Goal: Book appointment/travel/reservation: Book appointment/travel/reservation

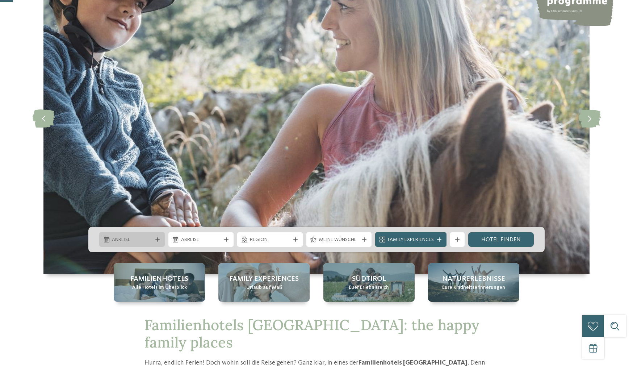
scroll to position [74, 0]
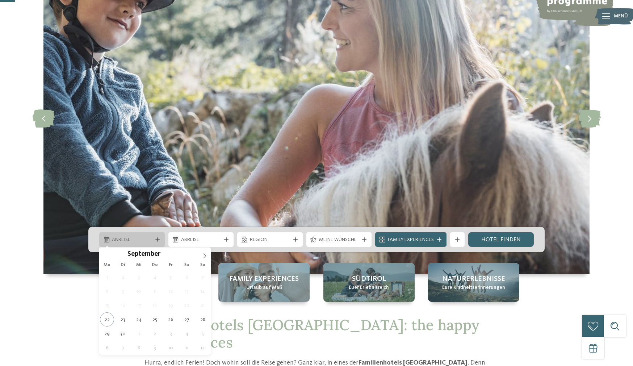
click at [153, 237] on div "Anreise" at bounding box center [132, 239] width 44 height 8
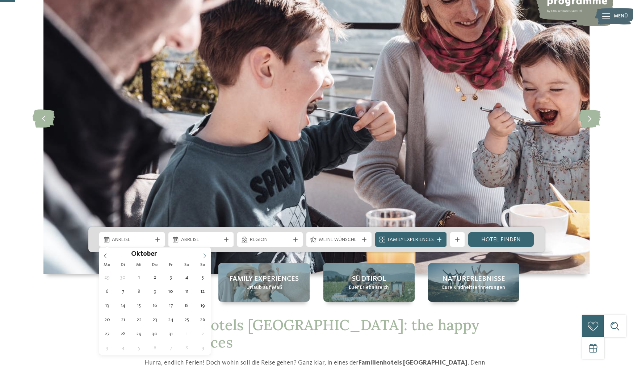
click at [208, 254] on span at bounding box center [204, 253] width 12 height 12
type div "09.10.2025"
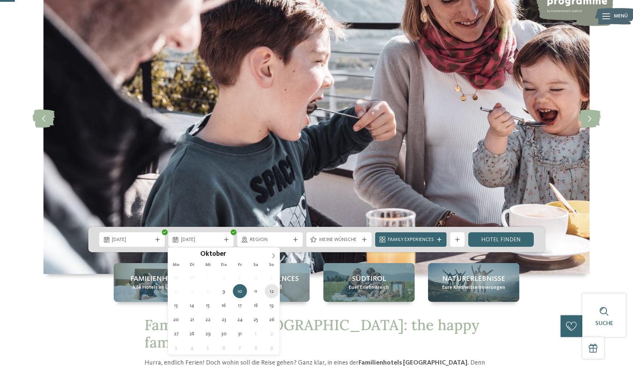
type div "12.10.2025"
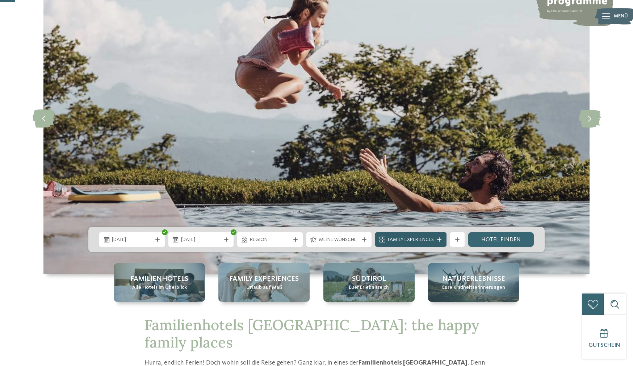
click at [440, 241] on icon at bounding box center [439, 239] width 4 height 4
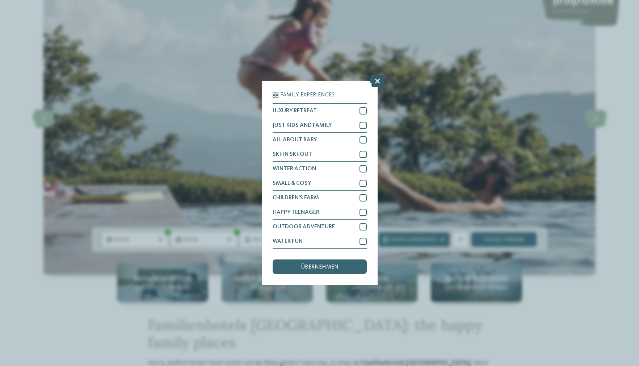
click at [380, 79] on icon at bounding box center [378, 81] width 16 height 13
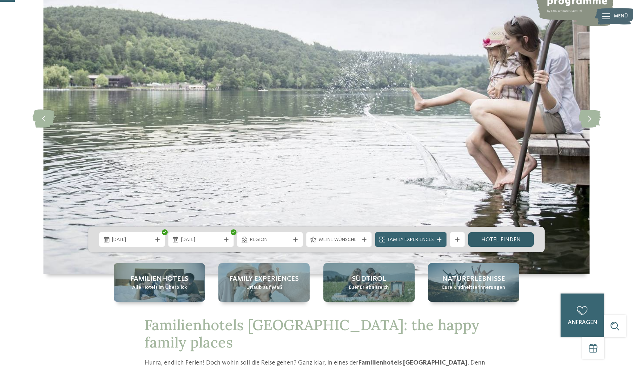
click at [518, 236] on link "Hotel finden" at bounding box center [501, 239] width 66 height 14
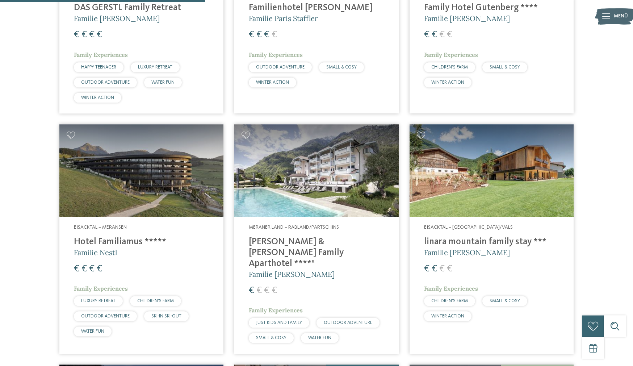
scroll to position [644, 0]
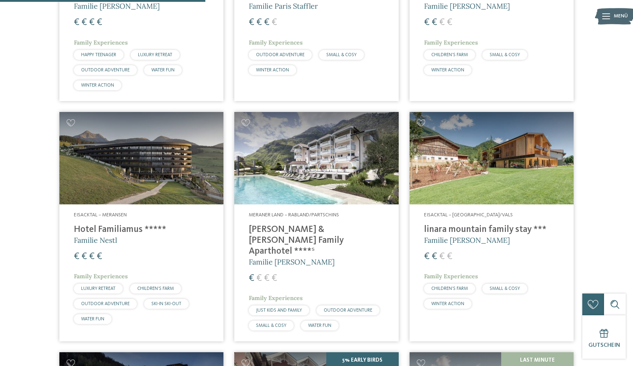
click at [491, 182] on img at bounding box center [492, 158] width 164 height 92
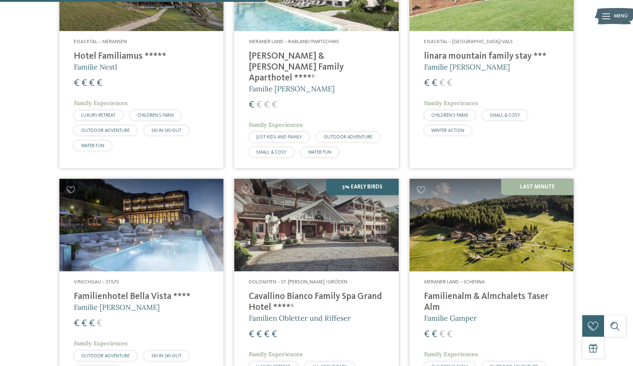
scroll to position [829, 0]
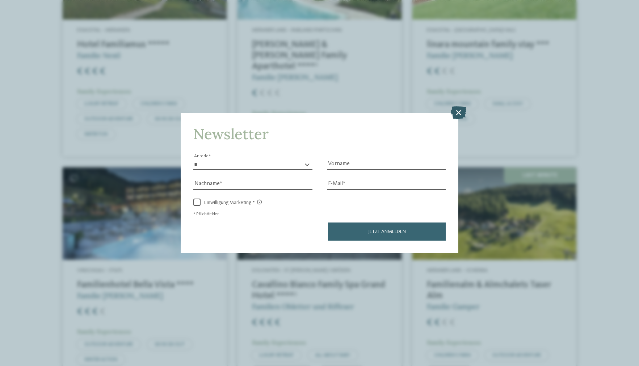
click at [460, 112] on icon at bounding box center [459, 112] width 16 height 13
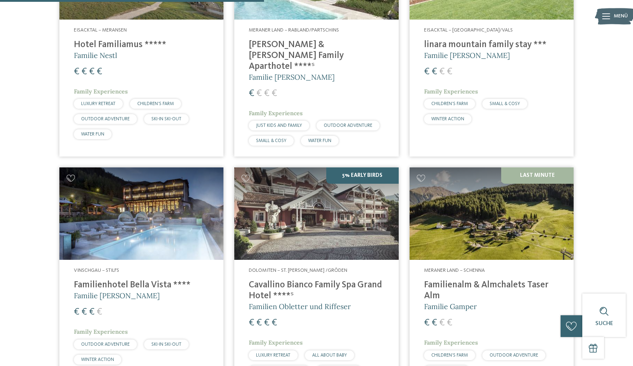
click at [484, 239] on img at bounding box center [492, 213] width 164 height 92
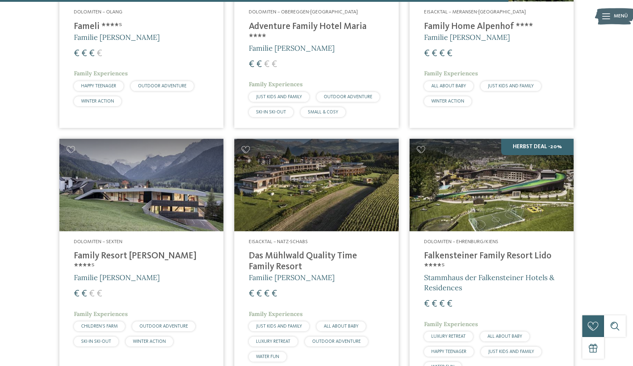
scroll to position [1567, 0]
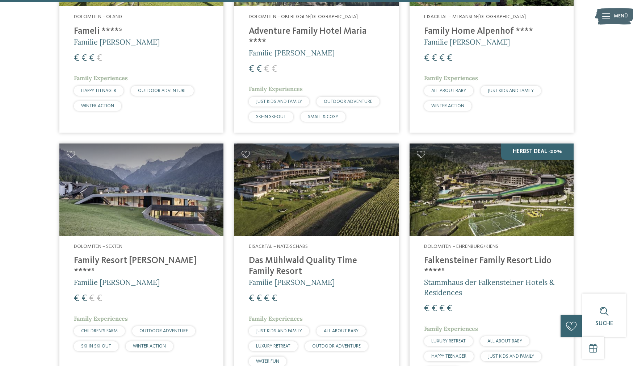
click at [501, 157] on img at bounding box center [492, 189] width 164 height 92
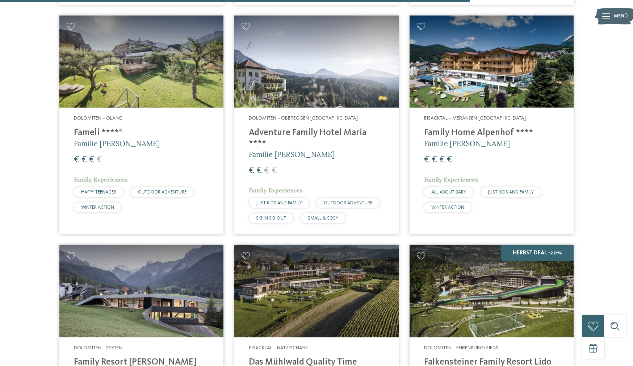
scroll to position [1457, 0]
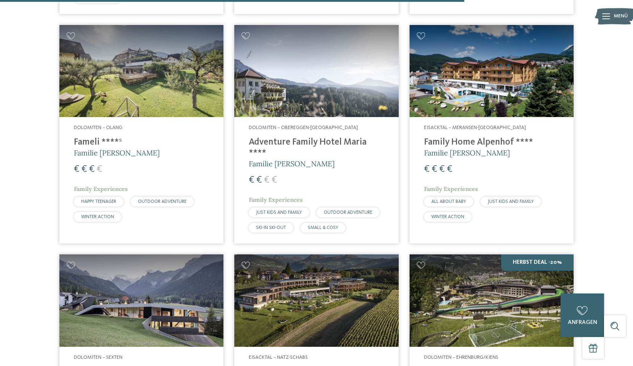
click at [136, 66] on img at bounding box center [141, 71] width 164 height 92
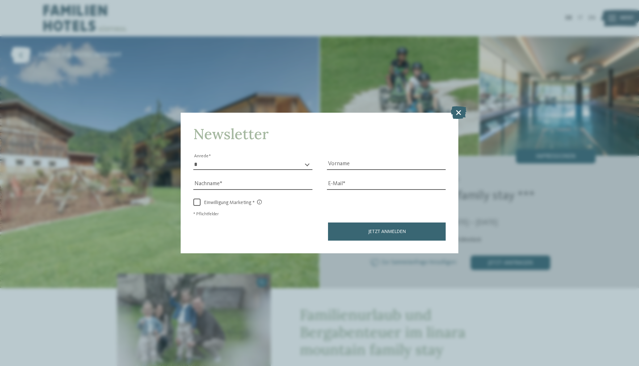
drag, startPoint x: 455, startPoint y: 114, endPoint x: 224, endPoint y: 117, distance: 231.4
click at [455, 114] on icon at bounding box center [459, 112] width 16 height 13
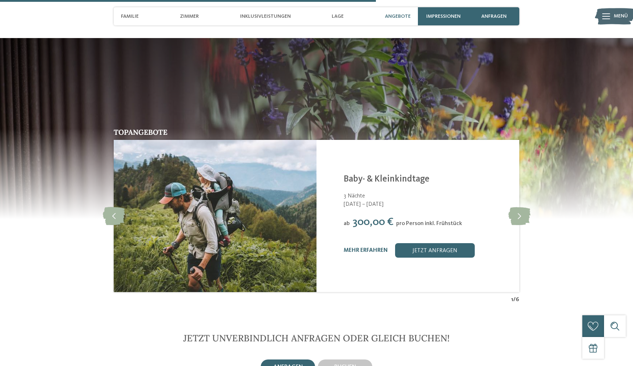
scroll to position [1404, 0]
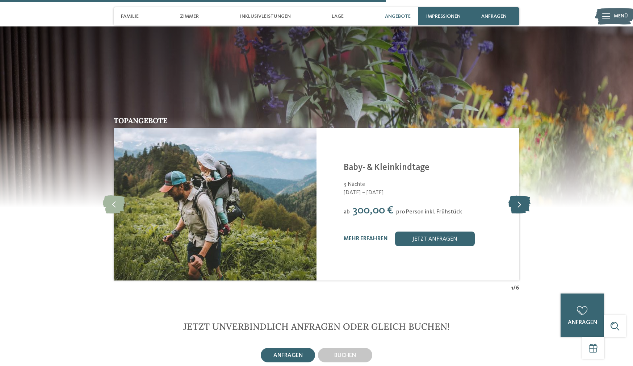
click at [523, 198] on icon at bounding box center [519, 204] width 22 height 18
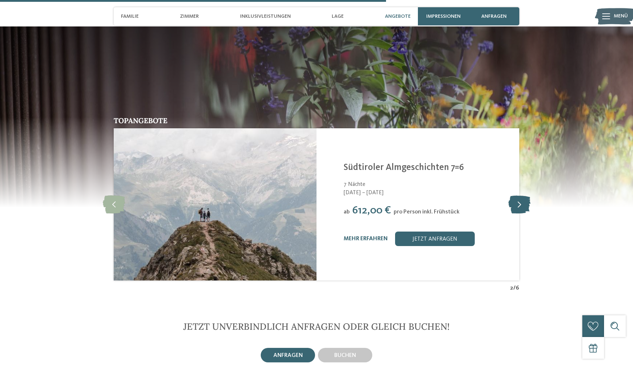
click at [523, 198] on icon at bounding box center [519, 204] width 22 height 18
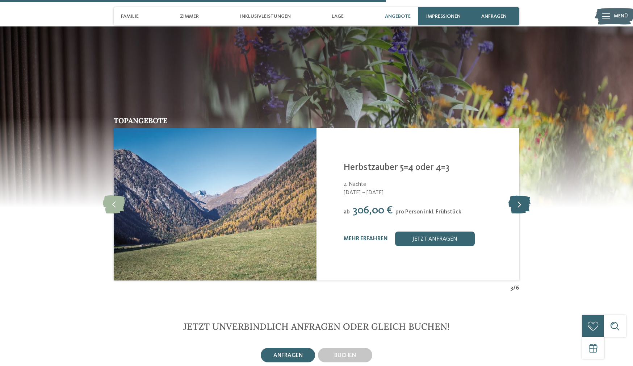
click at [523, 198] on icon at bounding box center [519, 204] width 22 height 18
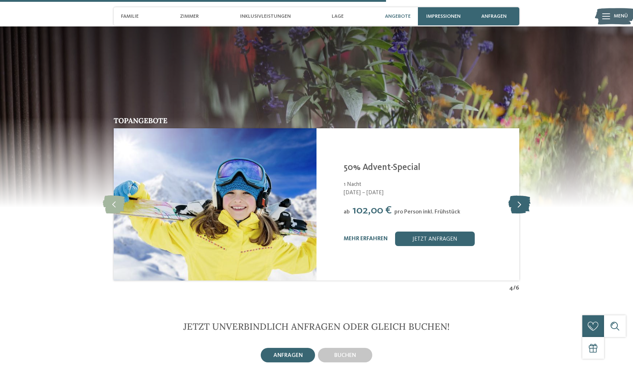
click at [523, 198] on icon at bounding box center [519, 204] width 22 height 18
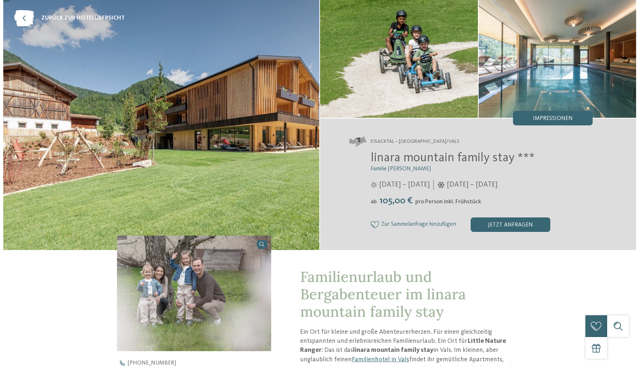
scroll to position [0, 0]
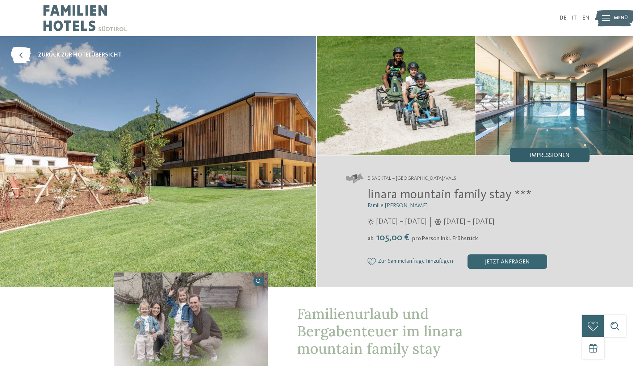
click at [561, 152] on div "Impressionen" at bounding box center [550, 155] width 80 height 14
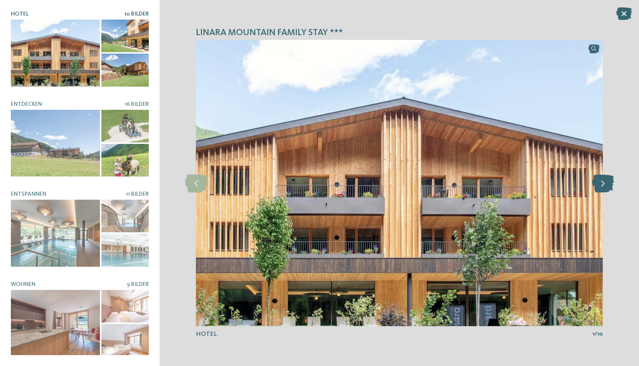
click at [603, 183] on icon at bounding box center [603, 183] width 22 height 18
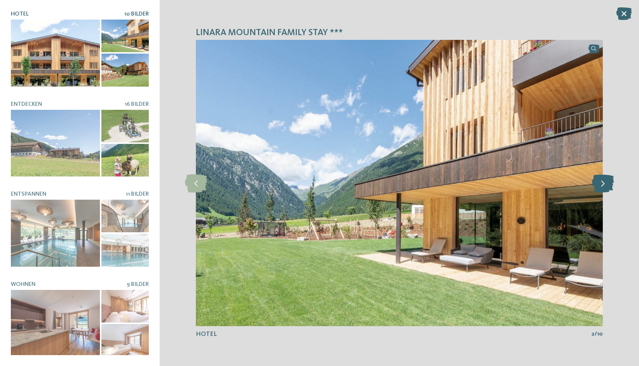
click at [603, 183] on icon at bounding box center [603, 183] width 22 height 18
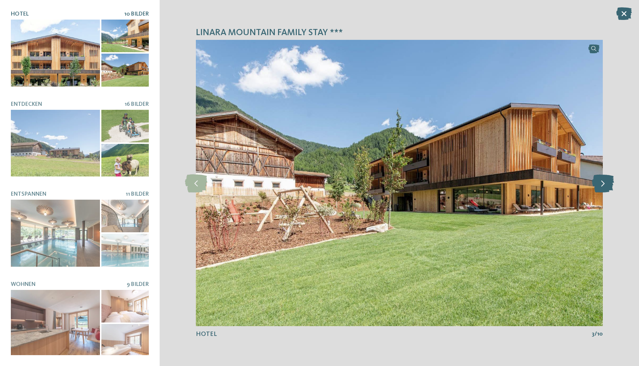
click at [603, 183] on icon at bounding box center [603, 183] width 22 height 18
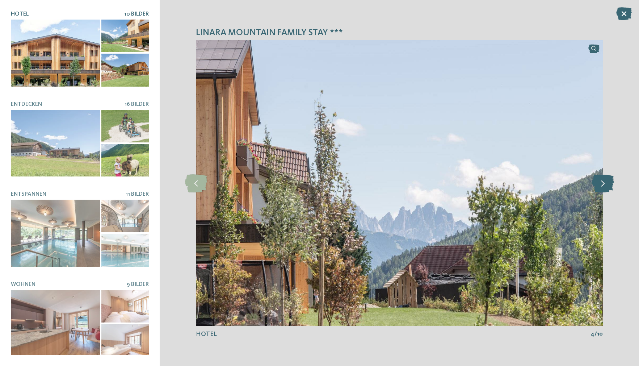
click at [603, 183] on icon at bounding box center [603, 183] width 22 height 18
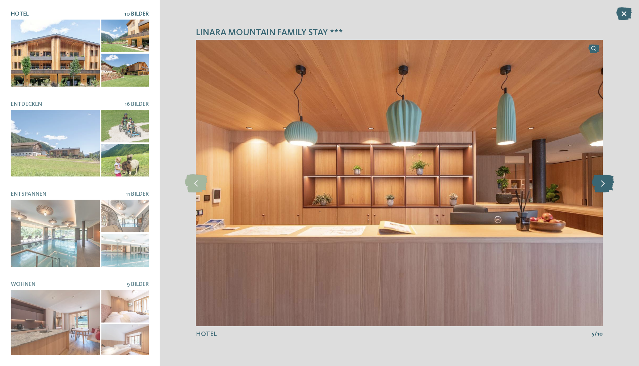
click at [603, 183] on icon at bounding box center [603, 183] width 22 height 18
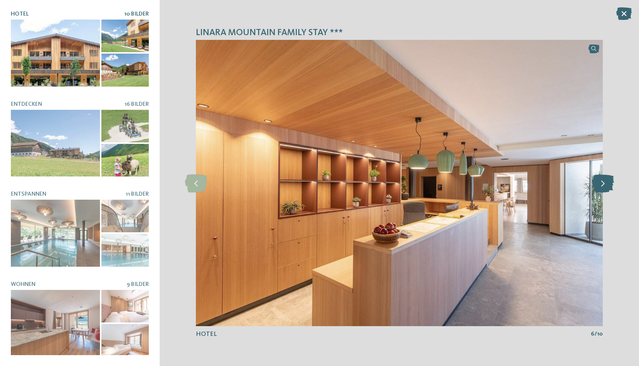
click at [603, 183] on icon at bounding box center [603, 183] width 22 height 18
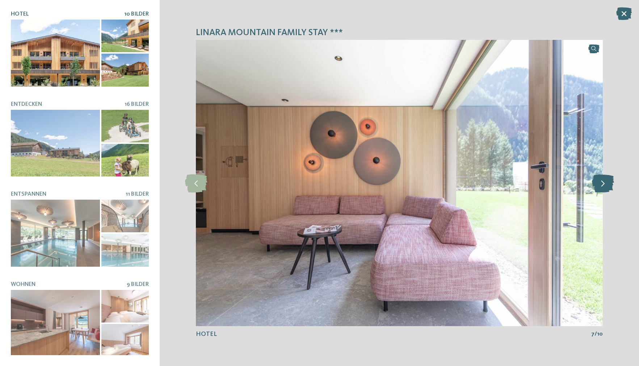
click at [603, 183] on icon at bounding box center [603, 183] width 22 height 18
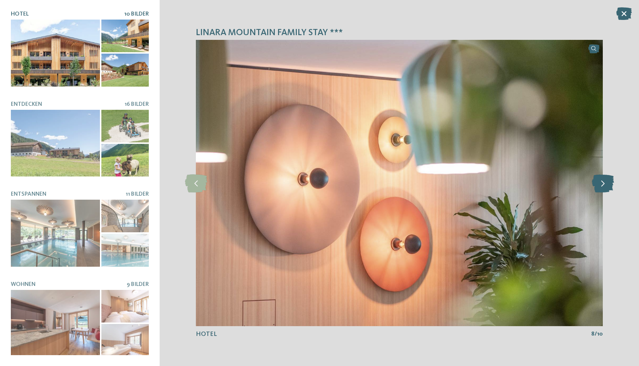
click at [603, 183] on icon at bounding box center [603, 183] width 22 height 18
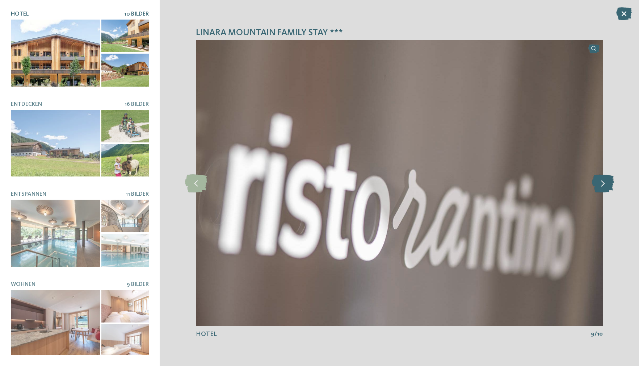
click at [603, 183] on icon at bounding box center [603, 183] width 22 height 18
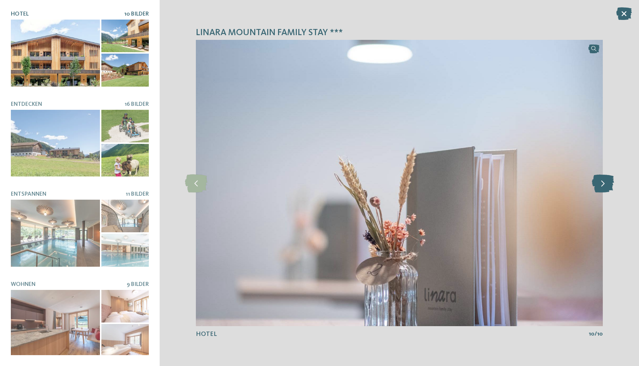
click at [603, 183] on icon at bounding box center [603, 183] width 22 height 18
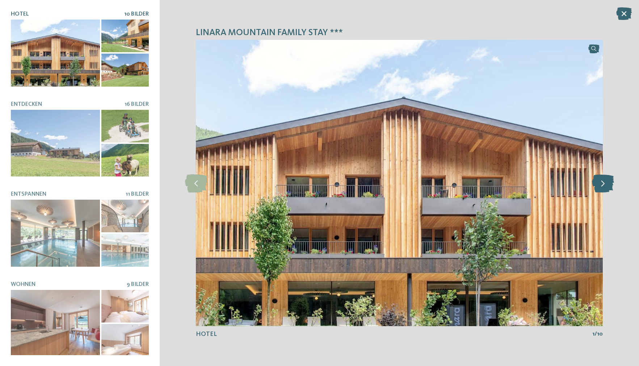
click at [603, 183] on icon at bounding box center [603, 183] width 22 height 18
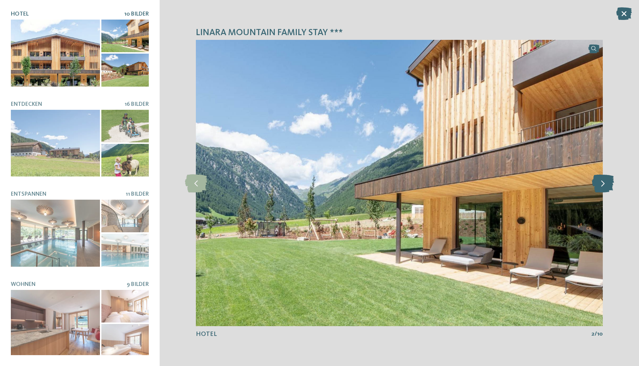
click at [603, 183] on icon at bounding box center [603, 183] width 22 height 18
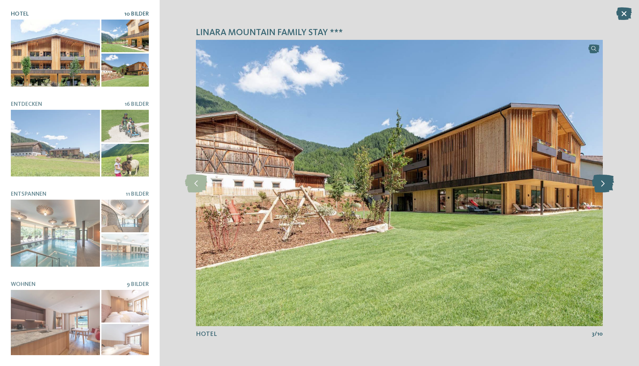
click at [603, 183] on icon at bounding box center [603, 183] width 22 height 18
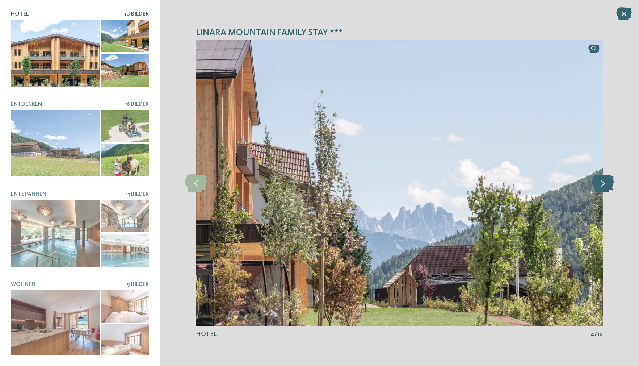
click at [603, 183] on icon at bounding box center [603, 183] width 22 height 18
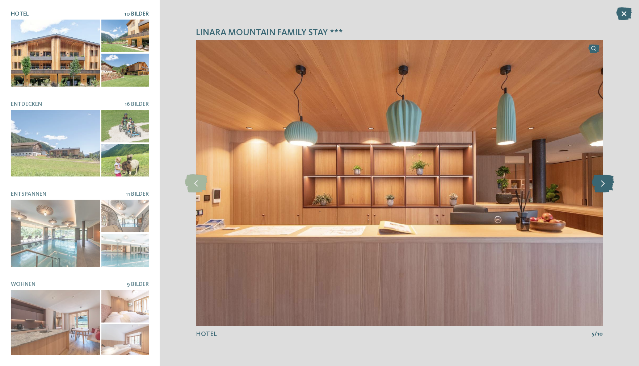
click at [603, 183] on icon at bounding box center [603, 183] width 22 height 18
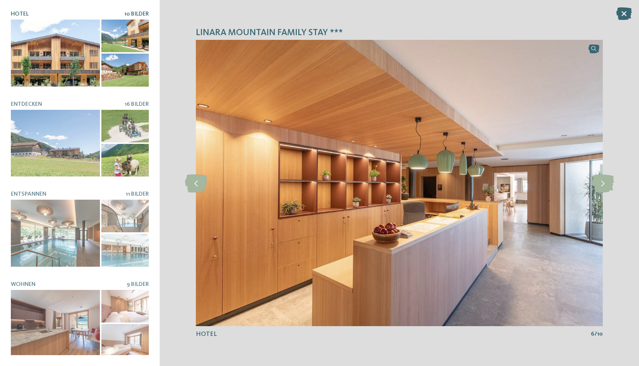
click at [631, 5] on div "linara mountain family stay *** slide 6 of 10 6 /" at bounding box center [400, 183] width 480 height 366
click at [624, 14] on icon at bounding box center [624, 13] width 16 height 13
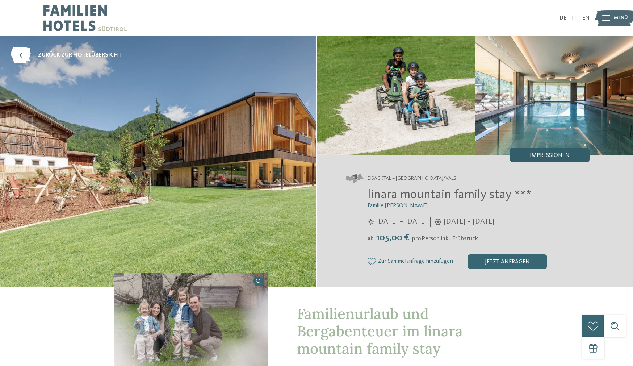
click at [548, 155] on span "Impressionen" at bounding box center [550, 155] width 40 height 6
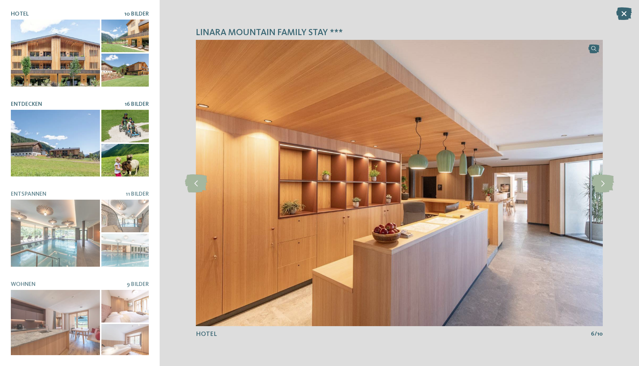
click at [59, 142] on div at bounding box center [55, 143] width 89 height 67
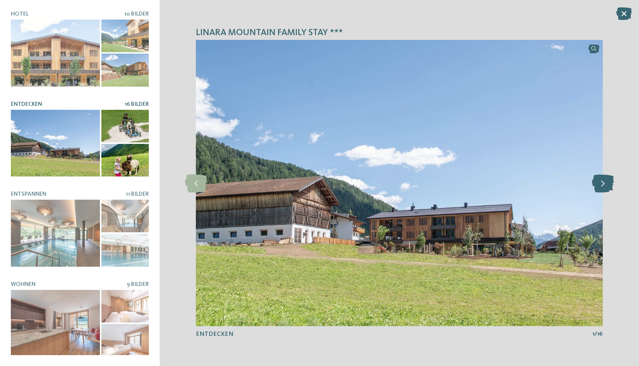
click at [606, 179] on icon at bounding box center [603, 183] width 22 height 18
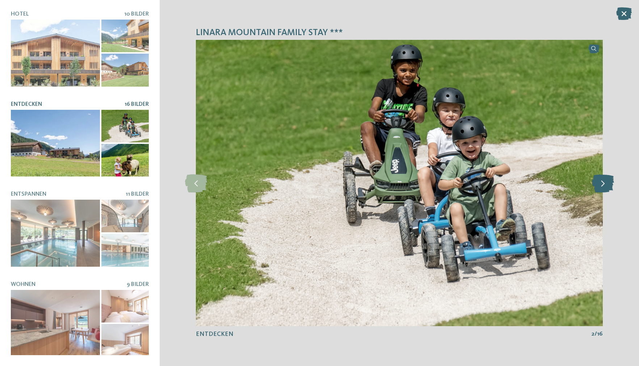
click at [606, 180] on icon at bounding box center [603, 183] width 22 height 18
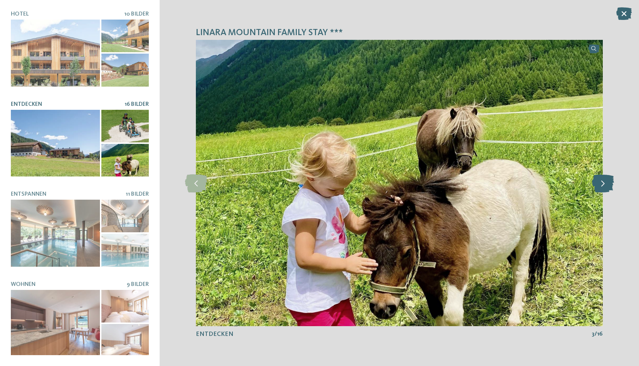
click at [606, 180] on icon at bounding box center [603, 183] width 22 height 18
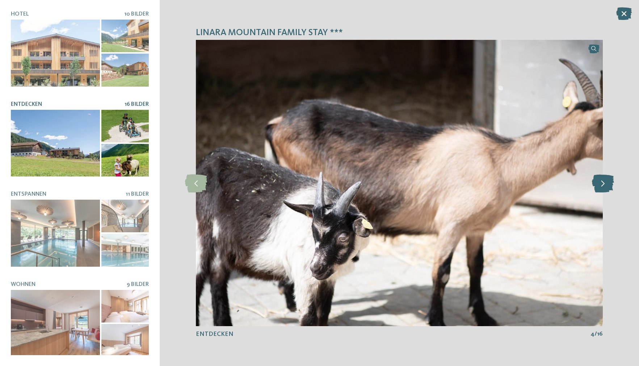
click at [606, 180] on icon at bounding box center [603, 183] width 22 height 18
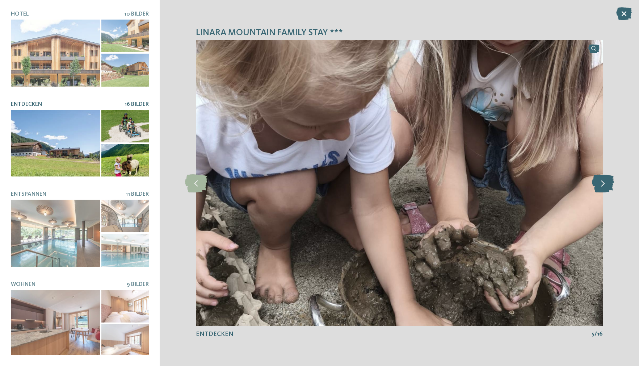
click at [606, 180] on icon at bounding box center [603, 183] width 22 height 18
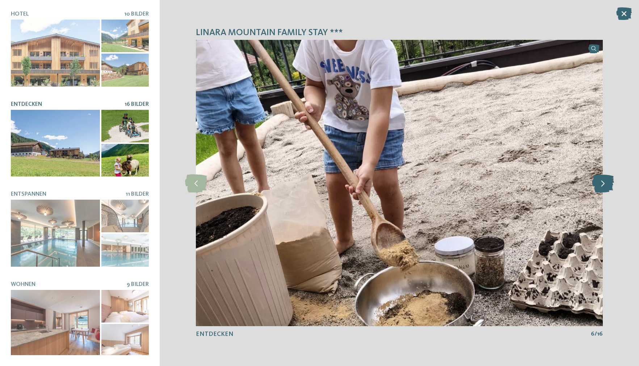
click at [606, 180] on icon at bounding box center [603, 183] width 22 height 18
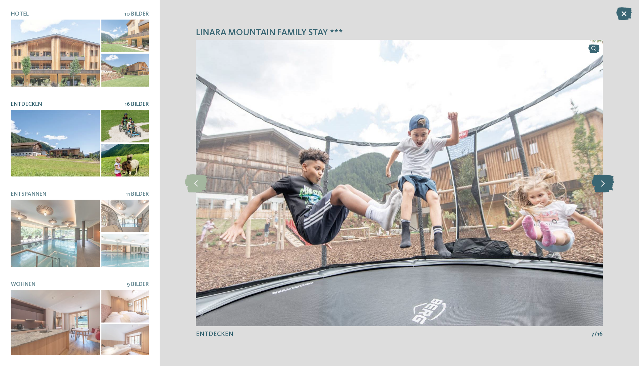
click at [606, 180] on icon at bounding box center [603, 183] width 22 height 18
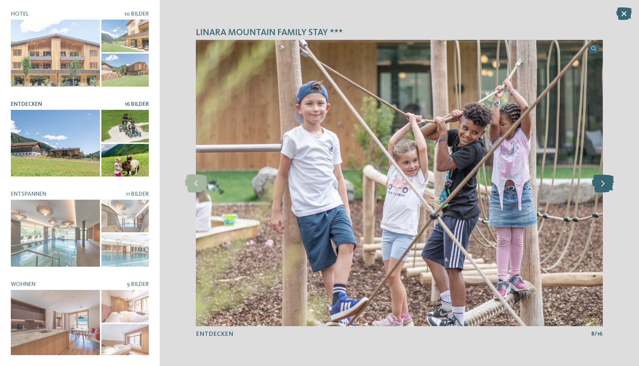
click at [606, 180] on icon at bounding box center [603, 183] width 22 height 18
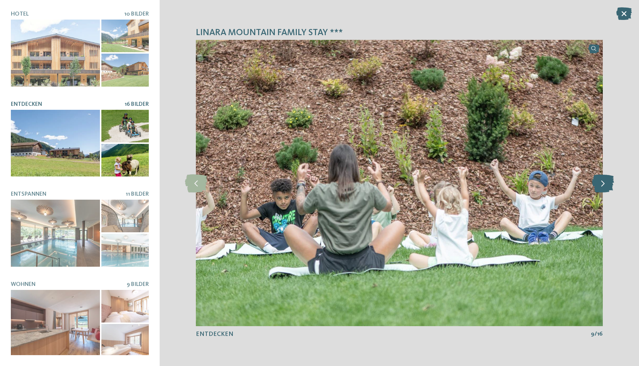
click at [606, 180] on icon at bounding box center [603, 183] width 22 height 18
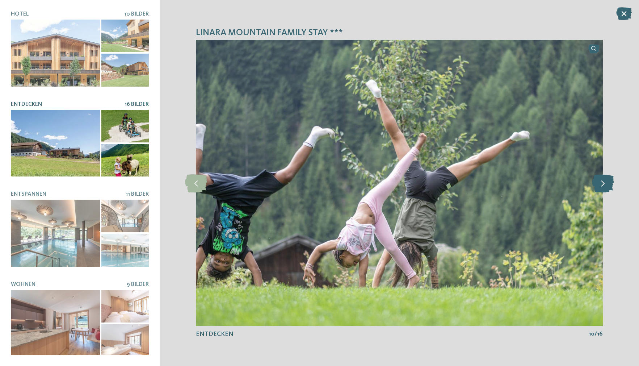
click at [606, 180] on icon at bounding box center [603, 183] width 22 height 18
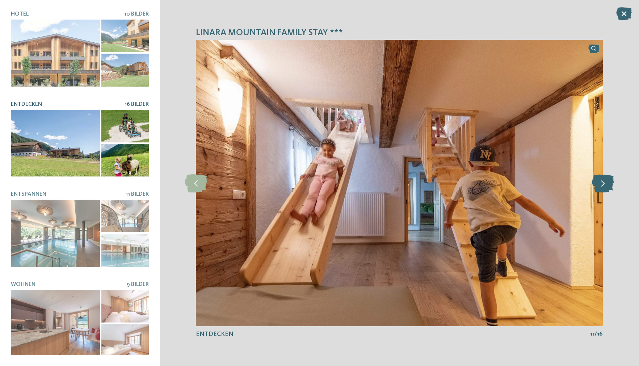
click at [606, 180] on icon at bounding box center [603, 183] width 22 height 18
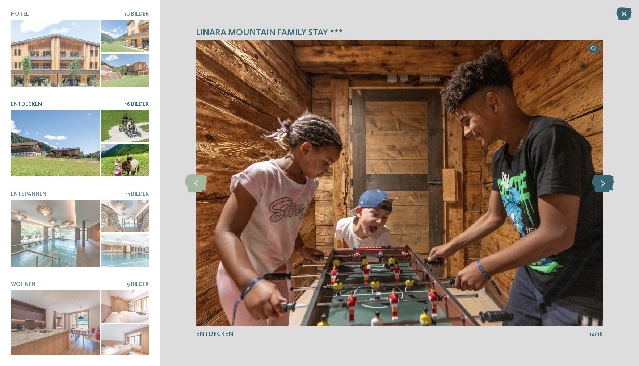
click at [606, 180] on icon at bounding box center [603, 183] width 22 height 18
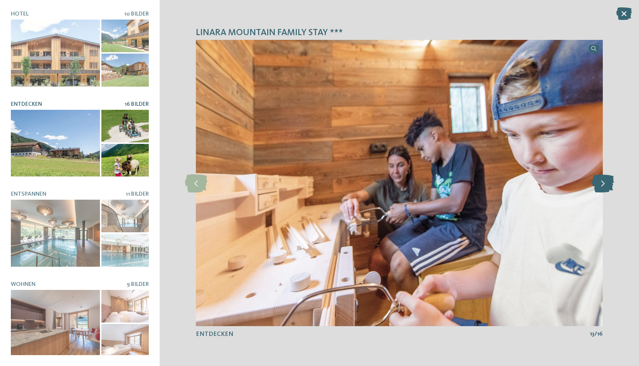
click at [606, 180] on icon at bounding box center [603, 183] width 22 height 18
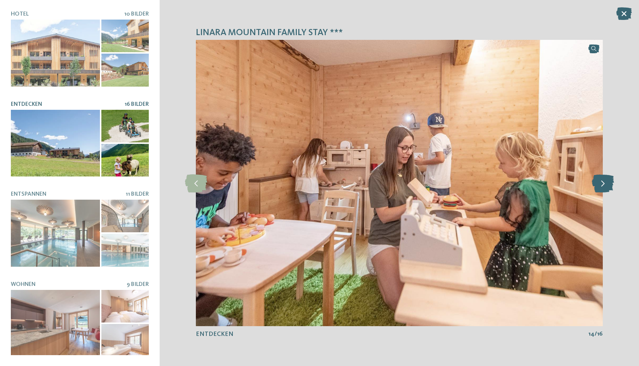
click at [606, 180] on icon at bounding box center [603, 183] width 22 height 18
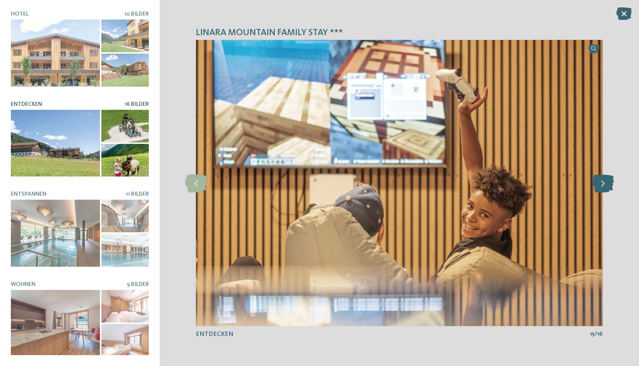
click at [606, 180] on icon at bounding box center [603, 183] width 22 height 18
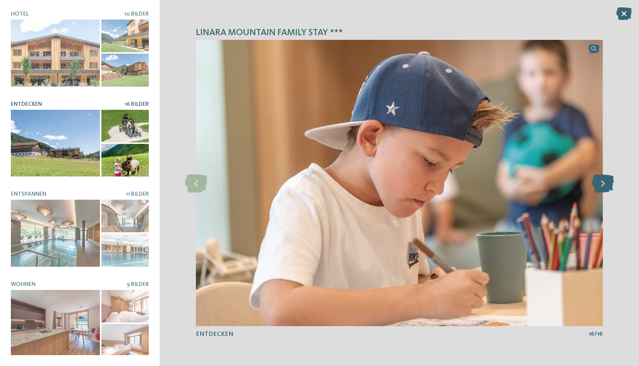
click at [606, 180] on icon at bounding box center [603, 183] width 22 height 18
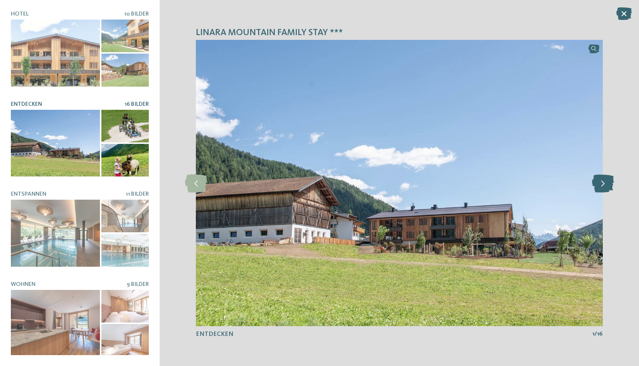
click at [606, 180] on icon at bounding box center [603, 183] width 22 height 18
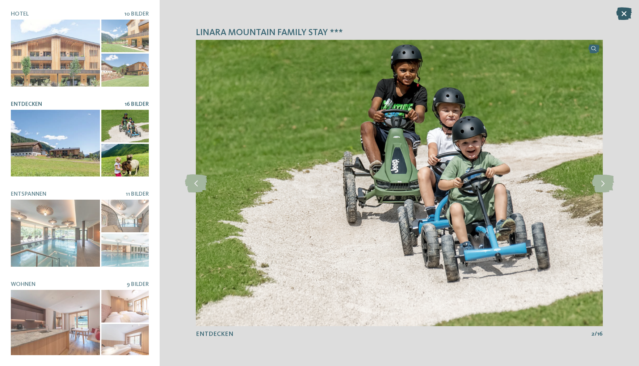
click at [626, 15] on icon at bounding box center [624, 13] width 16 height 13
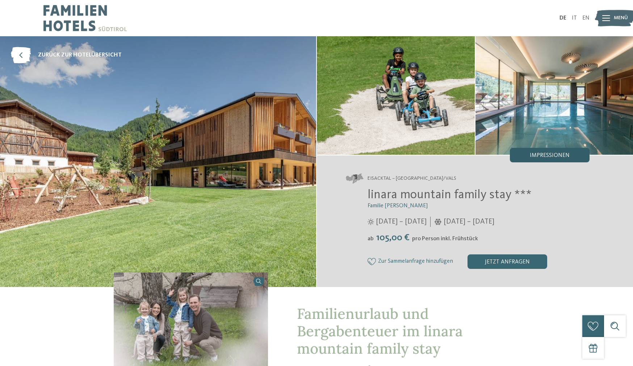
click at [548, 160] on div "Impressionen" at bounding box center [550, 155] width 80 height 14
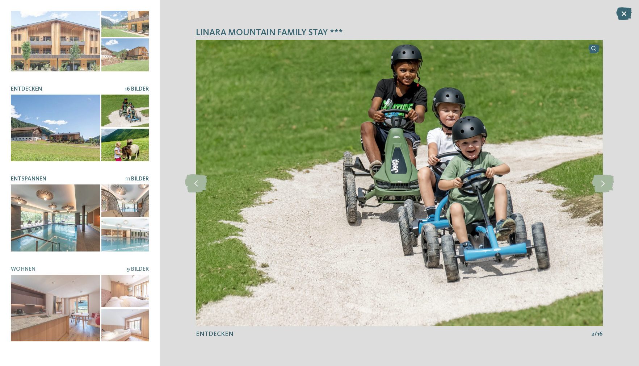
scroll to position [22, 0]
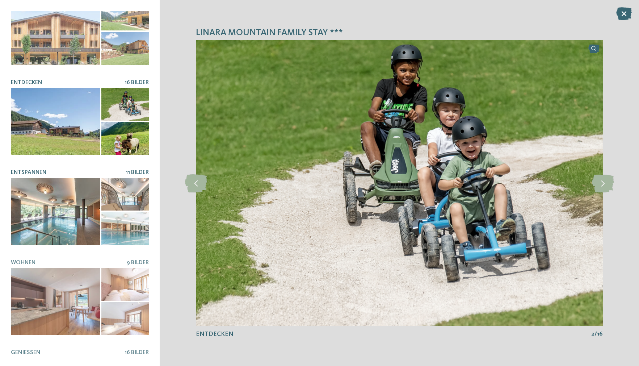
click at [55, 200] on div at bounding box center [55, 211] width 89 height 67
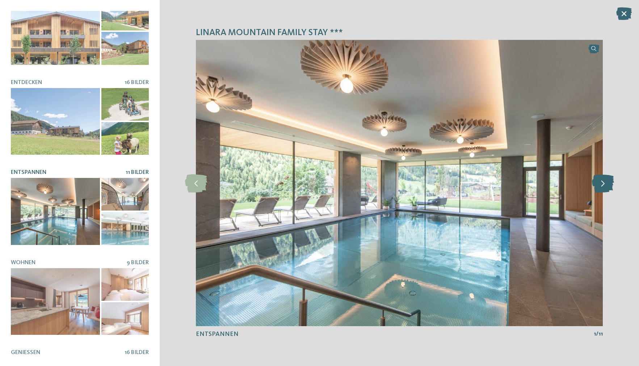
click at [603, 181] on icon at bounding box center [603, 183] width 22 height 18
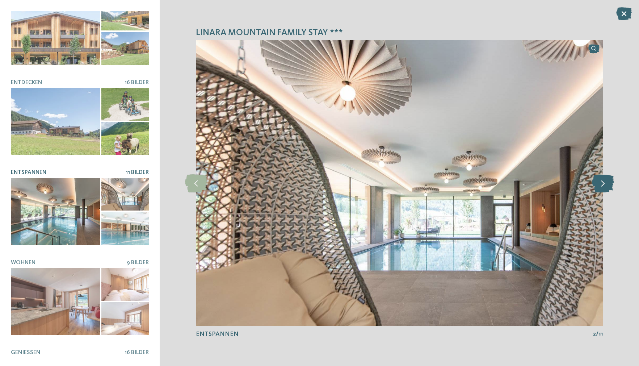
click at [603, 181] on icon at bounding box center [603, 183] width 22 height 18
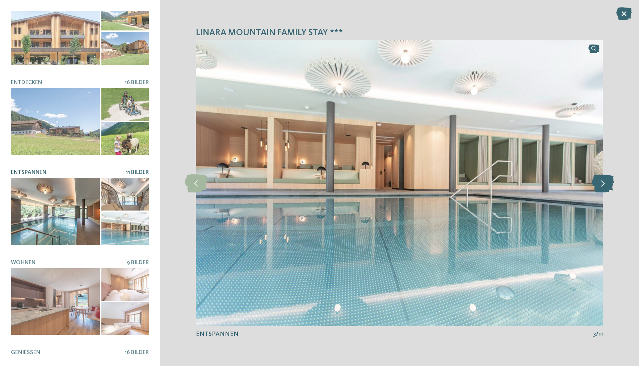
click at [603, 181] on icon at bounding box center [603, 183] width 22 height 18
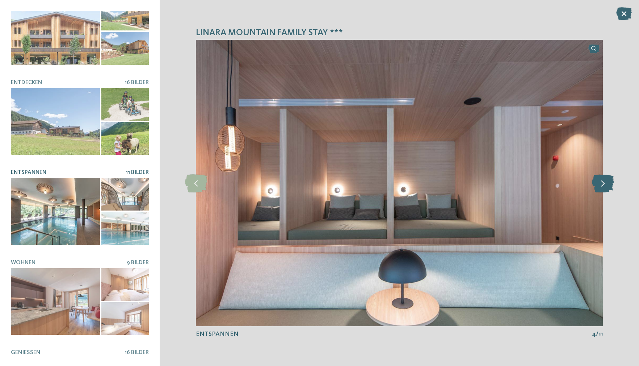
click at [603, 181] on icon at bounding box center [603, 183] width 22 height 18
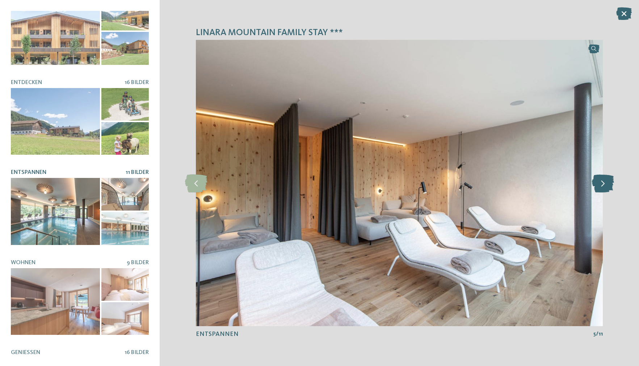
click at [603, 181] on icon at bounding box center [603, 183] width 22 height 18
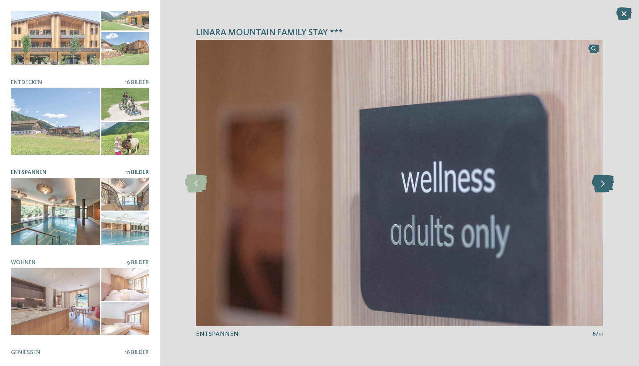
click at [603, 181] on icon at bounding box center [603, 183] width 22 height 18
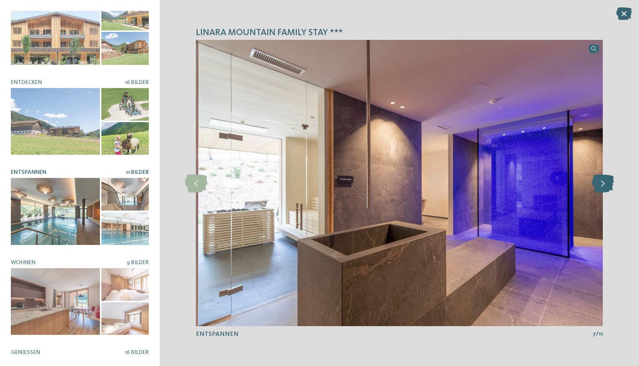
click at [603, 181] on icon at bounding box center [603, 183] width 22 height 18
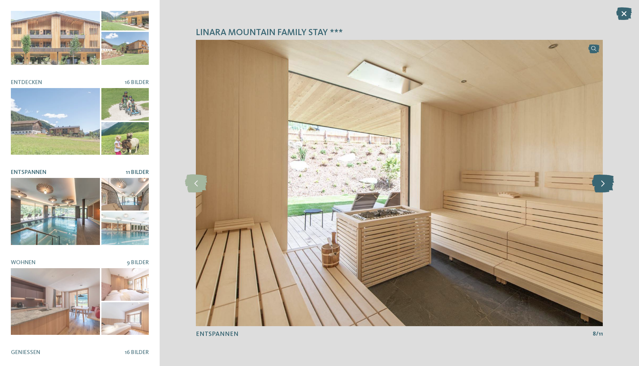
click at [603, 181] on icon at bounding box center [603, 183] width 22 height 18
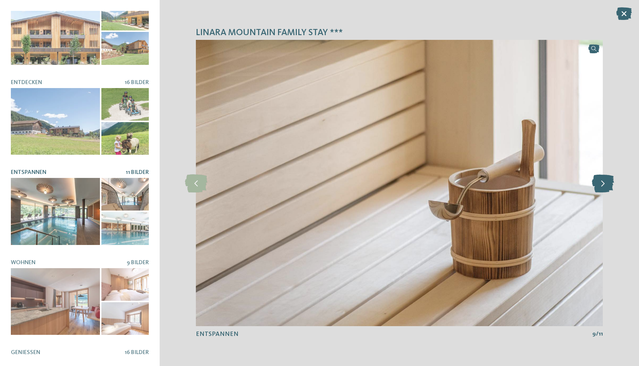
click at [603, 181] on icon at bounding box center [603, 183] width 22 height 18
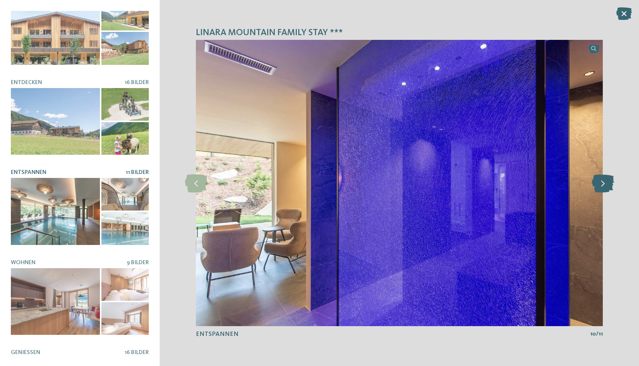
click at [603, 181] on icon at bounding box center [603, 183] width 22 height 18
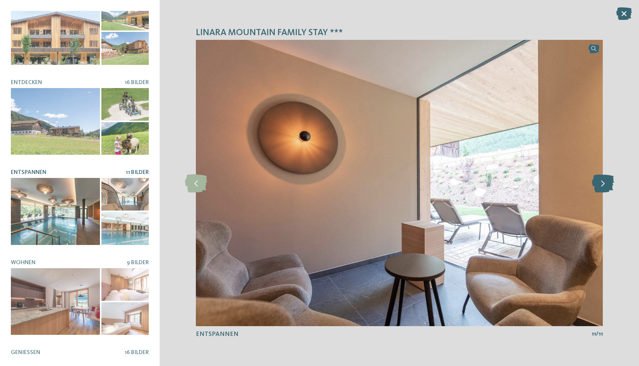
click at [603, 181] on icon at bounding box center [603, 183] width 22 height 18
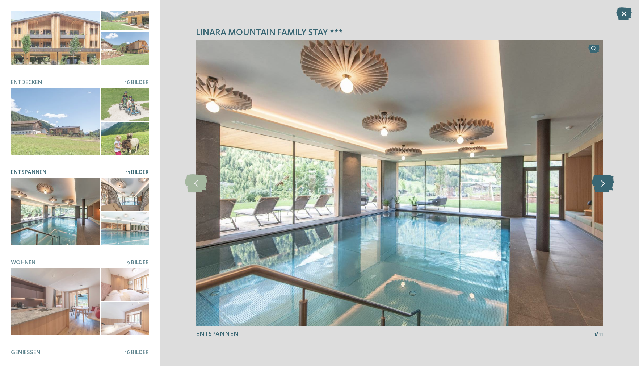
click at [603, 181] on icon at bounding box center [603, 183] width 22 height 18
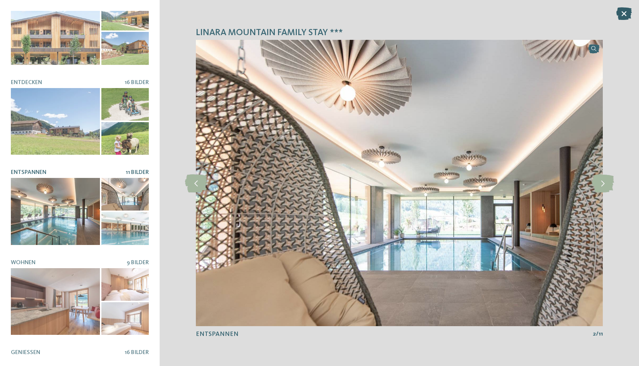
click at [630, 12] on icon at bounding box center [624, 13] width 16 height 13
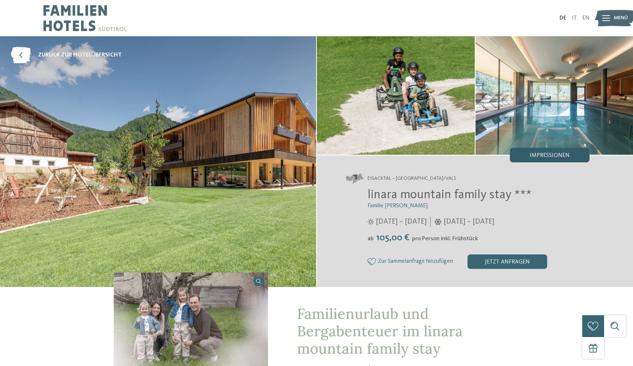
click at [560, 151] on div "Impressionen" at bounding box center [550, 155] width 80 height 14
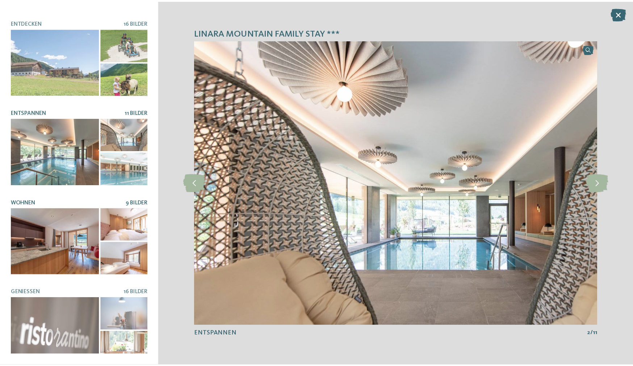
scroll to position [84, 0]
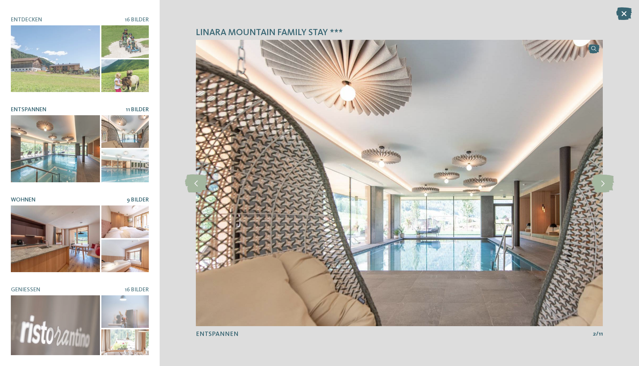
click at [56, 217] on div at bounding box center [55, 238] width 89 height 67
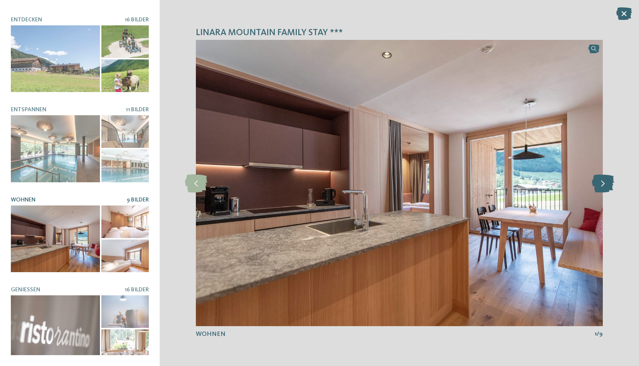
click at [603, 183] on icon at bounding box center [603, 183] width 22 height 18
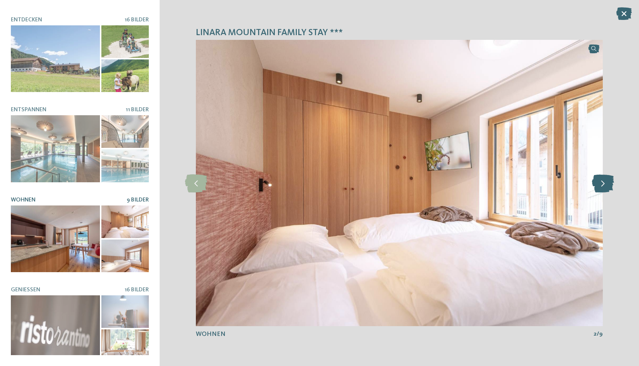
click at [603, 183] on icon at bounding box center [603, 183] width 22 height 18
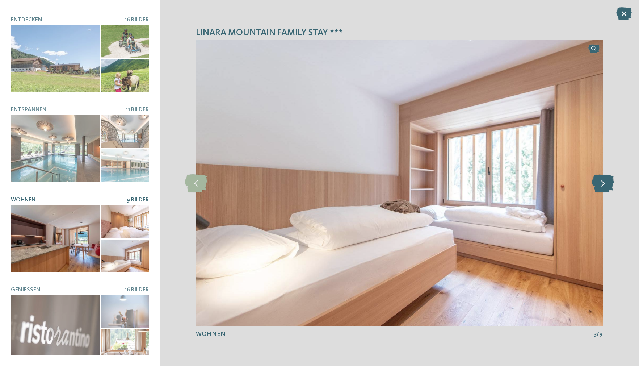
click at [603, 183] on icon at bounding box center [603, 183] width 22 height 18
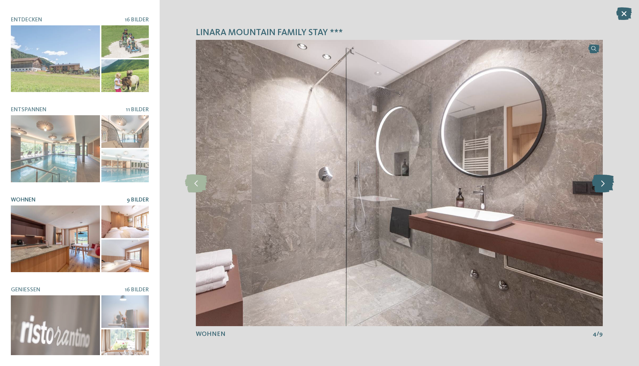
click at [603, 183] on icon at bounding box center [603, 183] width 22 height 18
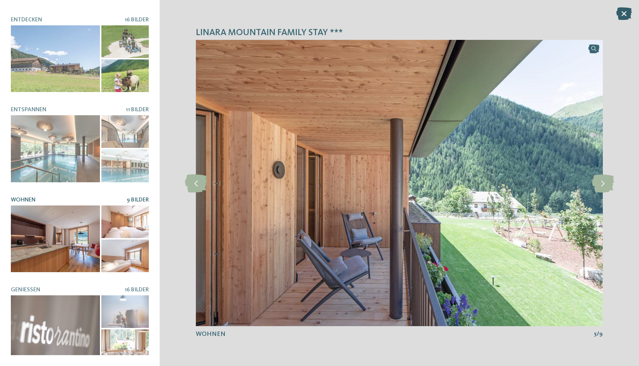
click at [626, 9] on icon at bounding box center [624, 13] width 16 height 13
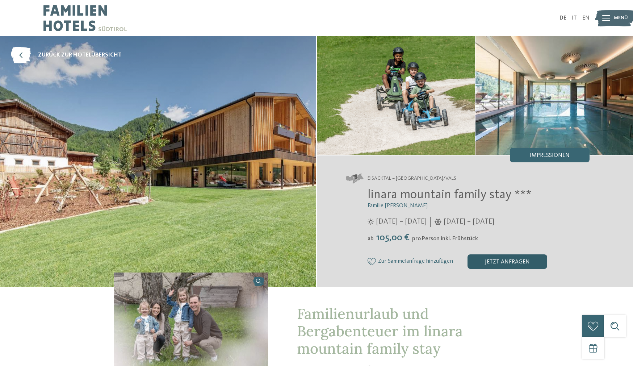
click at [504, 261] on div "jetzt anfragen" at bounding box center [508, 261] width 80 height 14
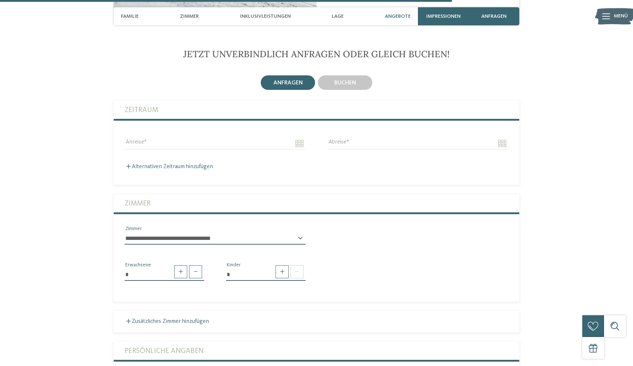
scroll to position [1680, 0]
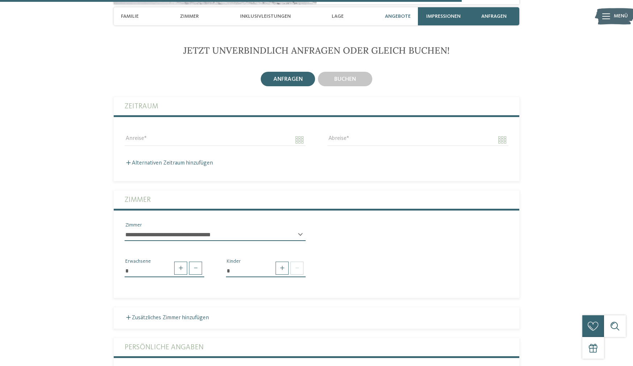
click at [166, 127] on div "Anreise" at bounding box center [215, 139] width 203 height 26
click at [302, 137] on input "Anreise" at bounding box center [215, 140] width 181 height 12
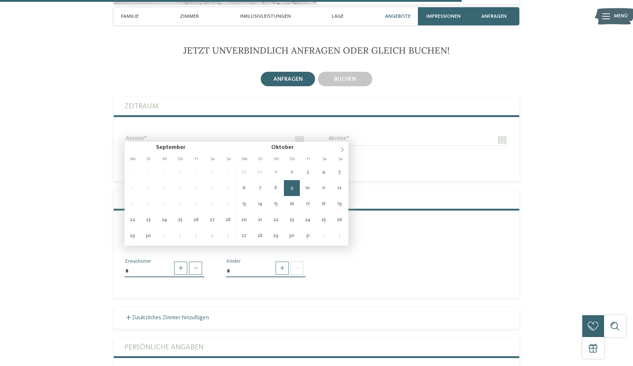
type input "**********"
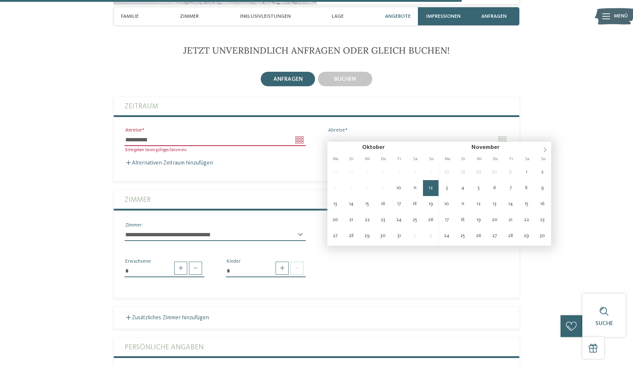
type input "**********"
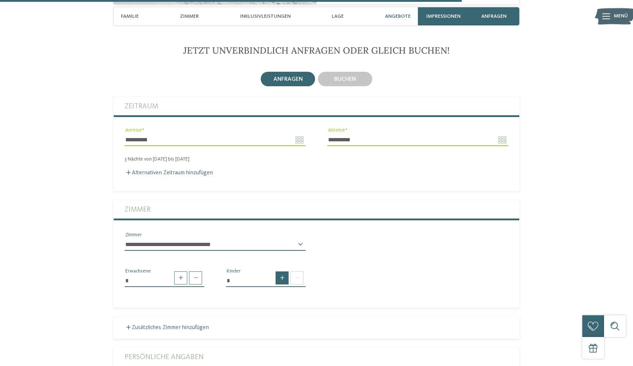
click at [282, 277] on span at bounding box center [282, 277] width 13 height 13
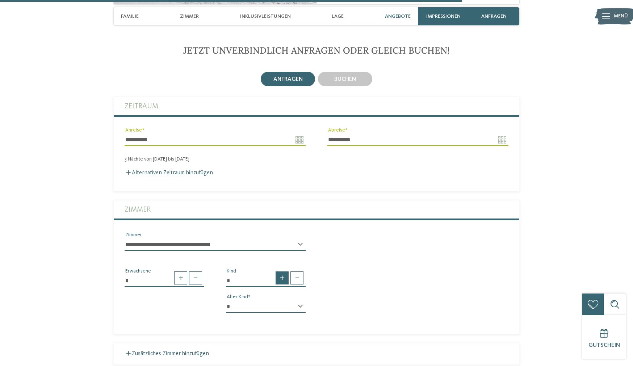
click at [282, 277] on span at bounding box center [282, 277] width 13 height 13
click at [281, 274] on span at bounding box center [282, 277] width 13 height 13
type input "*"
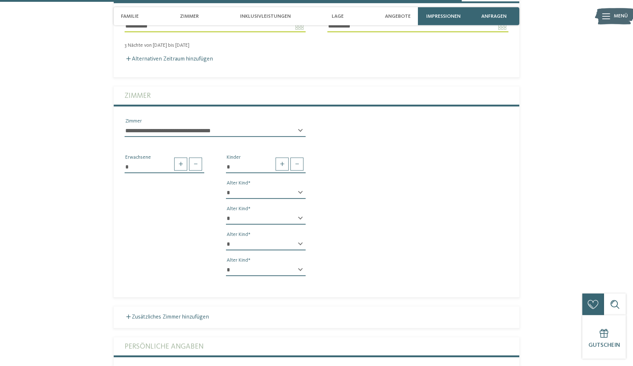
scroll to position [1827, 0]
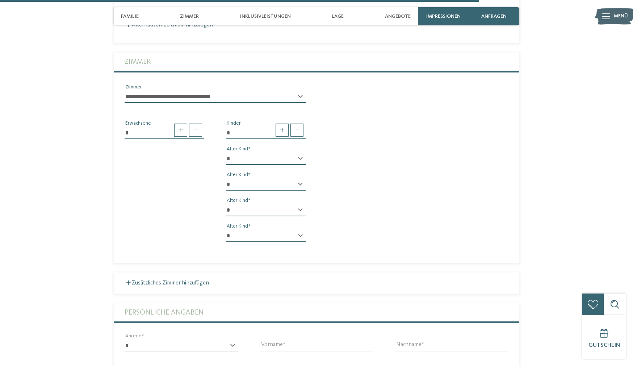
click at [226, 152] on select "* * * * * * * * * * * ** ** ** ** ** ** ** **" at bounding box center [266, 158] width 80 height 12
select select "*"
click option "*" at bounding box center [0, 0] width 0 height 0
click at [226, 178] on select "* * * * * * * * * * * ** ** ** ** ** ** ** **" at bounding box center [266, 184] width 80 height 12
select select "*"
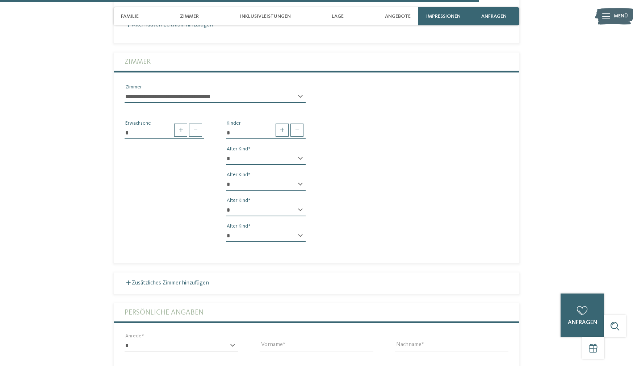
click option "*" at bounding box center [0, 0] width 0 height 0
click at [226, 204] on select "* * * * * * * * * * * ** ** ** ** ** ** ** **" at bounding box center [266, 210] width 80 height 12
select select "*"
click option "*" at bounding box center [0, 0] width 0 height 0
click at [226, 230] on select "* * * * * * * * * * * ** ** ** ** ** ** ** **" at bounding box center [266, 236] width 80 height 12
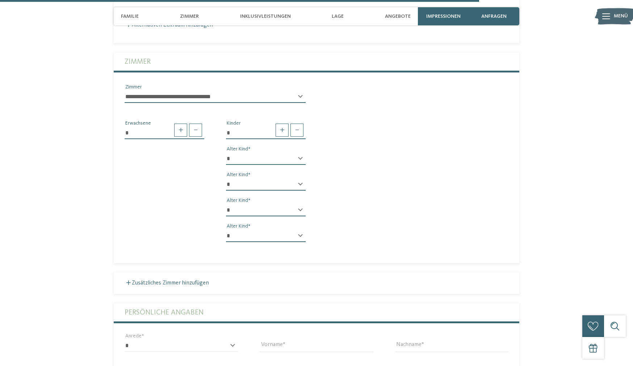
select select "**"
click option "**" at bounding box center [0, 0] width 0 height 0
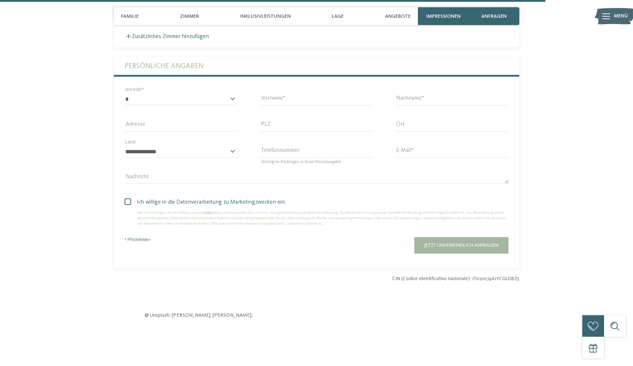
scroll to position [2086, 0]
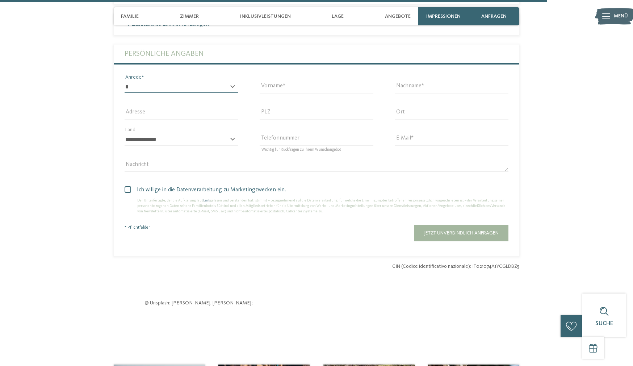
click at [125, 81] on select "* **** **** ******* ******" at bounding box center [181, 87] width 113 height 12
select select "*"
click option "****" at bounding box center [0, 0] width 0 height 0
click at [290, 83] on input "Vorname" at bounding box center [316, 87] width 113 height 12
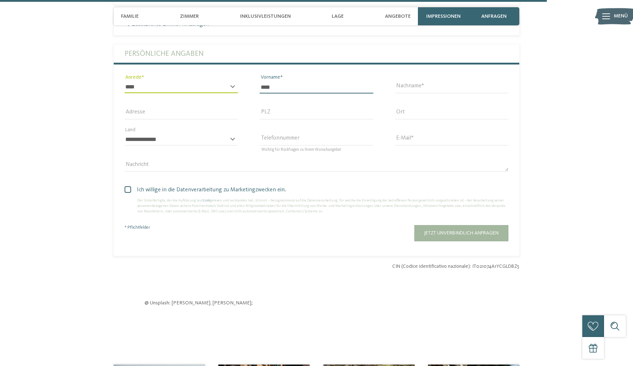
type input "****"
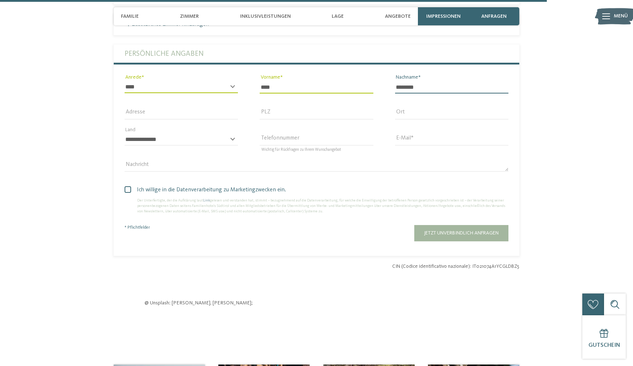
type input "********"
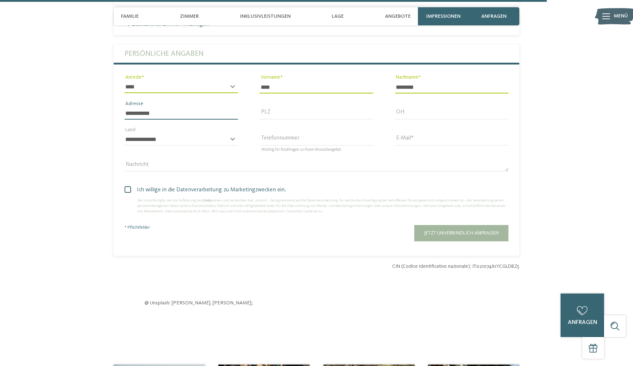
type input "**********"
type input "****"
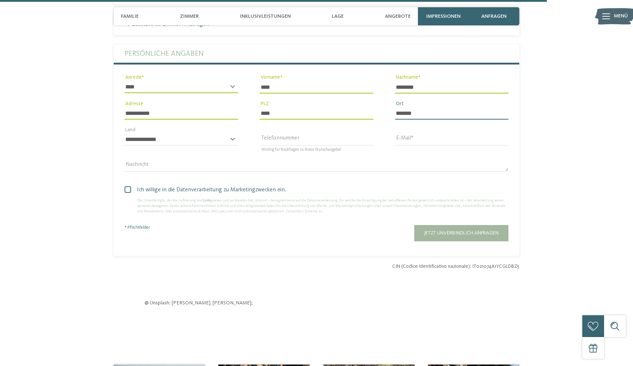
type input "*******"
click at [125, 133] on select "**********" at bounding box center [181, 139] width 113 height 12
select select "**"
click option "*******" at bounding box center [0, 0] width 0 height 0
click at [300, 129] on div "Wichtig für Rückfragen zu Ihrem Wunschangebot Telefonnummer" at bounding box center [316, 139] width 135 height 26
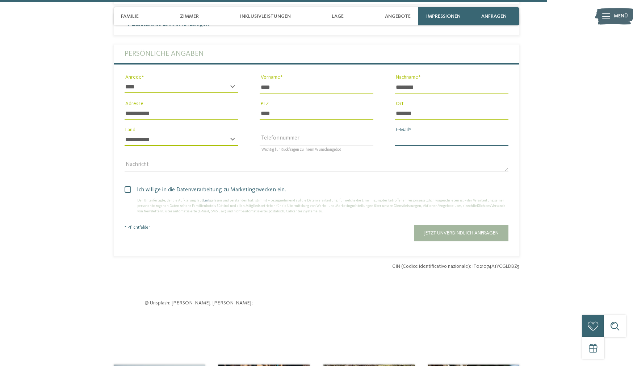
click at [421, 140] on input "E-Mail" at bounding box center [451, 139] width 113 height 12
type input "**********"
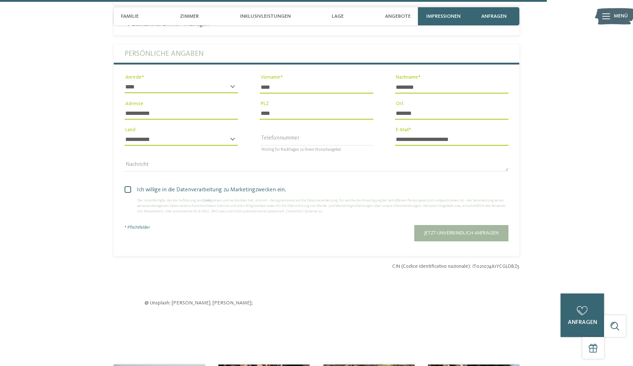
click at [130, 186] on span at bounding box center [128, 189] width 7 height 7
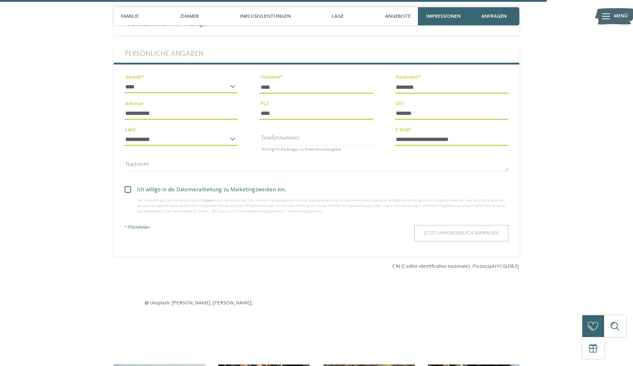
click at [453, 233] on button "Jetzt unverbindlich anfragen" at bounding box center [461, 233] width 94 height 16
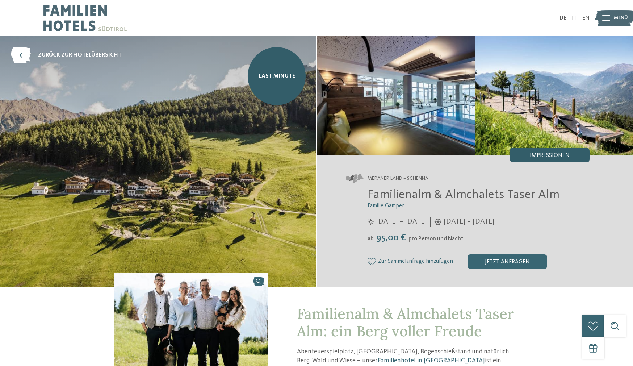
click at [547, 151] on div "Impressionen" at bounding box center [550, 155] width 80 height 14
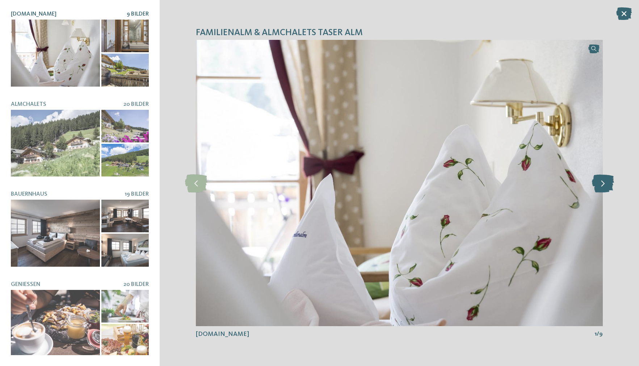
click at [600, 186] on icon at bounding box center [603, 183] width 22 height 18
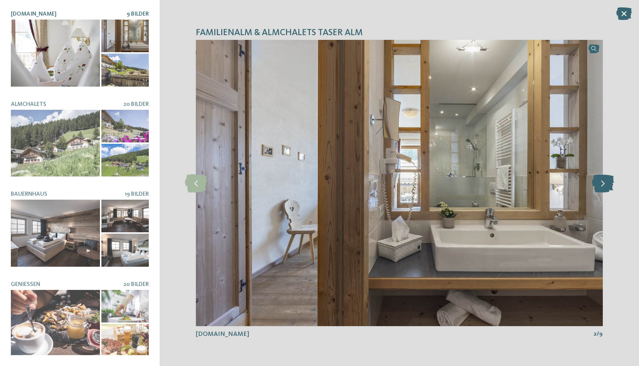
click at [600, 186] on icon at bounding box center [603, 183] width 22 height 18
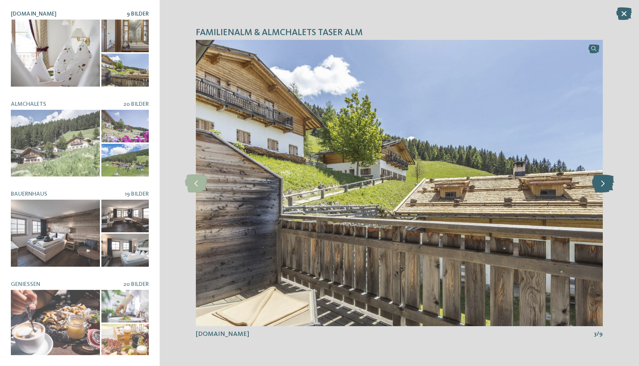
click at [600, 186] on icon at bounding box center [603, 183] width 22 height 18
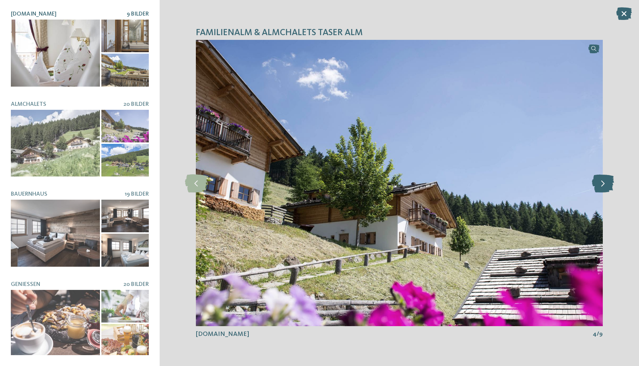
click at [600, 186] on icon at bounding box center [603, 183] width 22 height 18
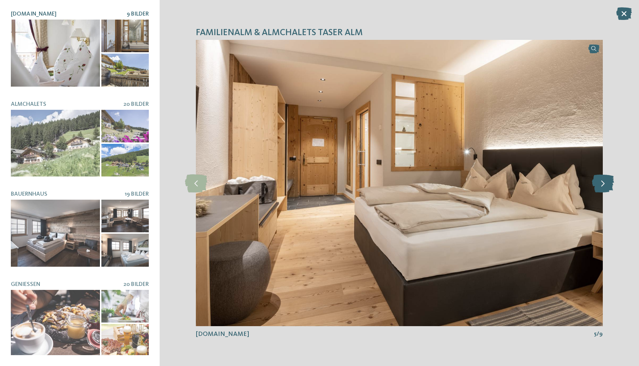
click at [600, 186] on icon at bounding box center [603, 183] width 22 height 18
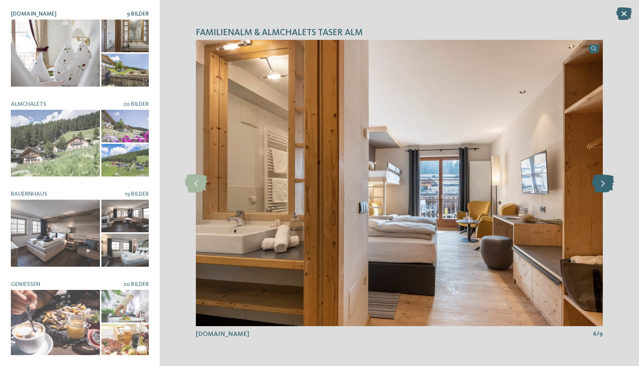
click at [600, 186] on icon at bounding box center [603, 183] width 22 height 18
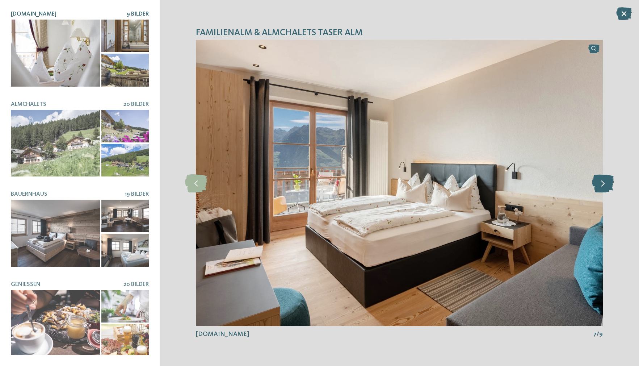
click at [600, 186] on icon at bounding box center [603, 183] width 22 height 18
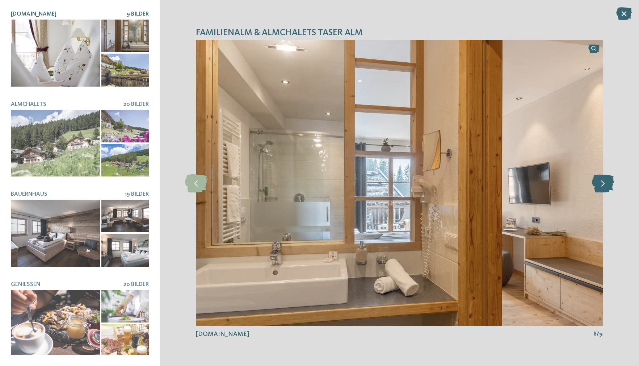
click at [598, 186] on icon at bounding box center [603, 183] width 22 height 18
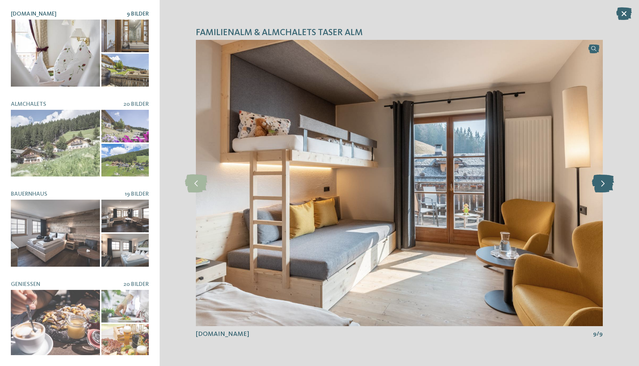
click at [598, 186] on icon at bounding box center [603, 183] width 22 height 18
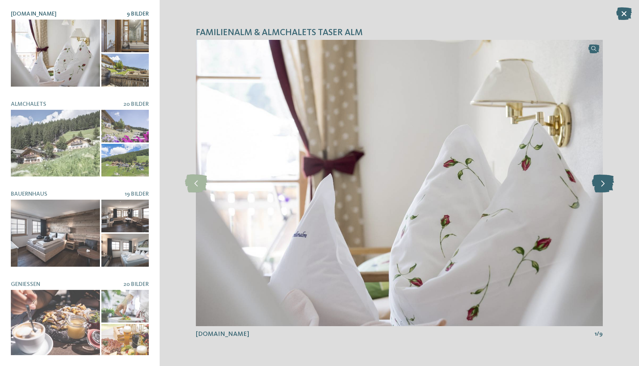
click at [598, 186] on icon at bounding box center [603, 183] width 22 height 18
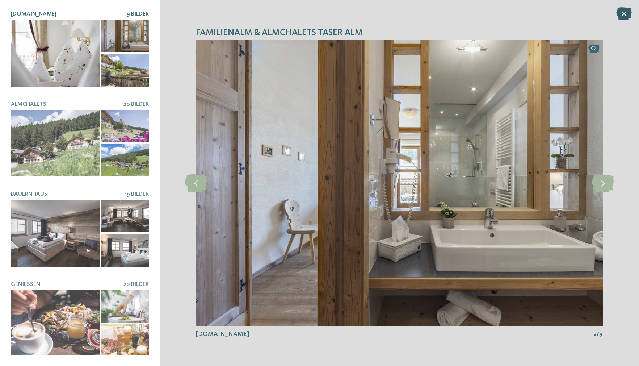
click at [621, 10] on icon at bounding box center [624, 13] width 16 height 13
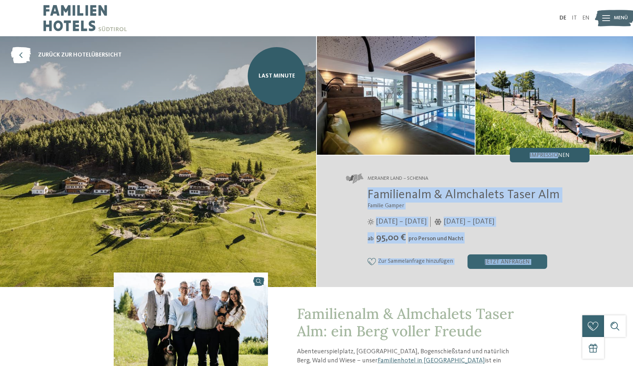
click at [559, 159] on div "Impressionen" at bounding box center [550, 155] width 80 height 14
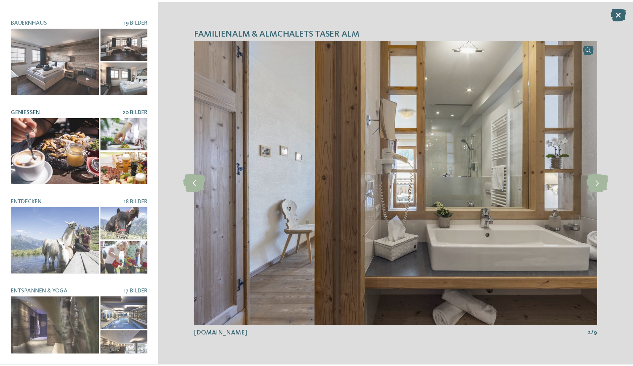
scroll to position [173, 0]
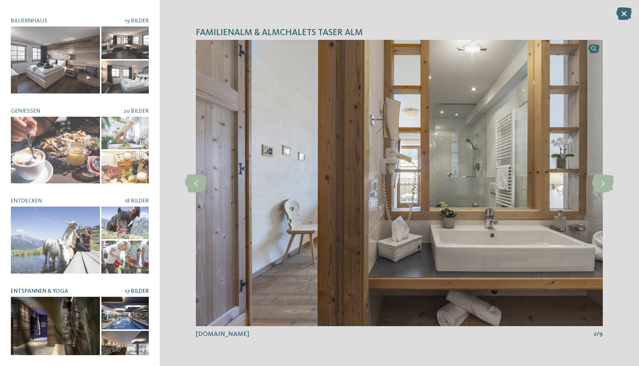
click at [54, 310] on div at bounding box center [55, 330] width 89 height 67
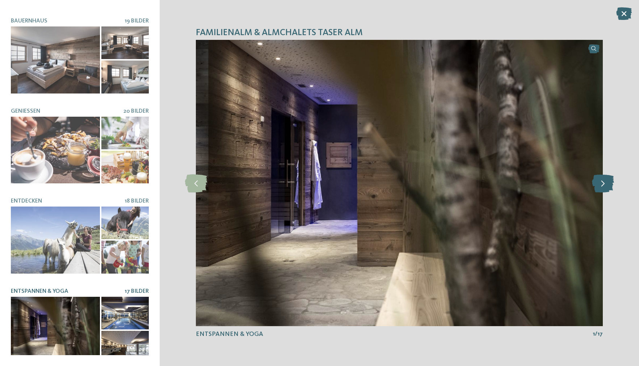
click at [612, 185] on icon at bounding box center [603, 183] width 22 height 18
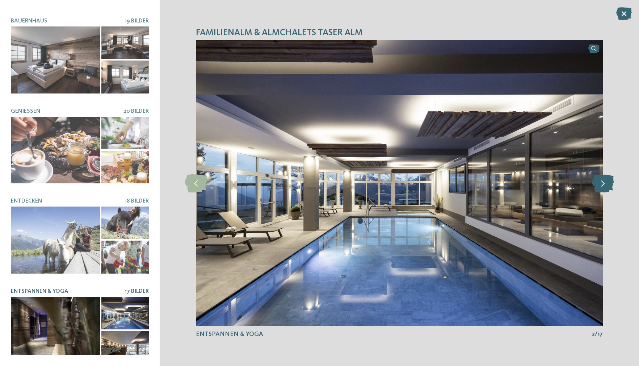
click at [601, 184] on icon at bounding box center [603, 183] width 22 height 18
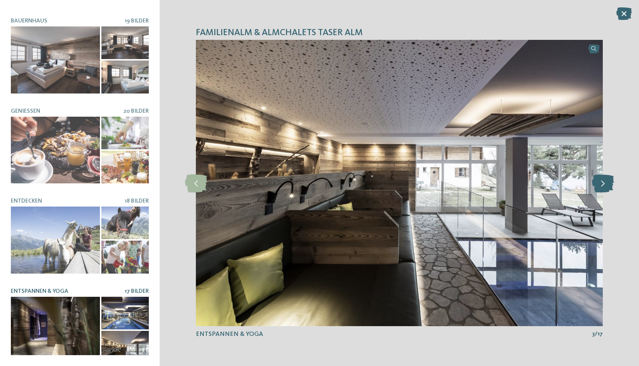
click at [601, 184] on icon at bounding box center [603, 183] width 22 height 18
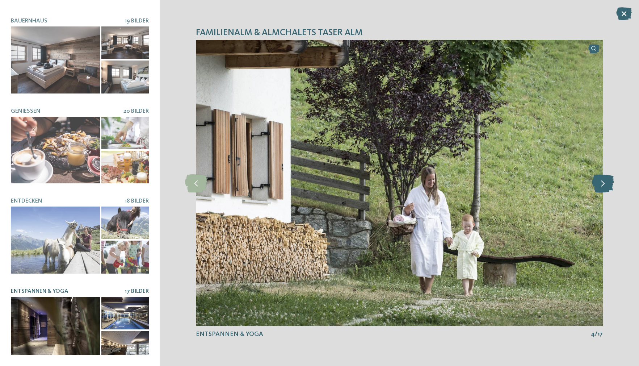
click at [601, 184] on icon at bounding box center [603, 183] width 22 height 18
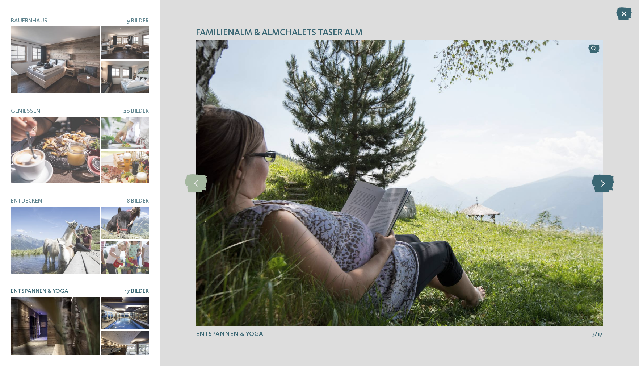
click at [601, 184] on icon at bounding box center [603, 183] width 22 height 18
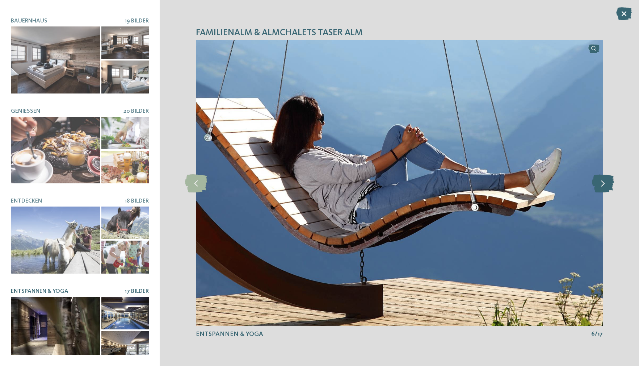
click at [601, 184] on icon at bounding box center [603, 183] width 22 height 18
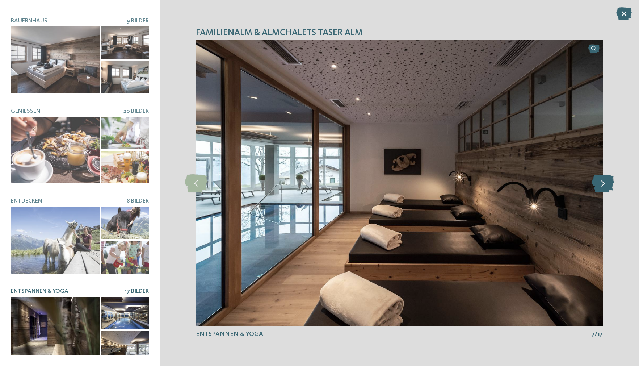
click at [601, 184] on icon at bounding box center [603, 183] width 22 height 18
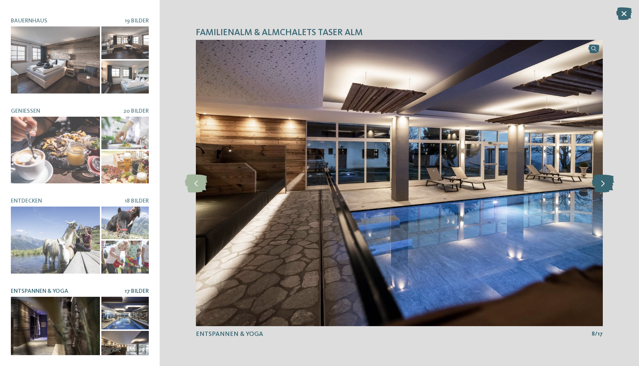
click at [601, 184] on icon at bounding box center [603, 183] width 22 height 18
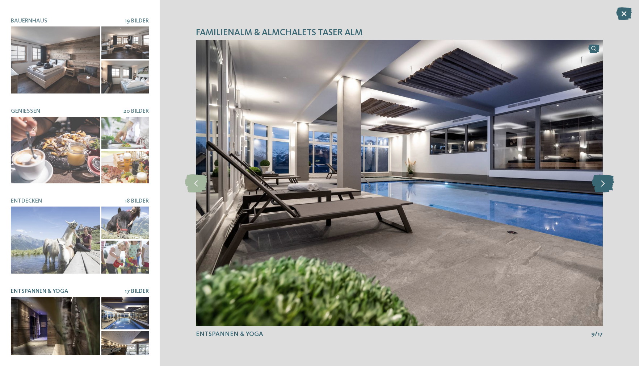
click at [601, 184] on icon at bounding box center [603, 183] width 22 height 18
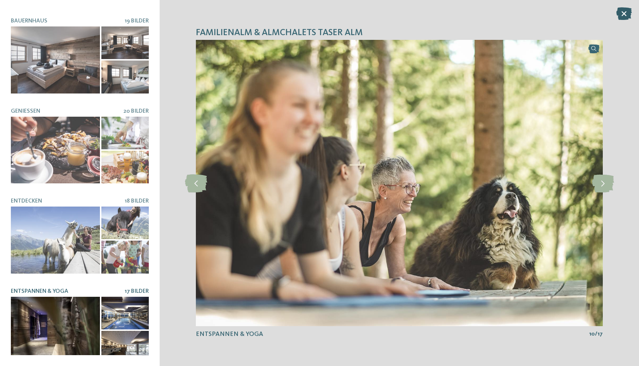
click at [622, 18] on icon at bounding box center [624, 13] width 16 height 13
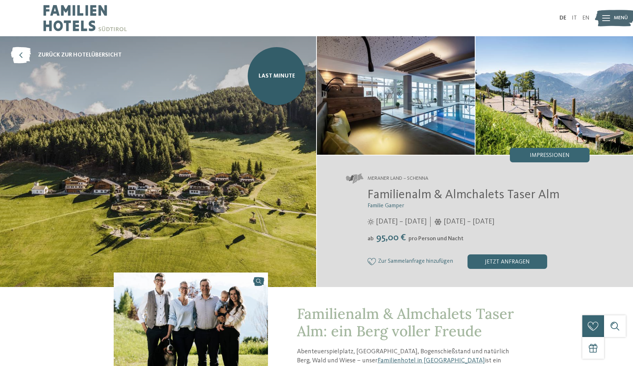
click at [397, 261] on span "Zur Sammelanfrage hinzufügen" at bounding box center [415, 261] width 75 height 7
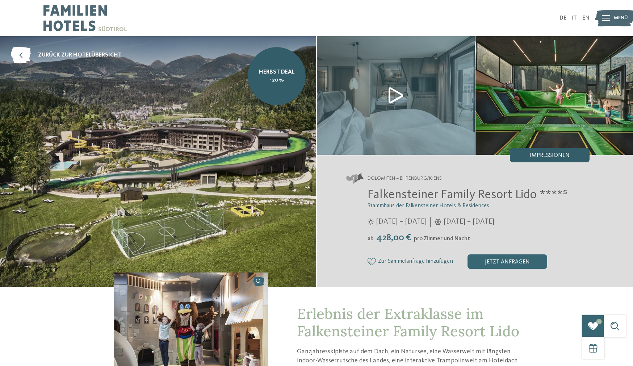
click at [550, 154] on span "Impressionen" at bounding box center [550, 155] width 40 height 6
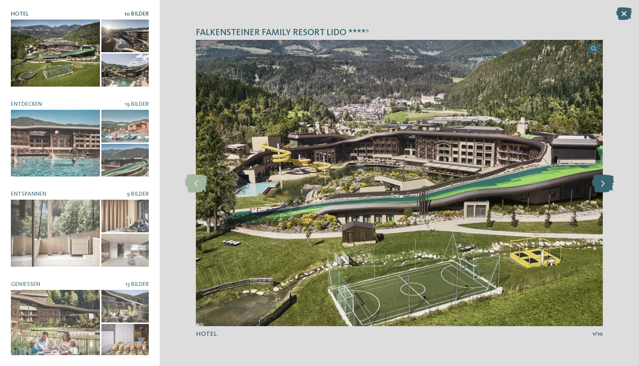
click at [607, 181] on icon at bounding box center [603, 183] width 22 height 18
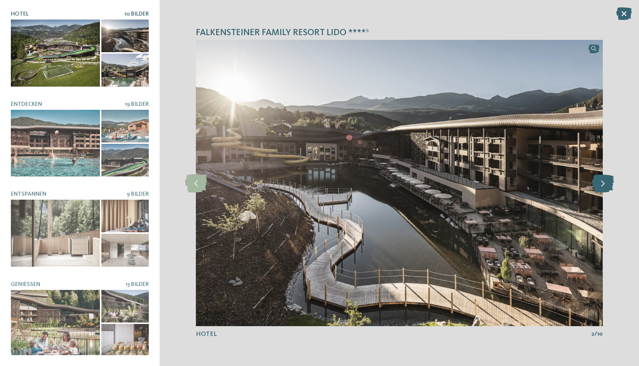
click at [607, 182] on icon at bounding box center [603, 183] width 22 height 18
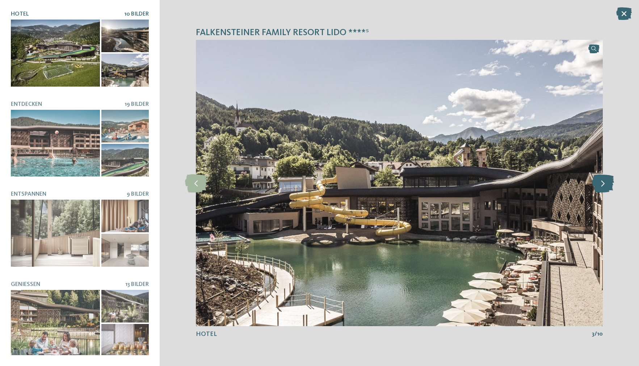
click at [607, 182] on icon at bounding box center [603, 183] width 22 height 18
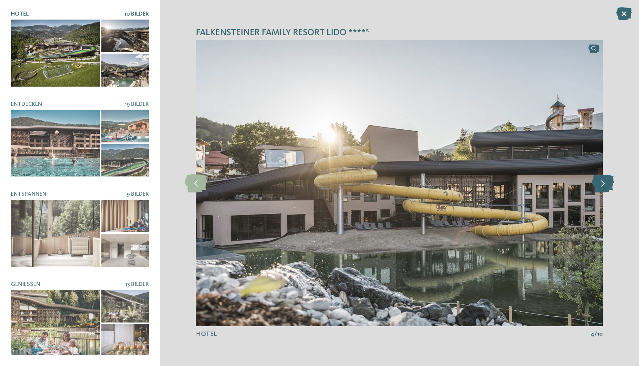
click at [607, 182] on icon at bounding box center [603, 183] width 22 height 18
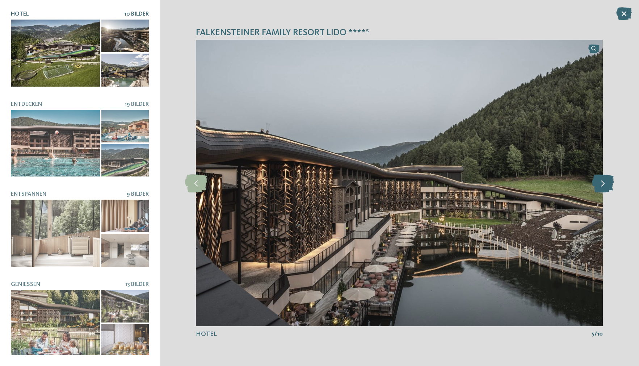
click at [607, 182] on icon at bounding box center [603, 183] width 22 height 18
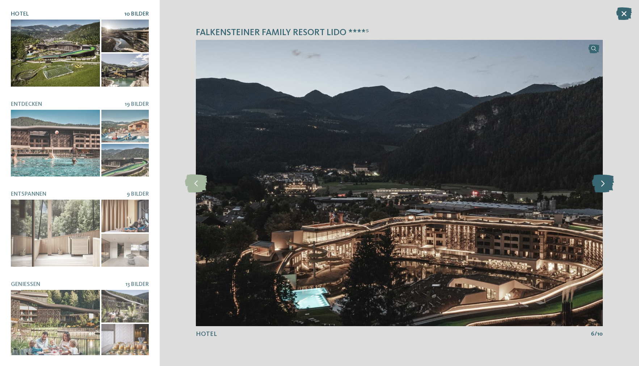
click at [607, 182] on icon at bounding box center [603, 183] width 22 height 18
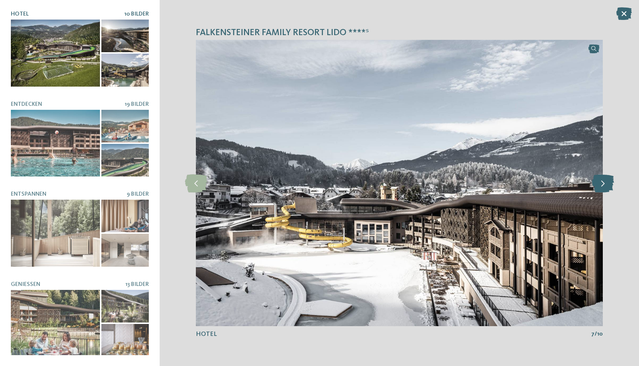
click at [607, 182] on icon at bounding box center [603, 183] width 22 height 18
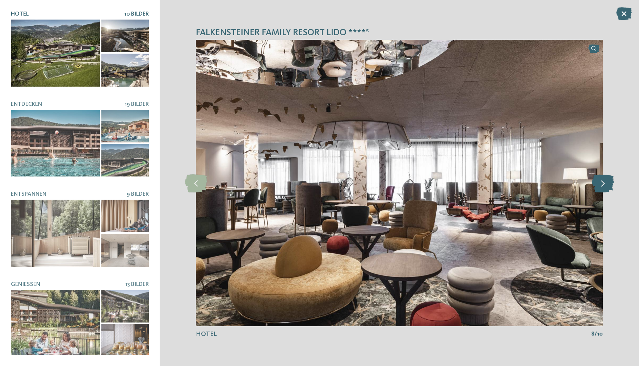
click at [607, 182] on icon at bounding box center [603, 183] width 22 height 18
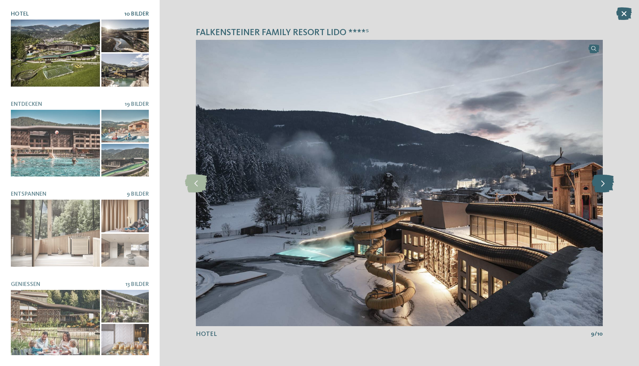
click at [607, 182] on icon at bounding box center [603, 183] width 22 height 18
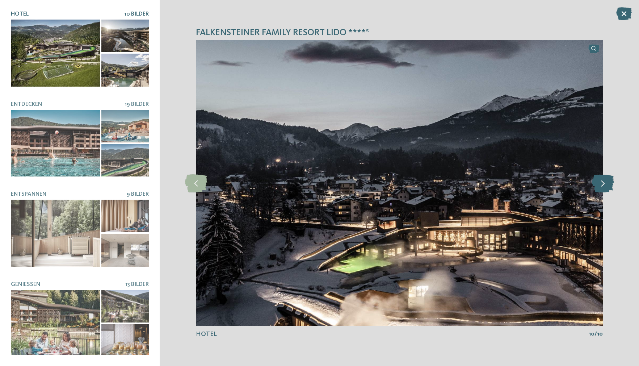
click at [607, 182] on icon at bounding box center [603, 183] width 22 height 18
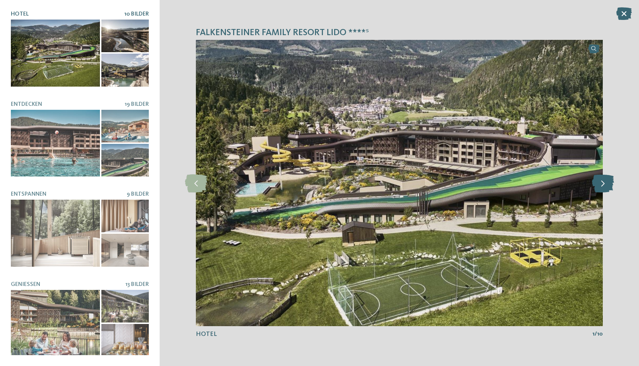
click at [607, 182] on icon at bounding box center [603, 183] width 22 height 18
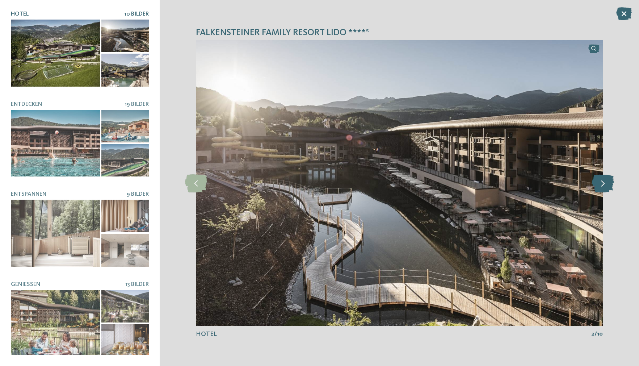
click at [607, 182] on icon at bounding box center [603, 183] width 22 height 18
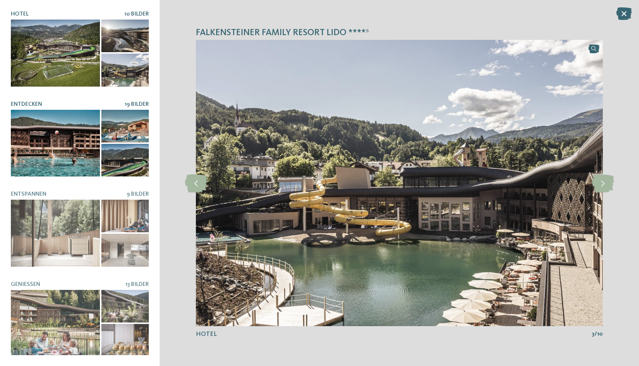
click at [50, 122] on div at bounding box center [55, 143] width 89 height 67
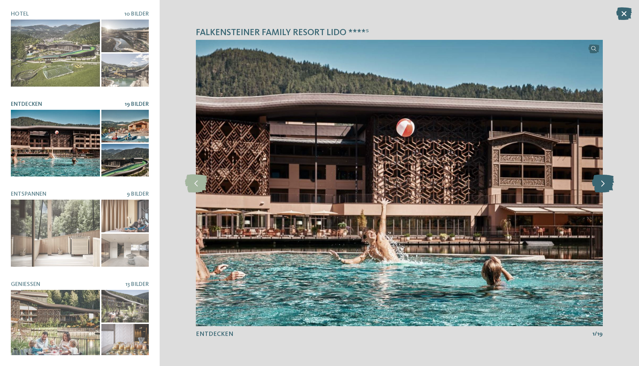
click at [602, 179] on icon at bounding box center [603, 183] width 22 height 18
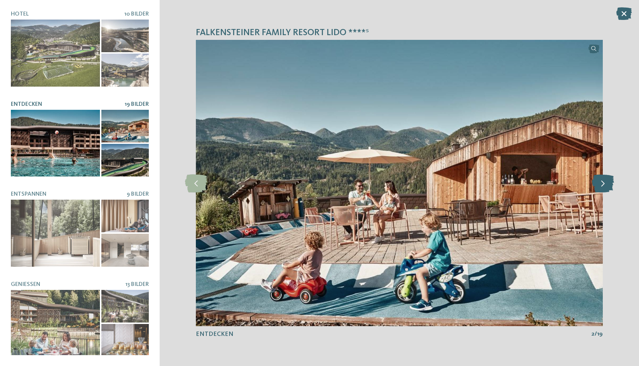
click at [602, 179] on icon at bounding box center [603, 183] width 22 height 18
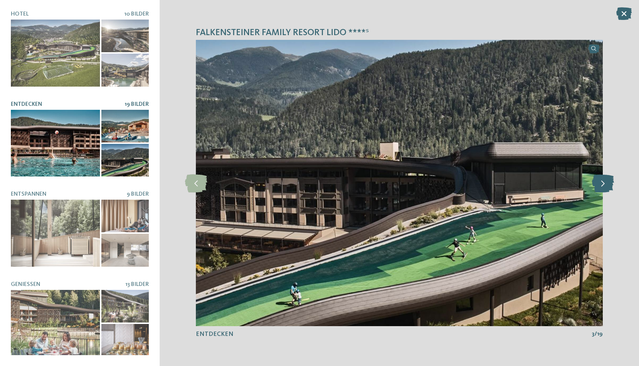
click at [602, 179] on icon at bounding box center [603, 183] width 22 height 18
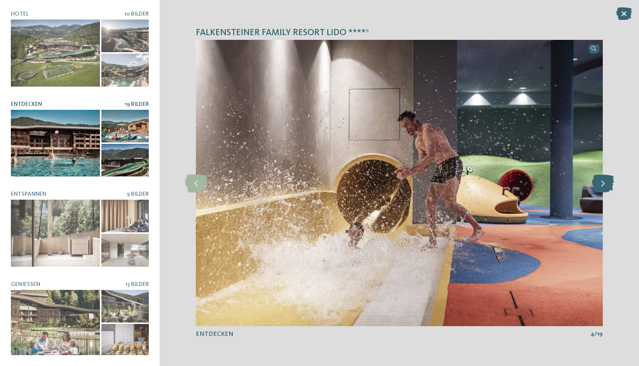
click at [602, 179] on icon at bounding box center [603, 183] width 22 height 18
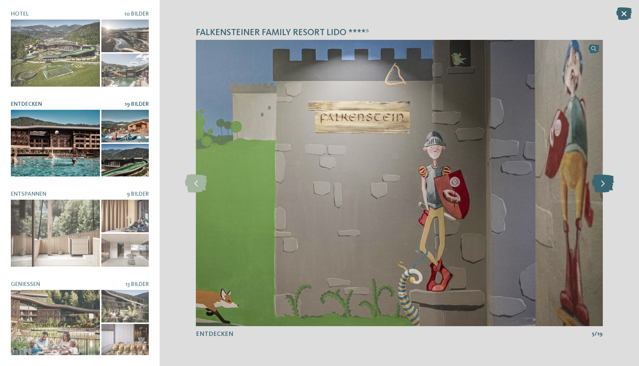
click at [602, 179] on icon at bounding box center [603, 183] width 22 height 18
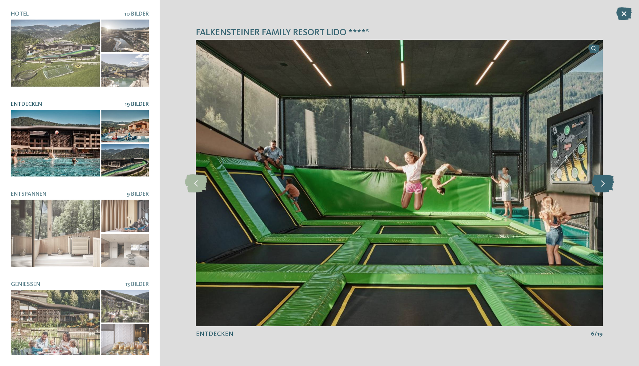
click at [602, 179] on icon at bounding box center [603, 183] width 22 height 18
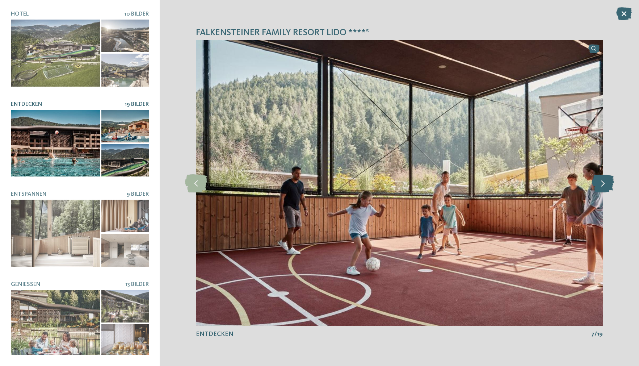
click at [602, 179] on icon at bounding box center [603, 183] width 22 height 18
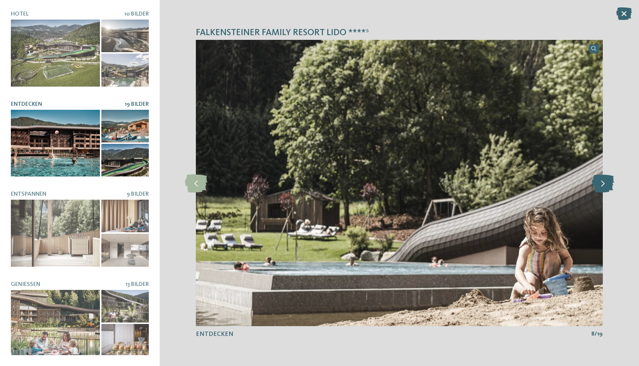
click at [602, 179] on icon at bounding box center [603, 183] width 22 height 18
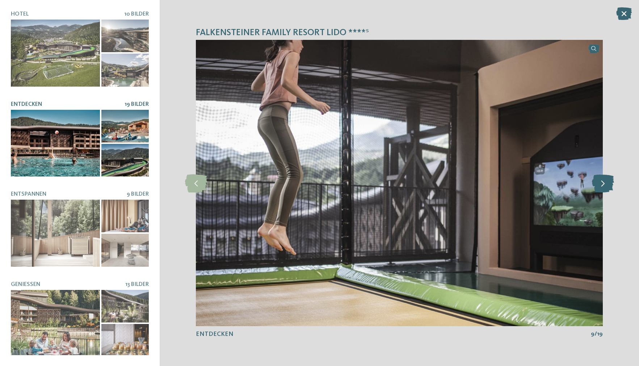
click at [602, 179] on icon at bounding box center [603, 183] width 22 height 18
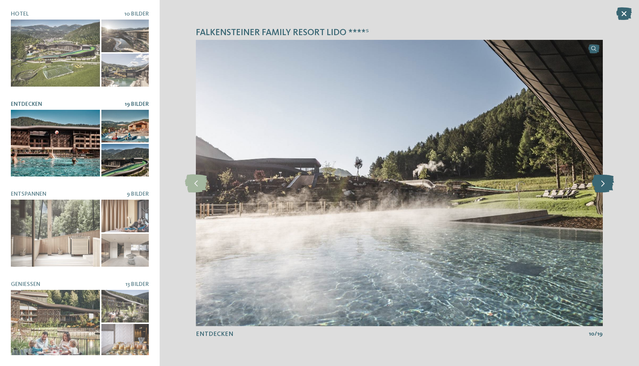
click at [602, 179] on icon at bounding box center [603, 183] width 22 height 18
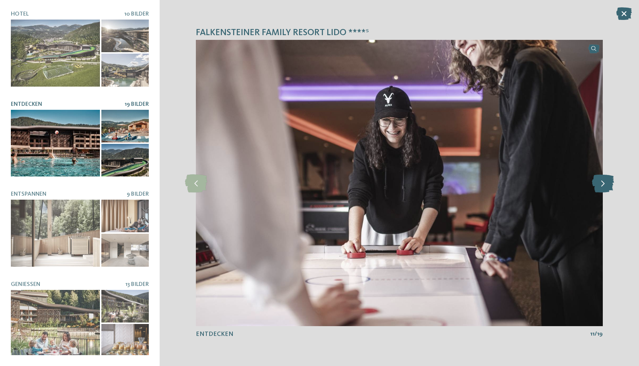
click at [602, 179] on icon at bounding box center [603, 183] width 22 height 18
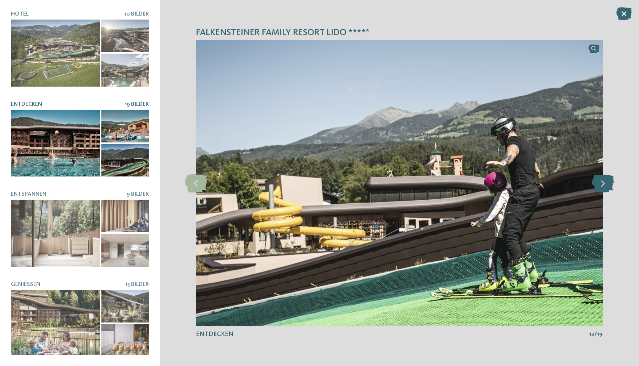
click at [602, 179] on icon at bounding box center [603, 183] width 22 height 18
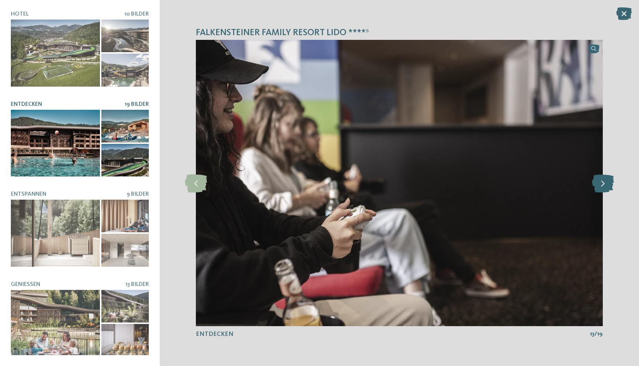
click at [602, 179] on icon at bounding box center [603, 183] width 22 height 18
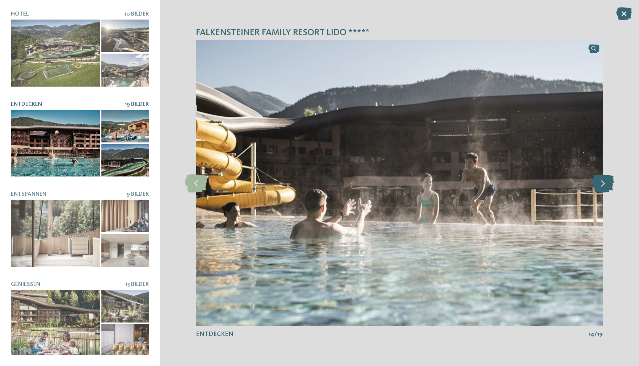
click at [602, 179] on icon at bounding box center [603, 183] width 22 height 18
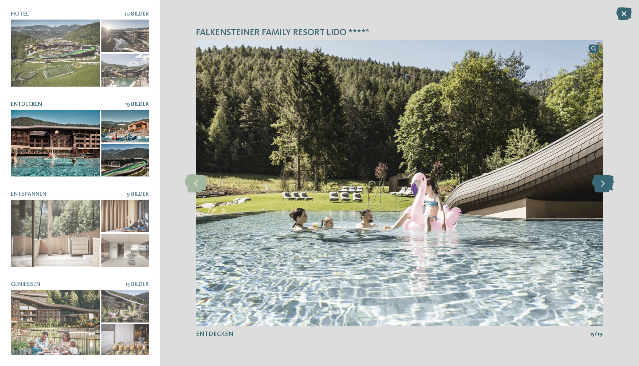
click at [602, 179] on icon at bounding box center [603, 183] width 22 height 18
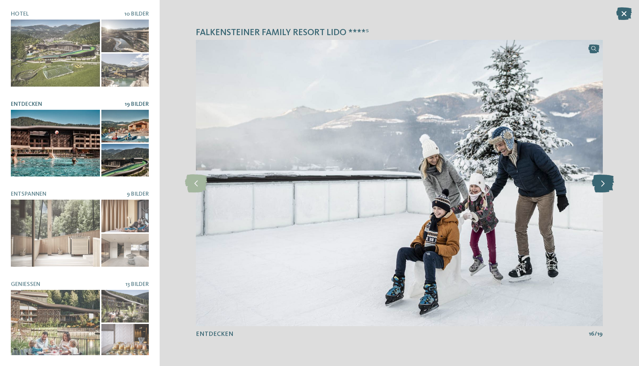
click at [602, 179] on icon at bounding box center [603, 183] width 22 height 18
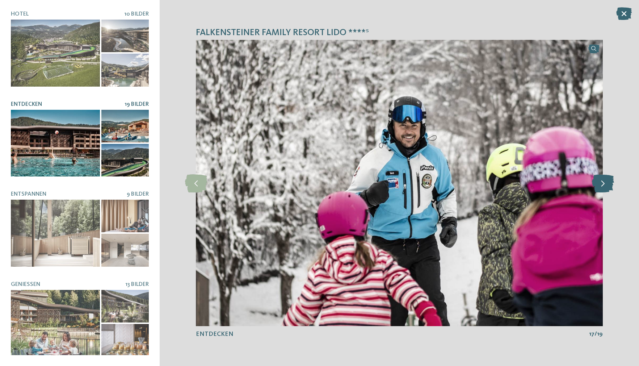
click at [602, 179] on icon at bounding box center [603, 183] width 22 height 18
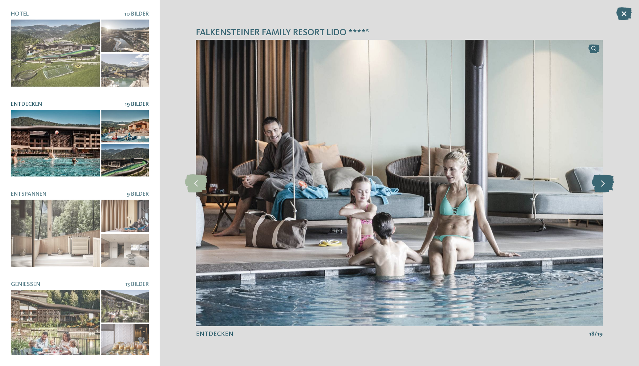
click at [602, 179] on icon at bounding box center [603, 183] width 22 height 18
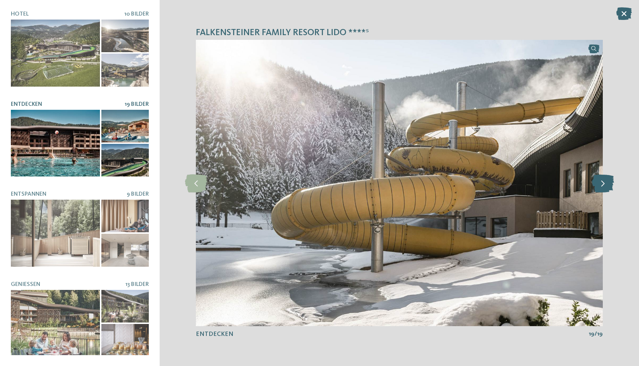
click at [602, 179] on icon at bounding box center [603, 183] width 22 height 18
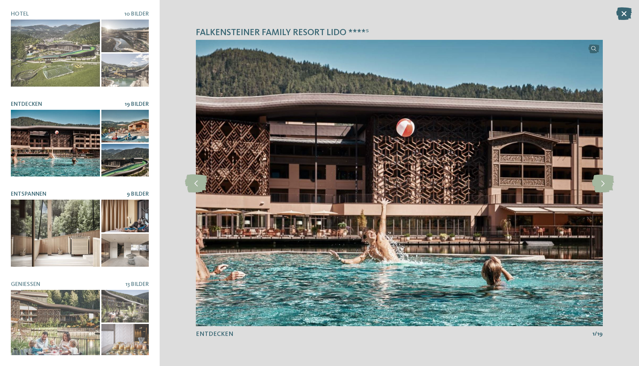
click at [49, 232] on div at bounding box center [55, 233] width 89 height 67
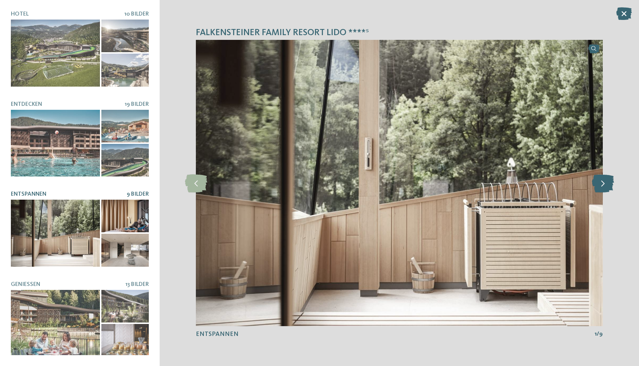
click at [602, 189] on icon at bounding box center [603, 183] width 22 height 18
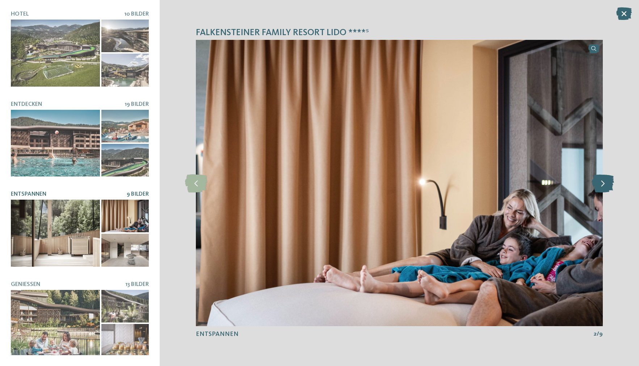
click at [602, 189] on icon at bounding box center [603, 183] width 22 height 18
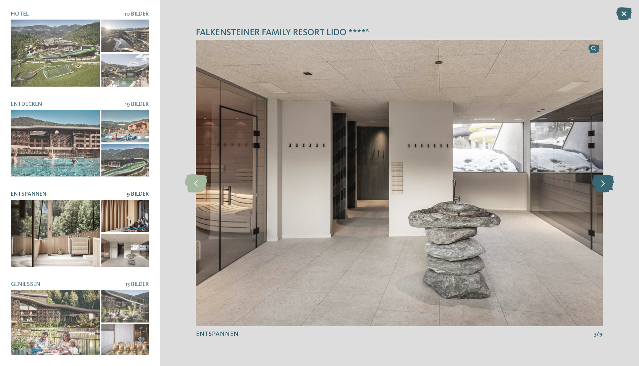
click at [602, 189] on icon at bounding box center [603, 183] width 22 height 18
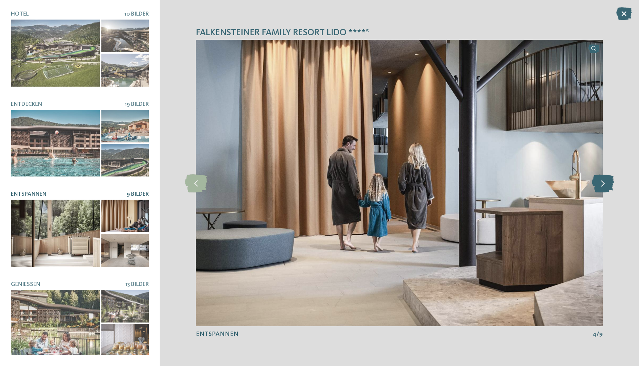
click at [602, 189] on icon at bounding box center [603, 183] width 22 height 18
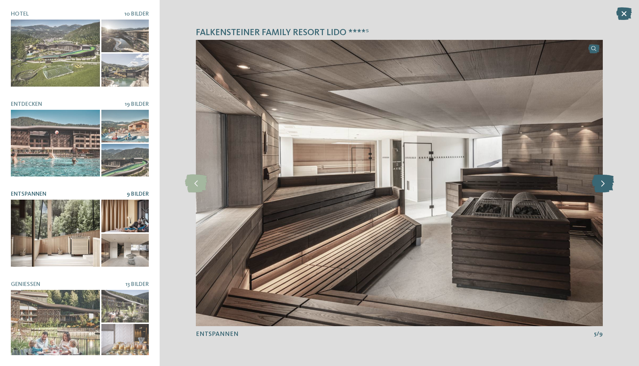
click at [602, 189] on icon at bounding box center [603, 183] width 22 height 18
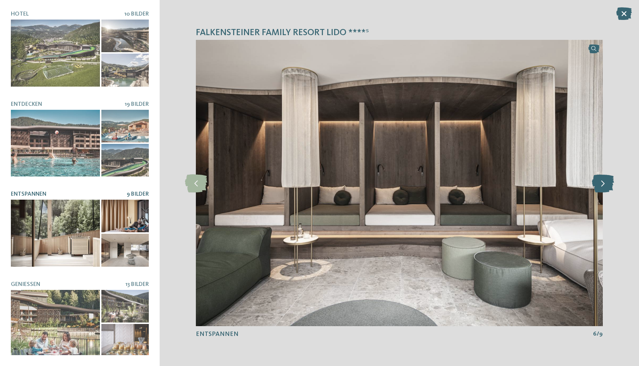
click at [602, 189] on icon at bounding box center [603, 183] width 22 height 18
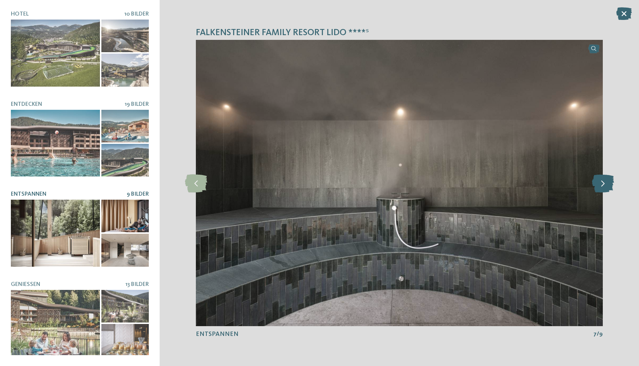
click at [602, 189] on icon at bounding box center [603, 183] width 22 height 18
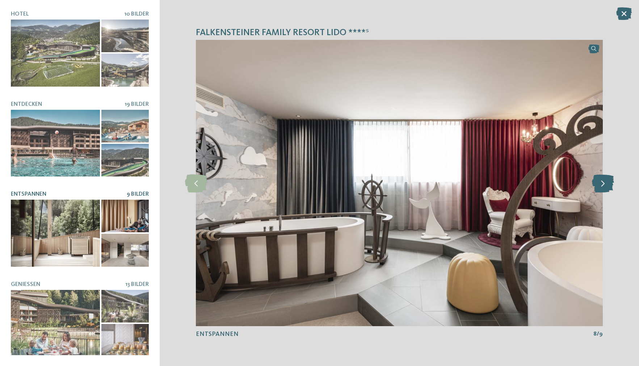
click at [602, 189] on icon at bounding box center [603, 183] width 22 height 18
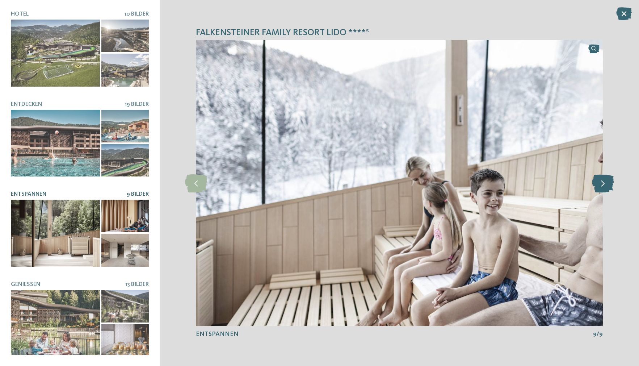
click at [602, 189] on icon at bounding box center [603, 183] width 22 height 18
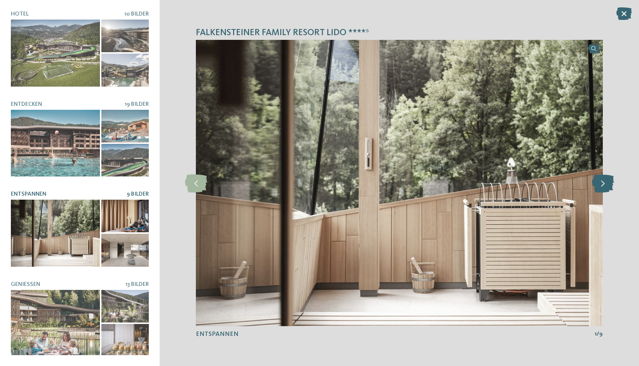
click at [602, 189] on icon at bounding box center [603, 183] width 22 height 18
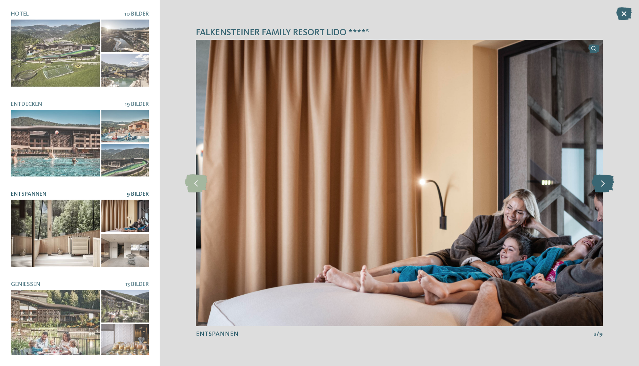
click at [602, 189] on icon at bounding box center [603, 183] width 22 height 18
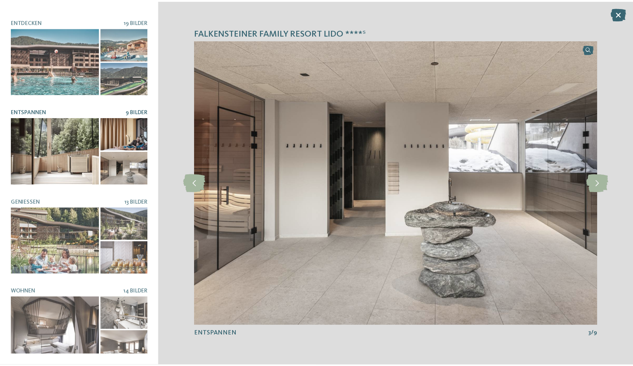
scroll to position [84, 0]
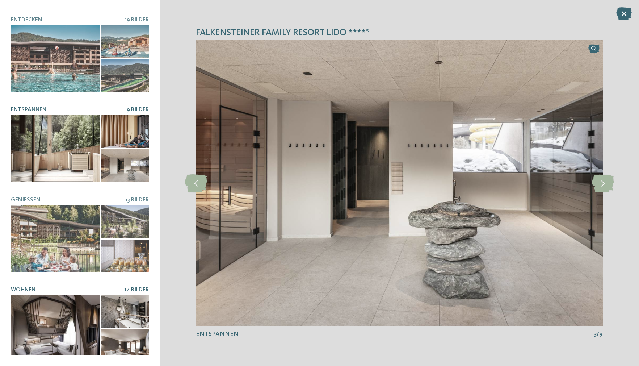
click at [49, 313] on div at bounding box center [55, 328] width 89 height 67
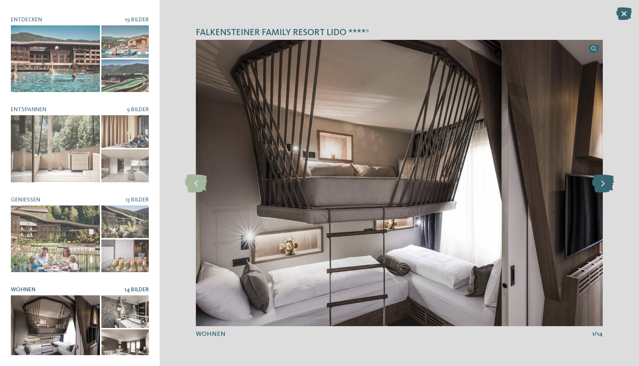
click at [602, 184] on icon at bounding box center [603, 183] width 22 height 18
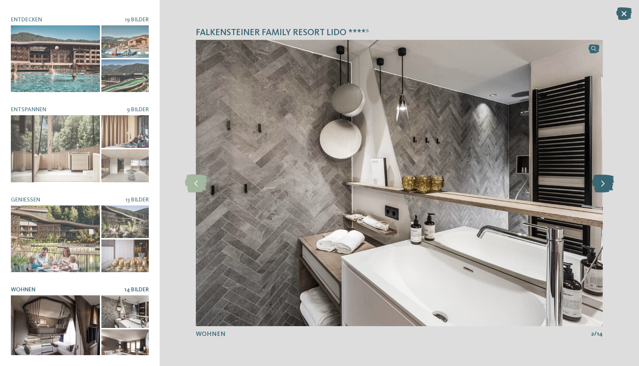
click at [602, 184] on icon at bounding box center [603, 183] width 22 height 18
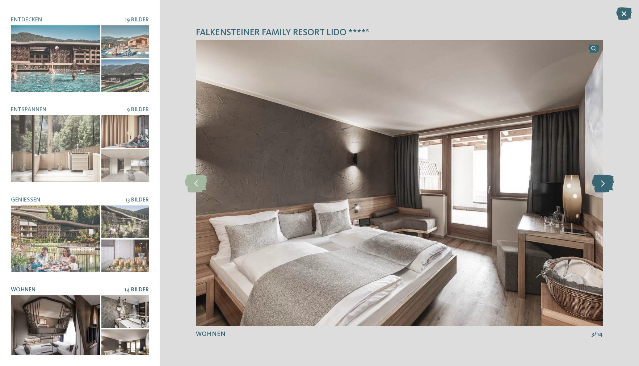
click at [602, 184] on icon at bounding box center [603, 183] width 22 height 18
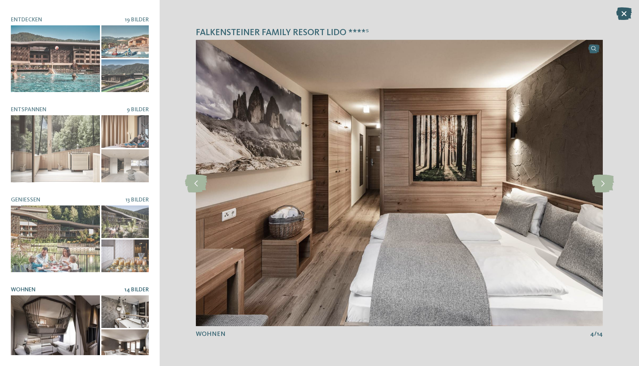
click at [623, 16] on icon at bounding box center [624, 13] width 16 height 13
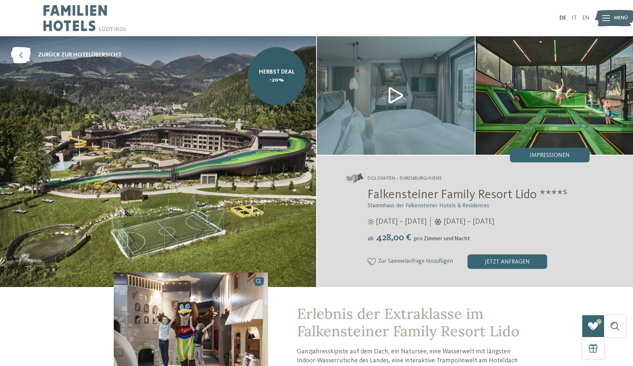
click at [407, 261] on span "Zur Sammelanfrage hinzufügen" at bounding box center [415, 261] width 75 height 7
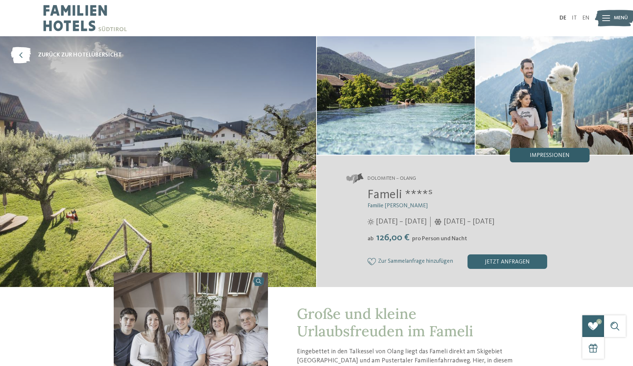
click at [560, 150] on div "Impressionen" at bounding box center [550, 155] width 80 height 14
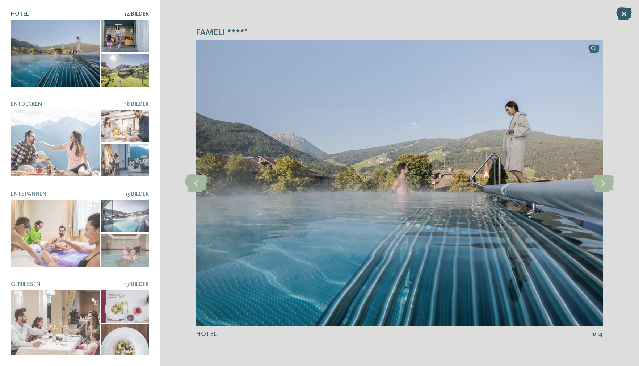
click at [625, 11] on icon at bounding box center [624, 13] width 16 height 13
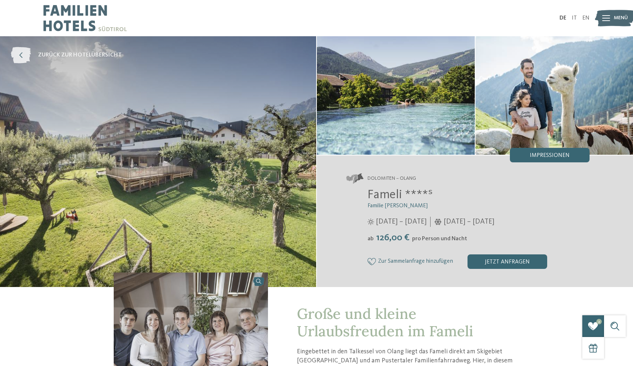
click at [55, 55] on span "zurück zur Hotelübersicht" at bounding box center [80, 55] width 84 height 8
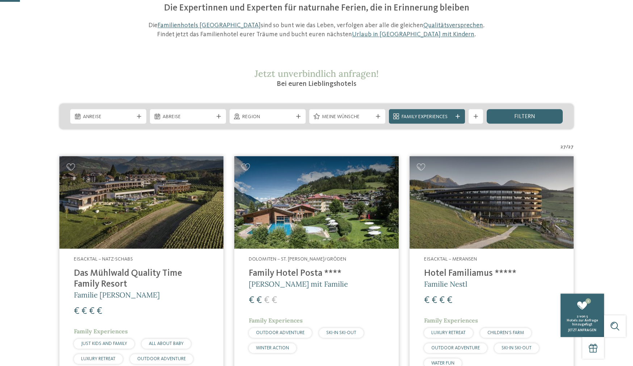
scroll to position [148, 0]
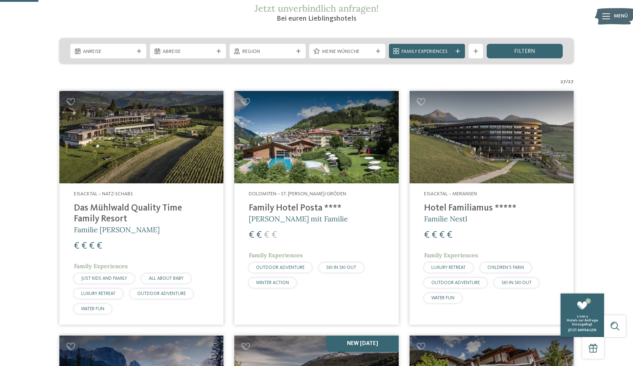
click at [292, 206] on h4 "Family Hotel Posta ****" at bounding box center [316, 208] width 135 height 11
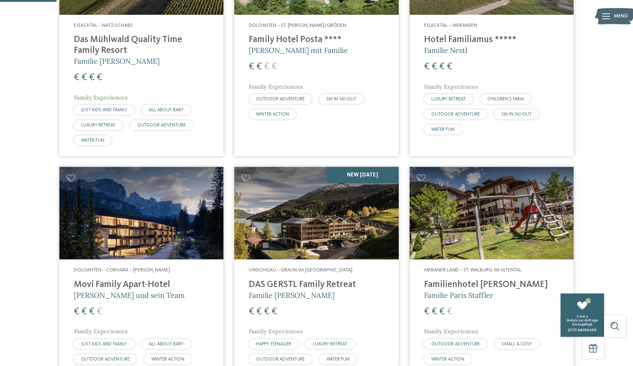
scroll to position [369, 0]
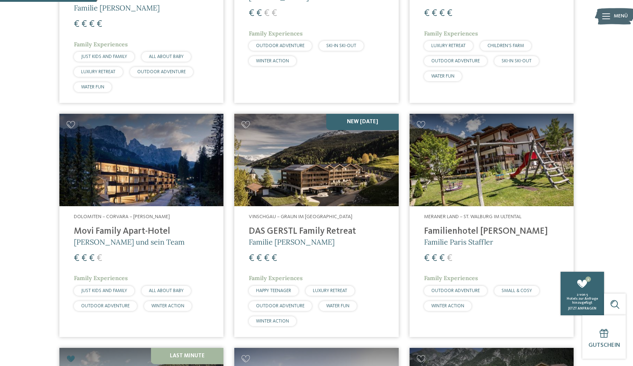
click at [329, 177] on img at bounding box center [316, 160] width 164 height 92
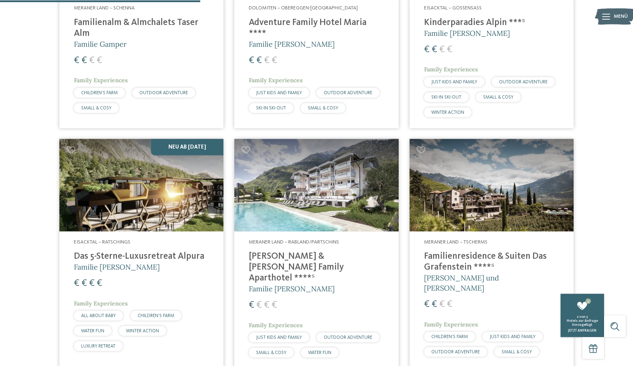
scroll to position [813, 0]
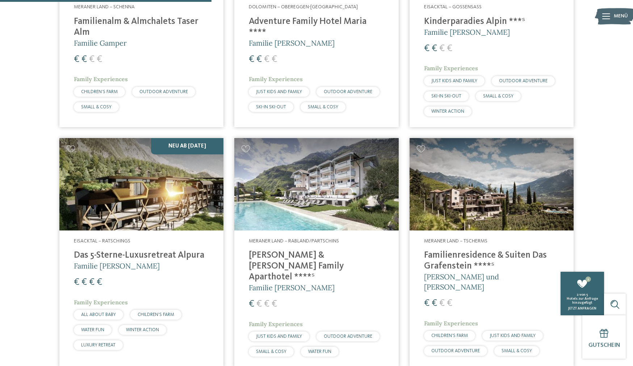
click at [482, 197] on img at bounding box center [492, 184] width 164 height 92
click at [134, 191] on img at bounding box center [141, 184] width 164 height 92
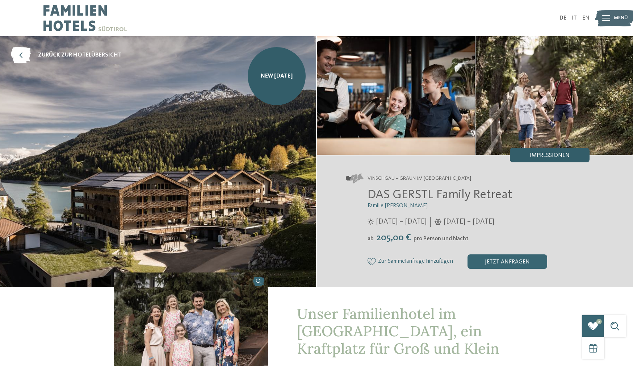
click at [563, 154] on span "Impressionen" at bounding box center [550, 155] width 40 height 6
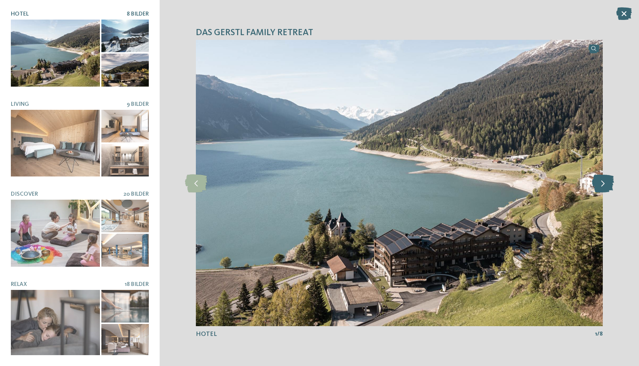
click at [607, 183] on icon at bounding box center [603, 183] width 22 height 18
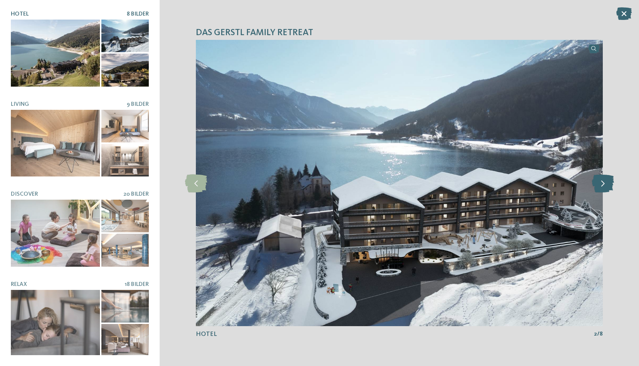
click at [607, 183] on icon at bounding box center [603, 183] width 22 height 18
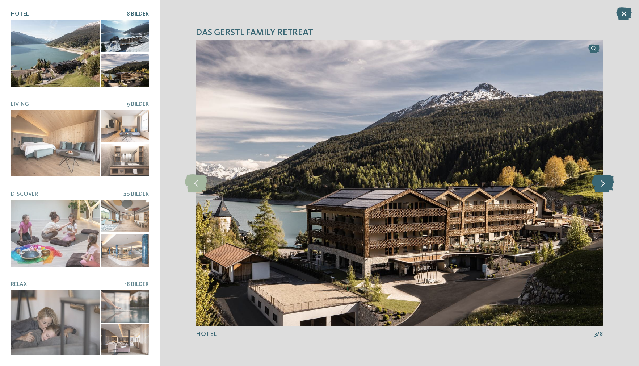
click at [607, 183] on icon at bounding box center [603, 183] width 22 height 18
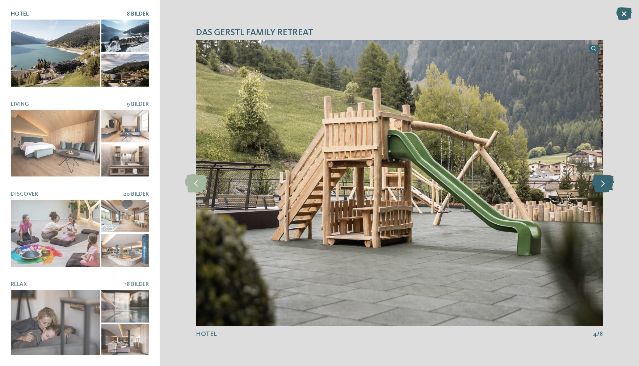
click at [607, 183] on icon at bounding box center [603, 183] width 22 height 18
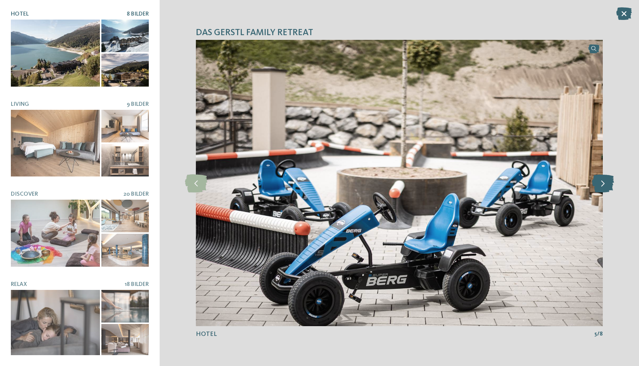
click at [607, 183] on icon at bounding box center [603, 183] width 22 height 18
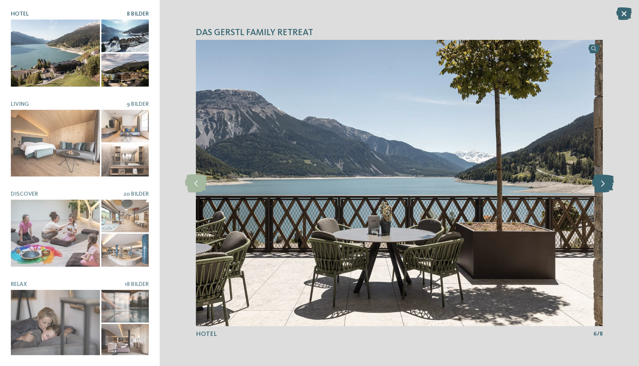
click at [607, 183] on icon at bounding box center [603, 183] width 22 height 18
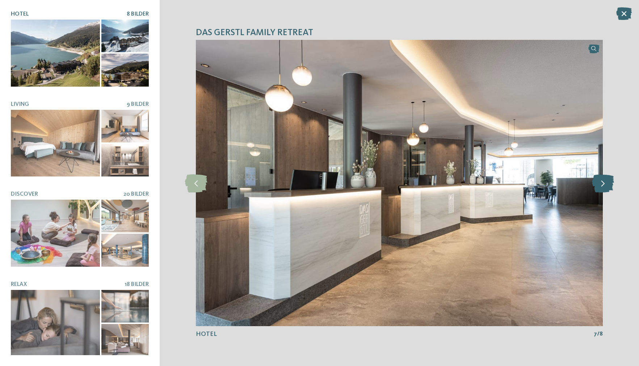
click at [607, 183] on icon at bounding box center [603, 183] width 22 height 18
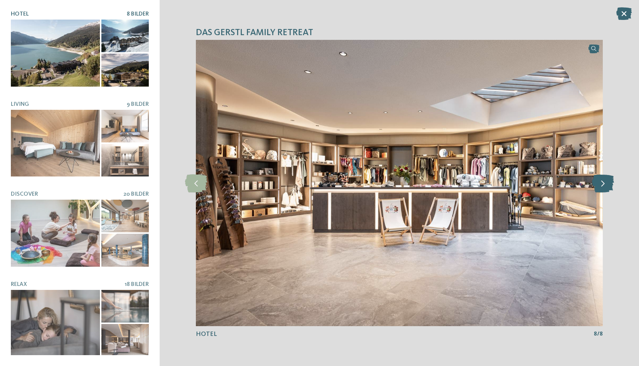
click at [607, 183] on icon at bounding box center [603, 183] width 22 height 18
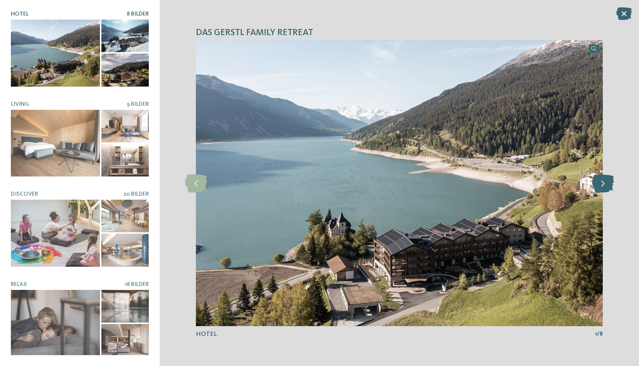
click at [607, 183] on icon at bounding box center [603, 183] width 22 height 18
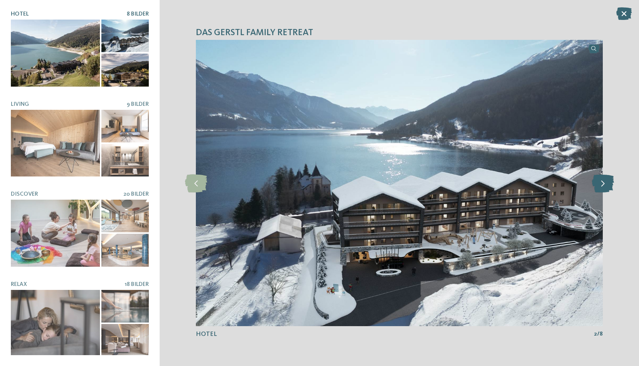
click at [607, 183] on icon at bounding box center [603, 183] width 22 height 18
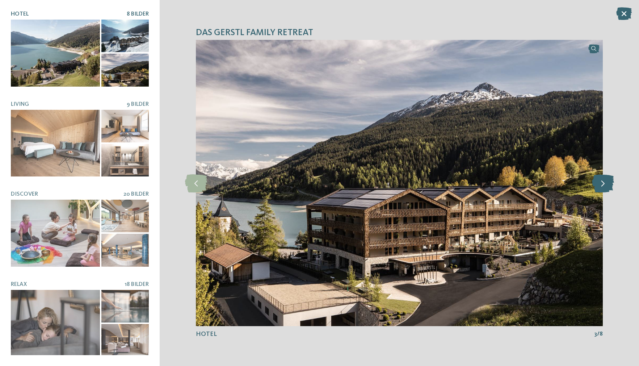
click at [607, 183] on icon at bounding box center [603, 183] width 22 height 18
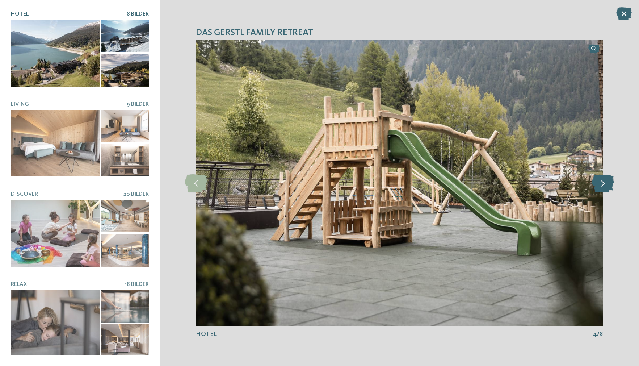
click at [607, 183] on icon at bounding box center [603, 183] width 22 height 18
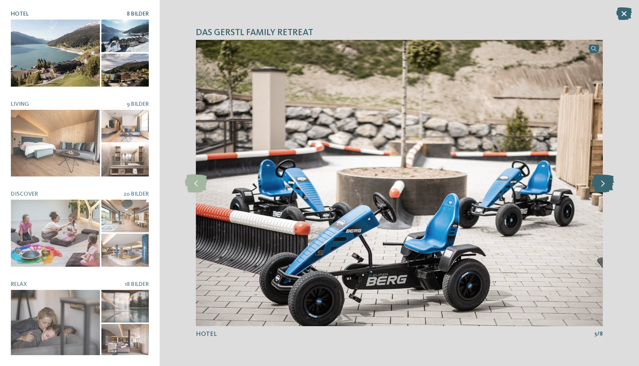
click at [607, 183] on icon at bounding box center [603, 183] width 22 height 18
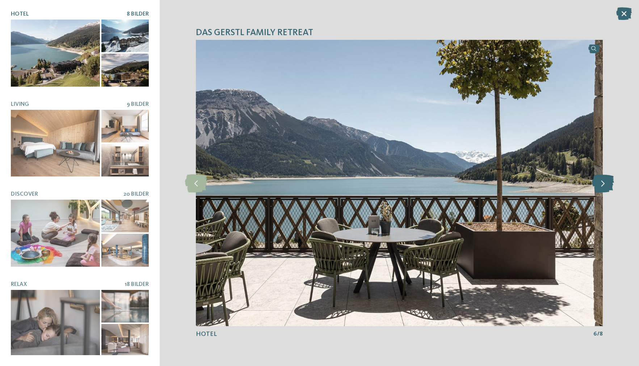
click at [607, 183] on icon at bounding box center [603, 183] width 22 height 18
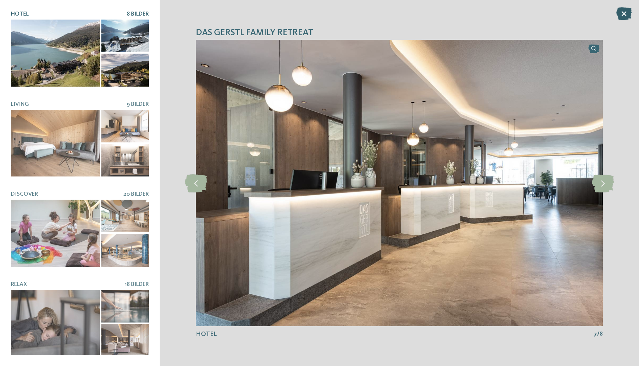
click at [626, 10] on icon at bounding box center [624, 13] width 16 height 13
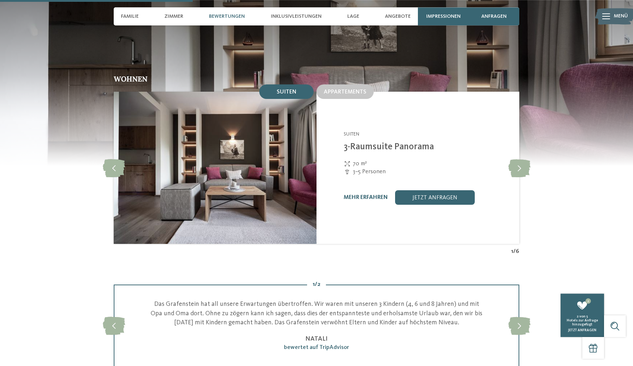
scroll to position [702, 0]
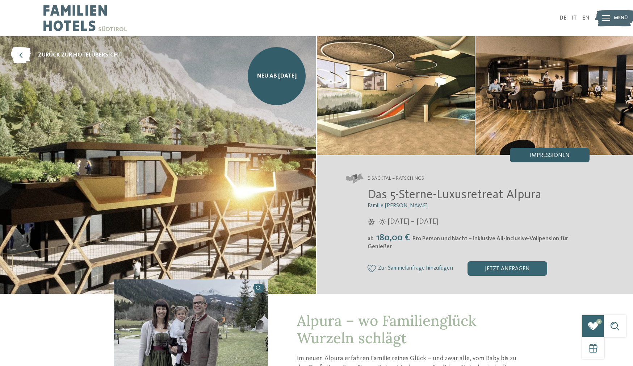
click at [555, 153] on span "Impressionen" at bounding box center [550, 155] width 40 height 6
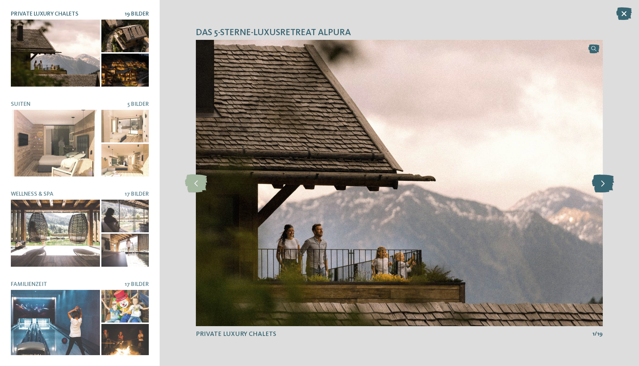
click at [602, 187] on icon at bounding box center [603, 183] width 22 height 18
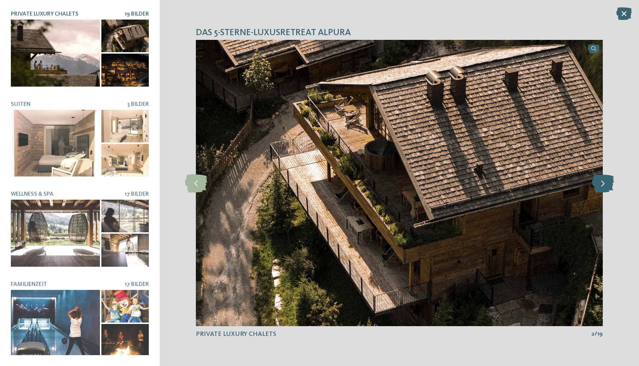
click at [602, 187] on icon at bounding box center [603, 183] width 22 height 18
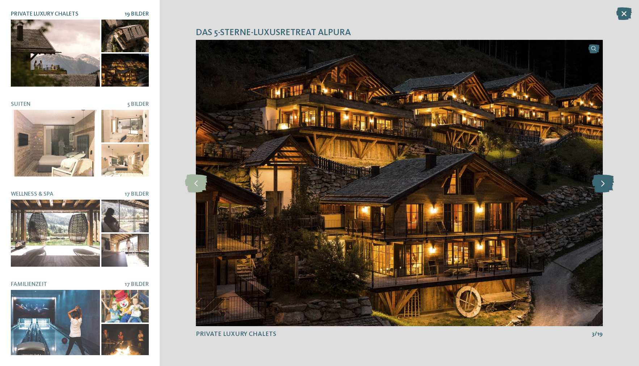
click at [602, 187] on icon at bounding box center [603, 183] width 22 height 18
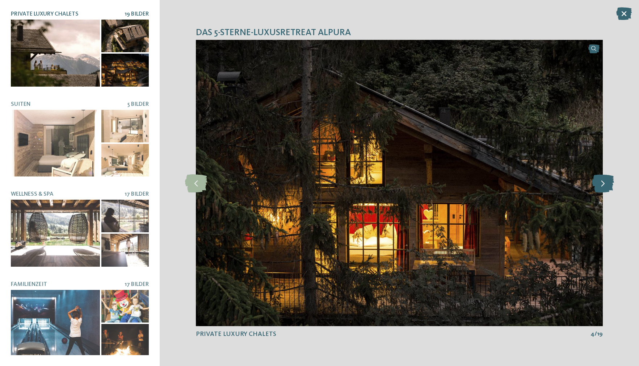
click at [602, 187] on icon at bounding box center [603, 183] width 22 height 18
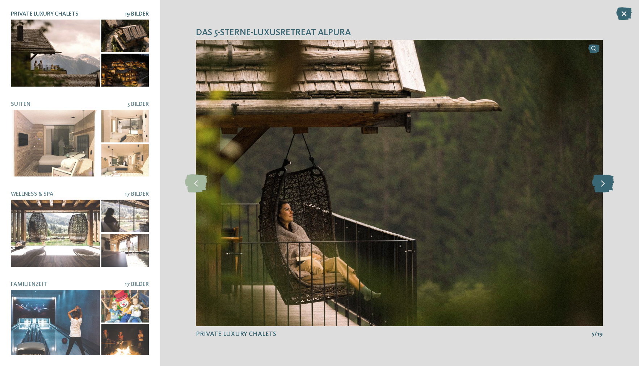
click at [602, 187] on icon at bounding box center [603, 183] width 22 height 18
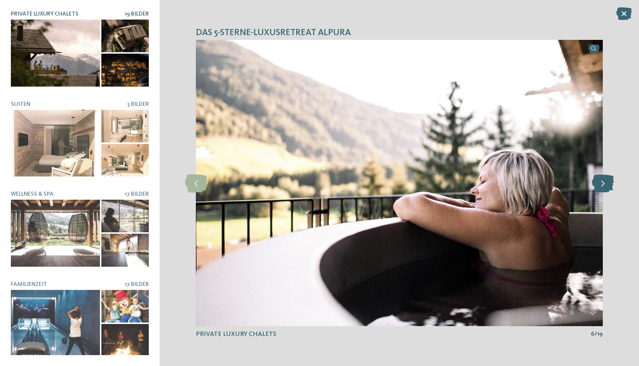
click at [602, 187] on icon at bounding box center [603, 183] width 22 height 18
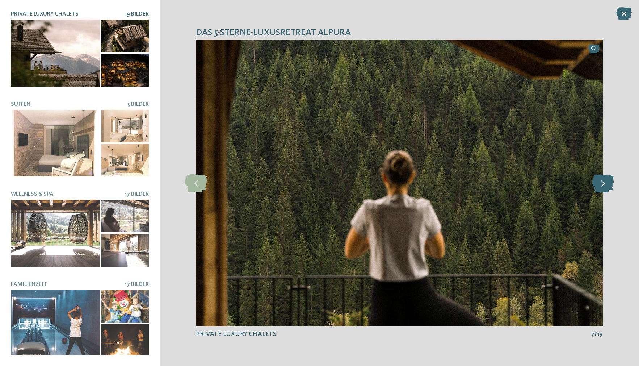
click at [602, 187] on icon at bounding box center [603, 183] width 22 height 18
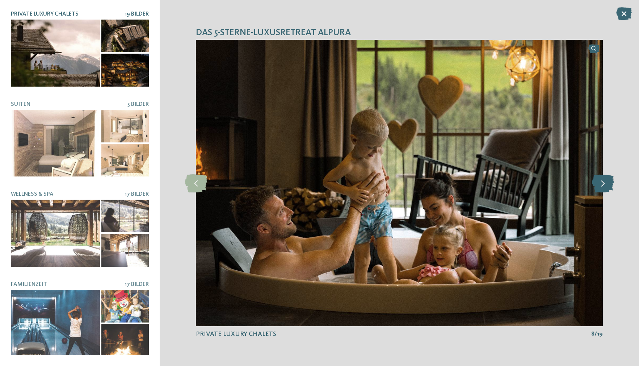
click at [602, 187] on icon at bounding box center [603, 183] width 22 height 18
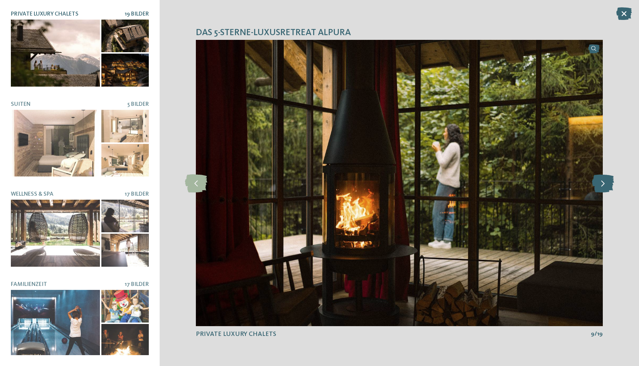
click at [602, 187] on icon at bounding box center [603, 183] width 22 height 18
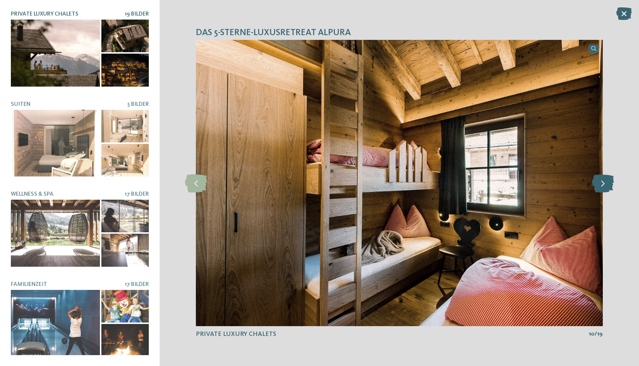
click at [602, 187] on icon at bounding box center [603, 183] width 22 height 18
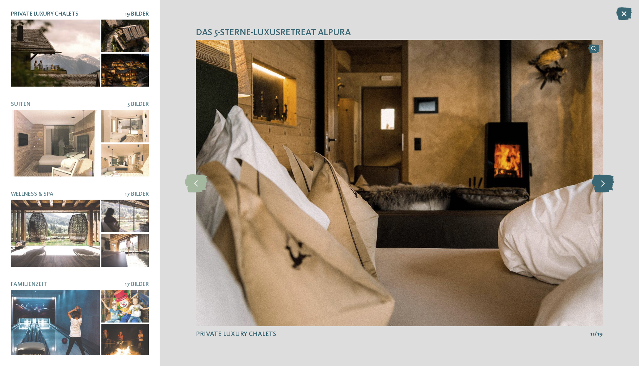
click at [602, 187] on icon at bounding box center [603, 183] width 22 height 18
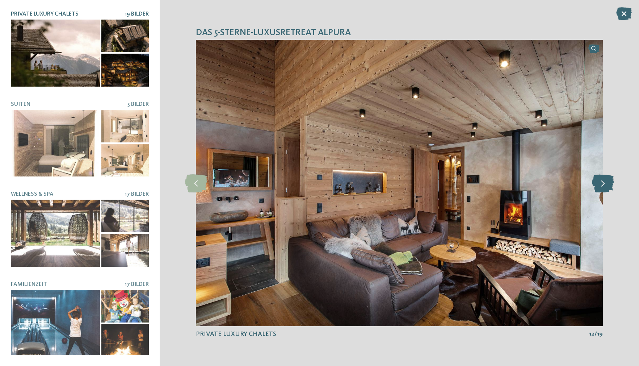
click at [602, 187] on icon at bounding box center [603, 183] width 22 height 18
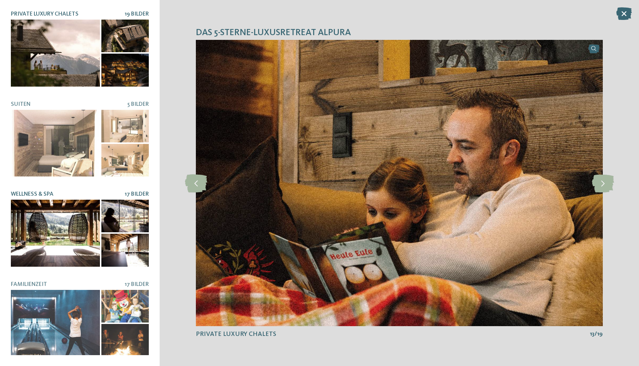
click at [54, 208] on div at bounding box center [55, 233] width 89 height 67
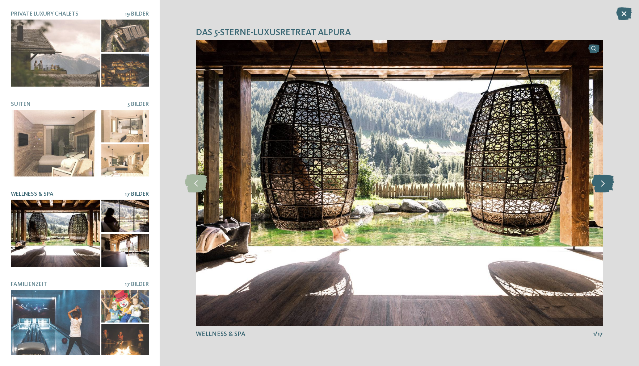
click at [609, 192] on div at bounding box center [603, 183] width 20 height 20
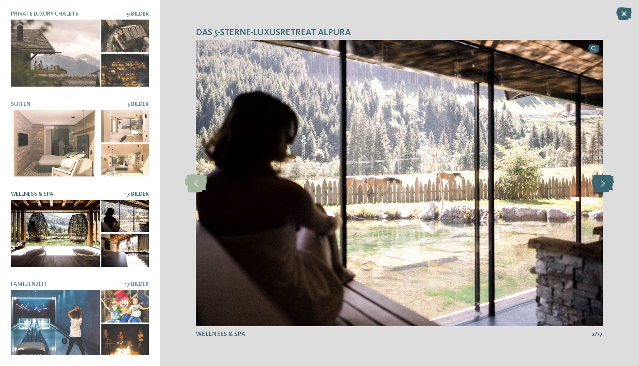
click at [609, 192] on div at bounding box center [603, 183] width 20 height 20
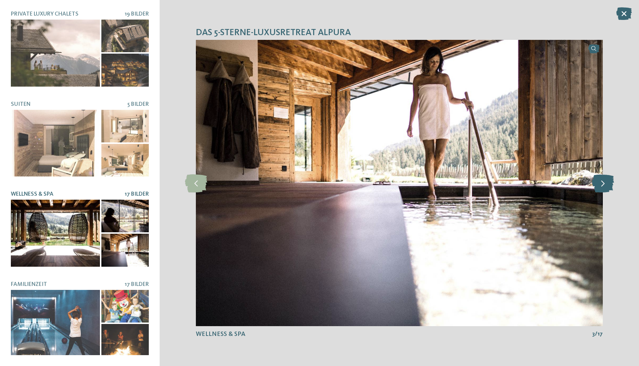
click at [609, 192] on div at bounding box center [603, 183] width 20 height 20
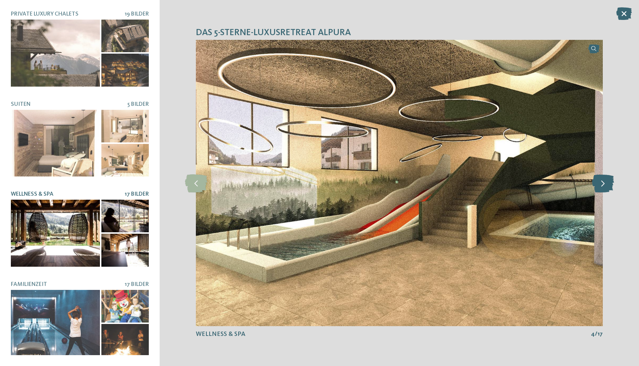
click at [612, 184] on icon at bounding box center [603, 183] width 22 height 18
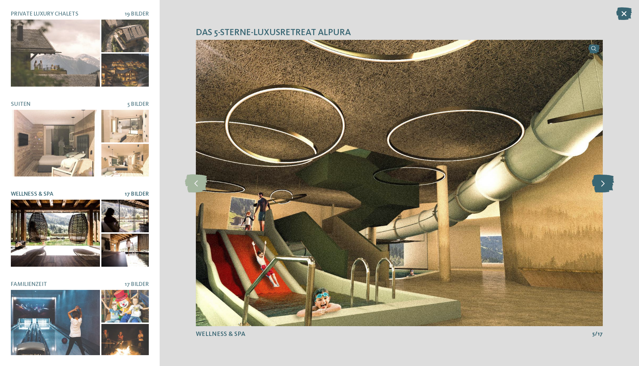
click at [612, 184] on icon at bounding box center [603, 183] width 22 height 18
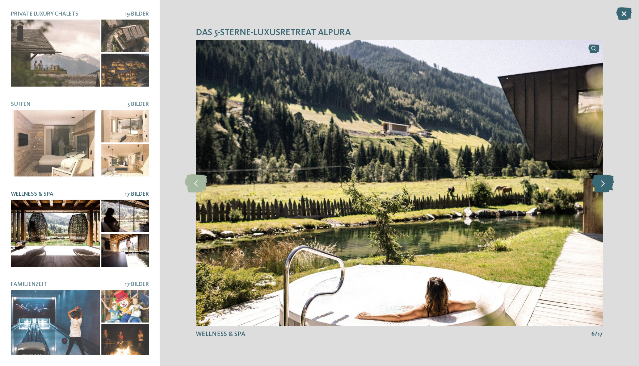
click at [612, 184] on icon at bounding box center [603, 183] width 22 height 18
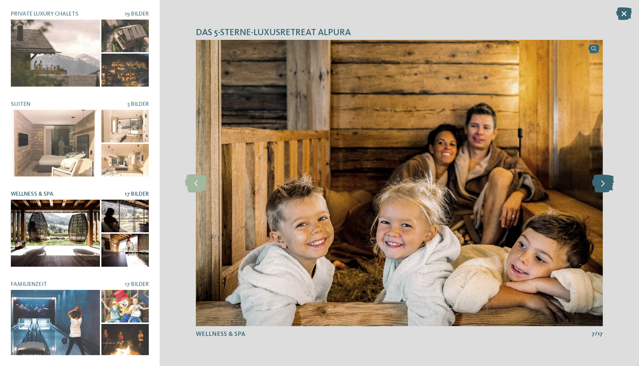
click at [612, 184] on icon at bounding box center [603, 183] width 22 height 18
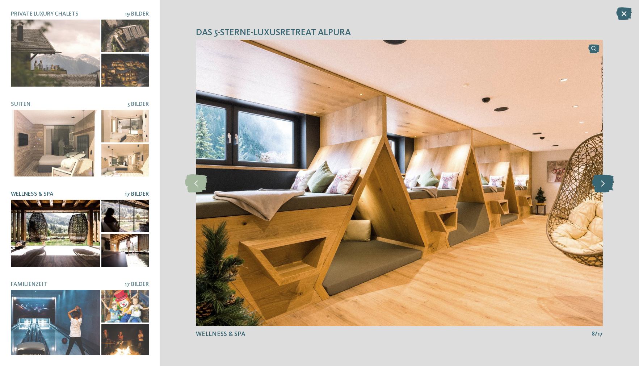
click at [612, 184] on icon at bounding box center [603, 183] width 22 height 18
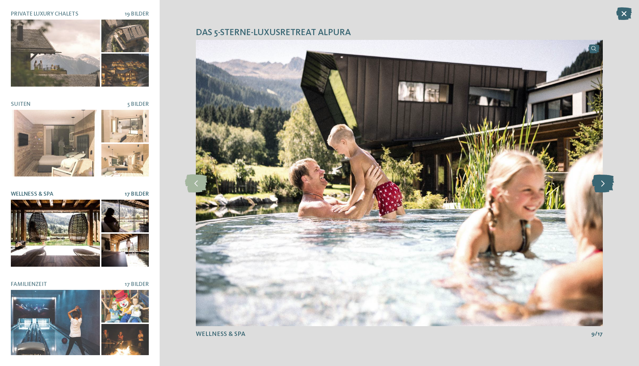
click at [612, 184] on icon at bounding box center [603, 183] width 22 height 18
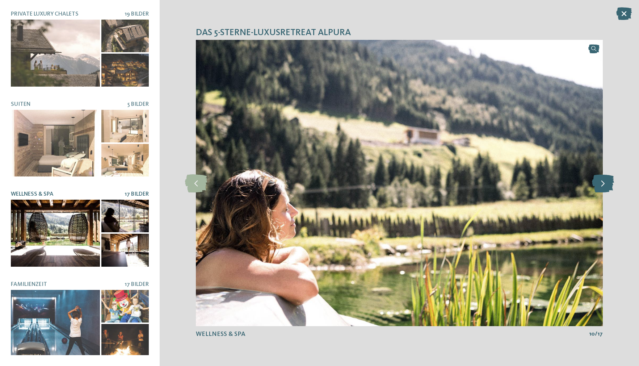
click at [612, 184] on icon at bounding box center [603, 183] width 22 height 18
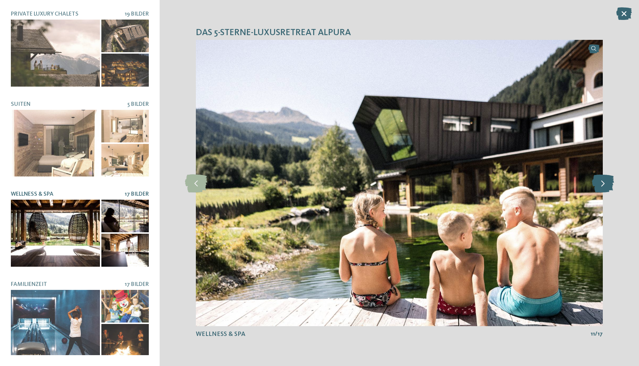
click at [612, 184] on icon at bounding box center [603, 183] width 22 height 18
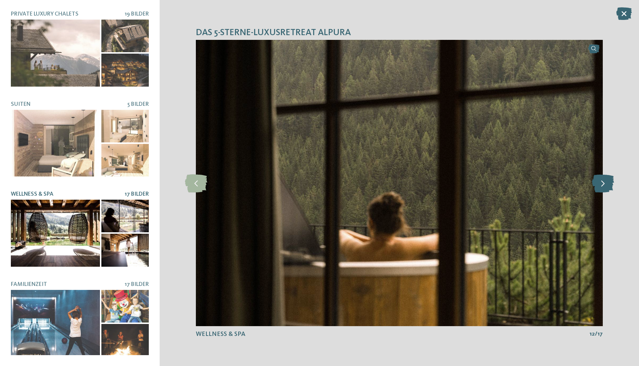
click at [612, 184] on icon at bounding box center [603, 183] width 22 height 18
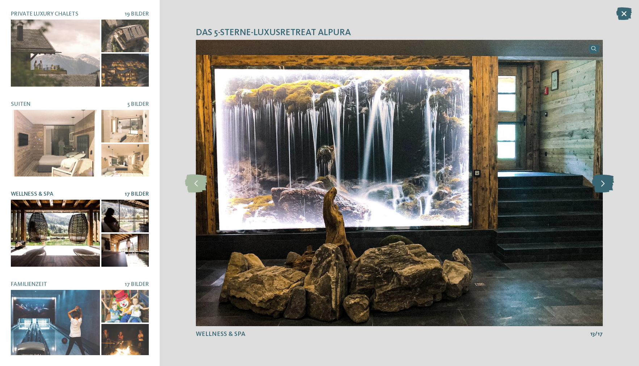
click at [612, 184] on icon at bounding box center [603, 183] width 22 height 18
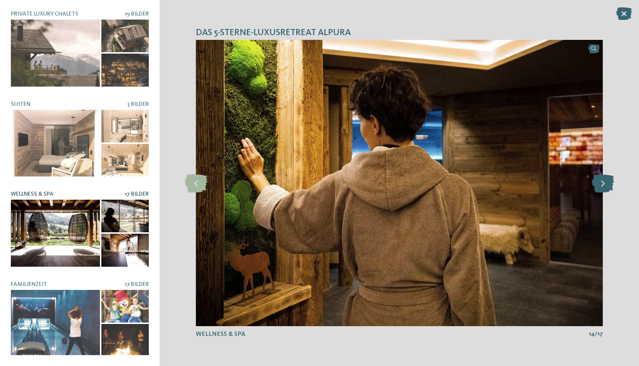
click at [612, 184] on icon at bounding box center [603, 183] width 22 height 18
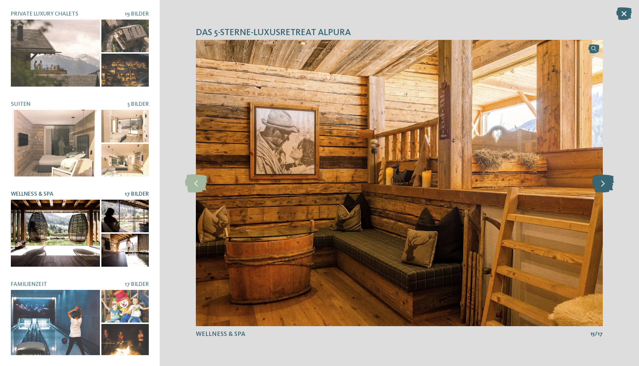
click at [612, 184] on icon at bounding box center [603, 183] width 22 height 18
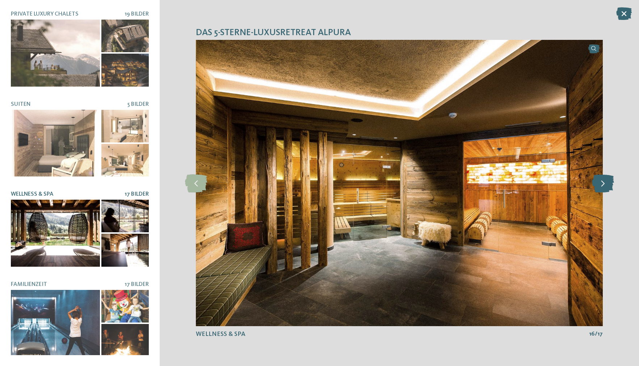
click at [612, 184] on icon at bounding box center [603, 183] width 22 height 18
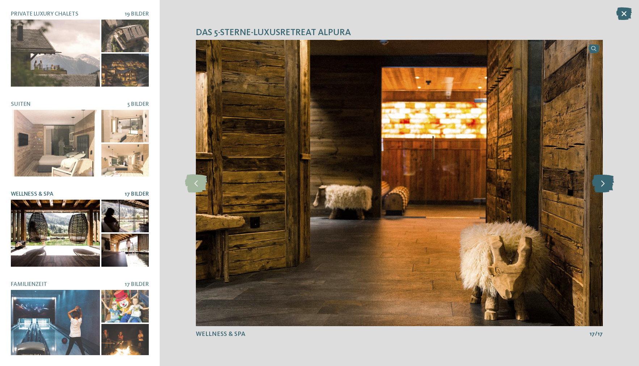
click at [612, 184] on icon at bounding box center [603, 183] width 22 height 18
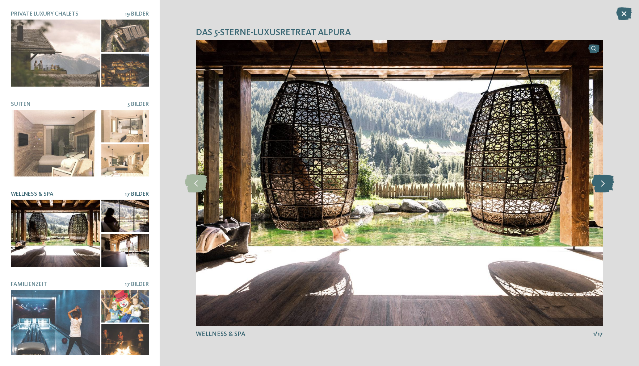
click at [612, 184] on icon at bounding box center [603, 183] width 22 height 18
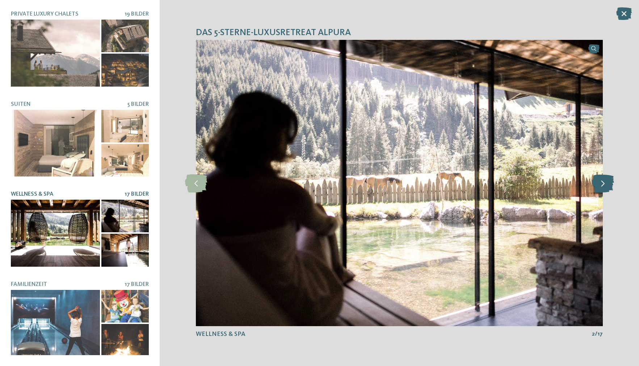
click at [612, 184] on icon at bounding box center [603, 183] width 22 height 18
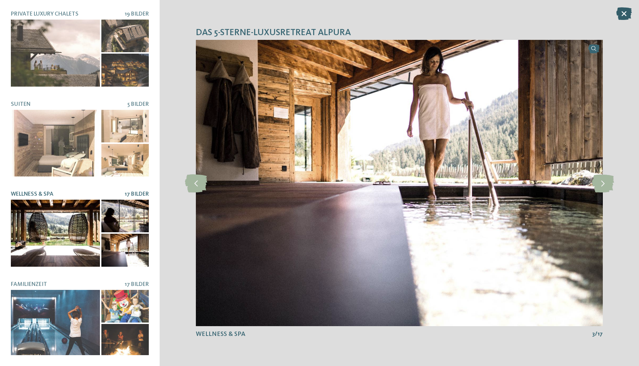
click at [625, 15] on icon at bounding box center [624, 13] width 16 height 13
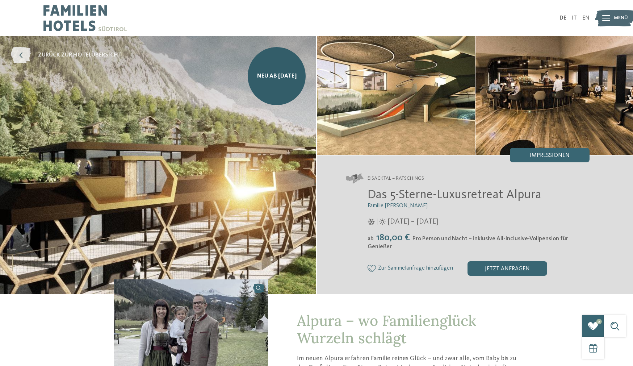
click at [63, 53] on span "zurück zur Hotelübersicht" at bounding box center [80, 55] width 84 height 8
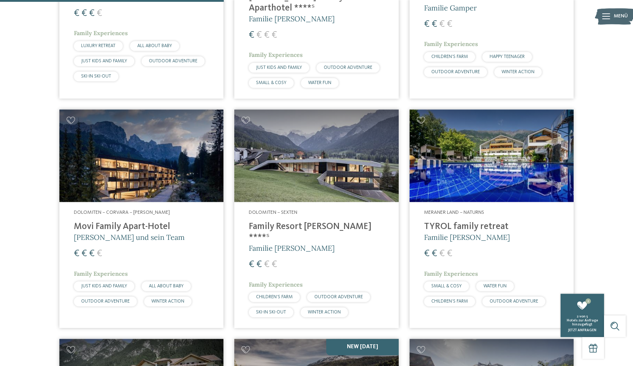
scroll to position [850, 0]
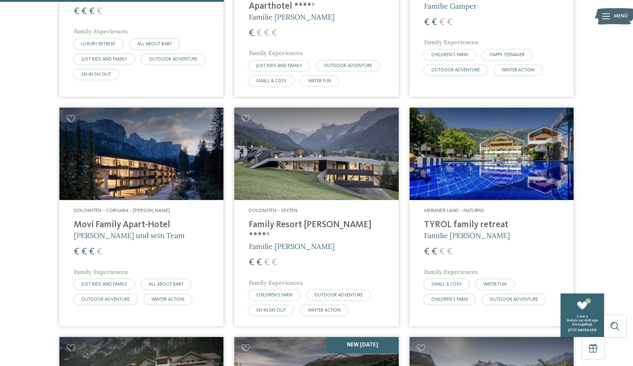
click at [486, 171] on img at bounding box center [492, 154] width 164 height 92
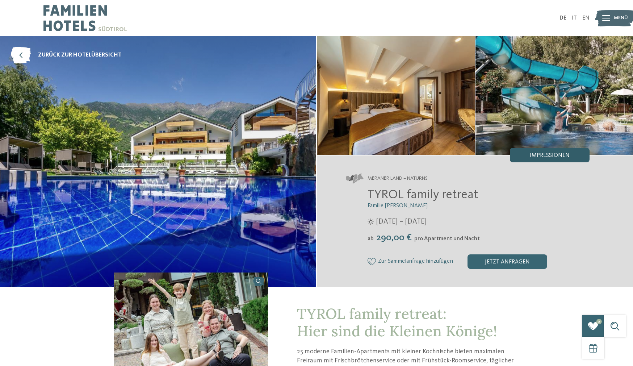
click at [566, 154] on span "Impressionen" at bounding box center [550, 155] width 40 height 6
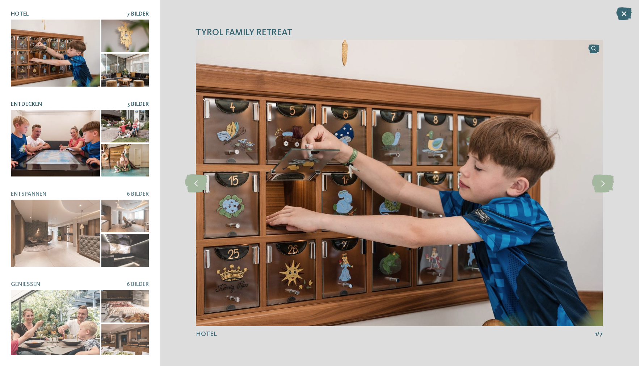
click at [73, 137] on div at bounding box center [55, 143] width 89 height 67
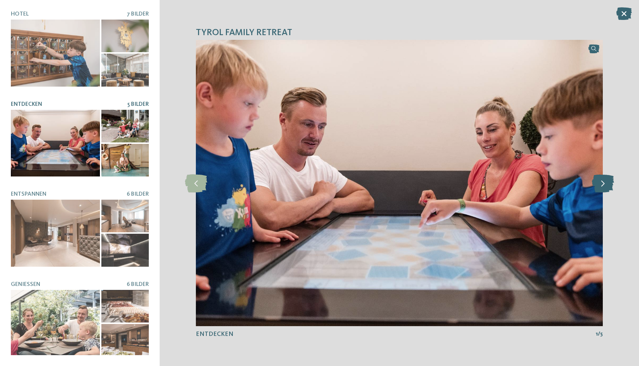
click at [598, 179] on icon at bounding box center [603, 183] width 22 height 18
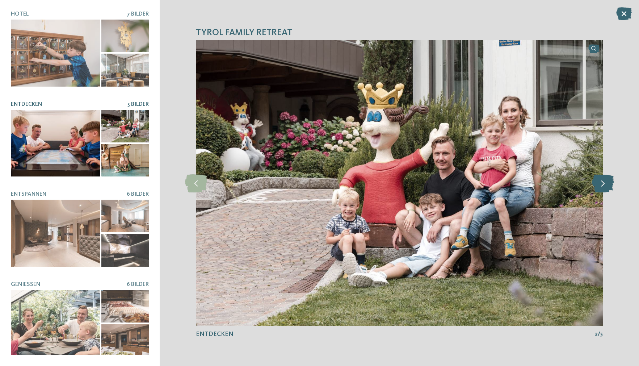
click at [602, 179] on icon at bounding box center [603, 183] width 22 height 18
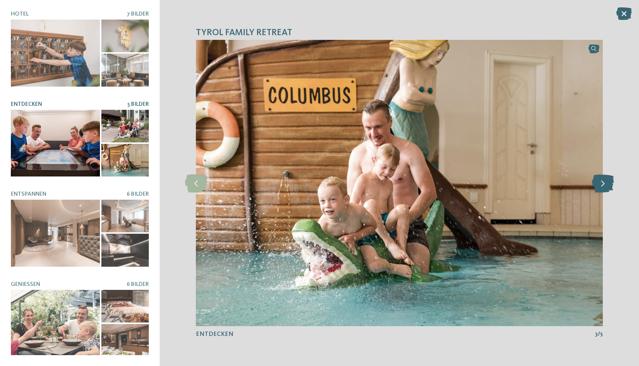
click at [602, 179] on icon at bounding box center [603, 183] width 22 height 18
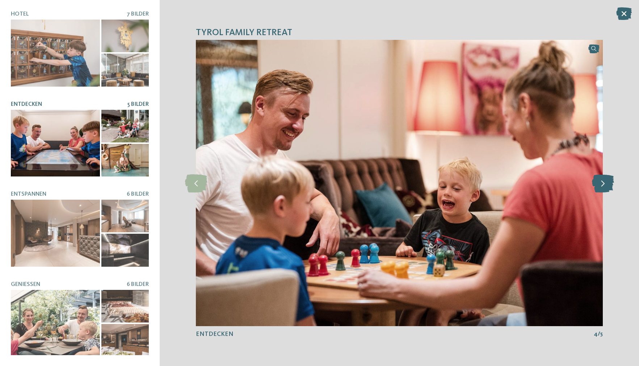
click at [602, 179] on icon at bounding box center [603, 183] width 22 height 18
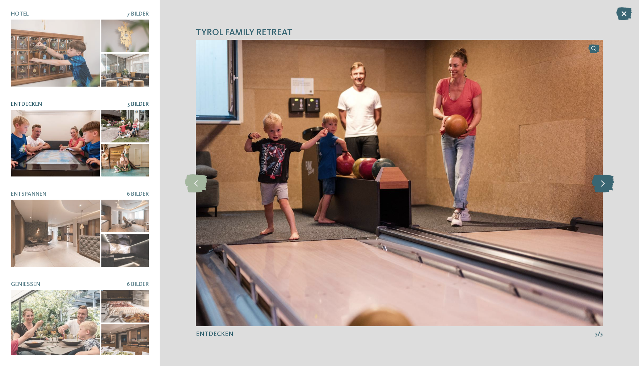
click at [602, 179] on icon at bounding box center [603, 183] width 22 height 18
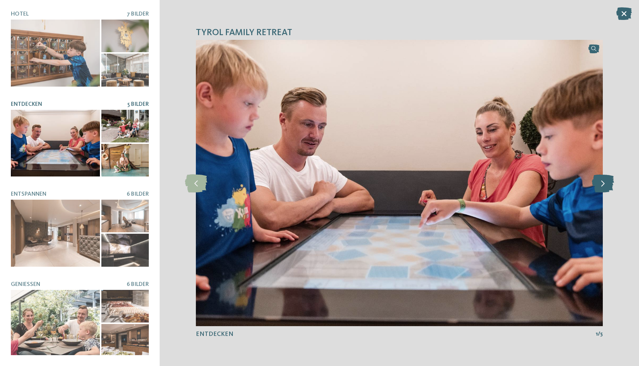
click at [602, 179] on icon at bounding box center [603, 183] width 22 height 18
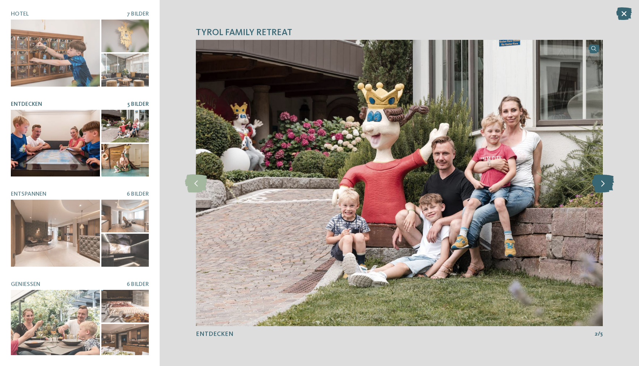
click at [602, 179] on icon at bounding box center [603, 183] width 22 height 18
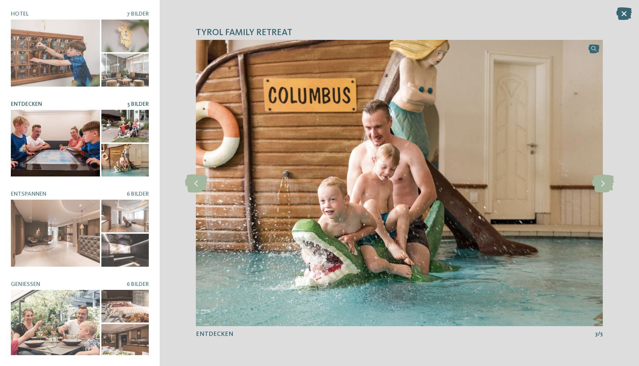
drag, startPoint x: 623, startPoint y: 17, endPoint x: 597, endPoint y: 22, distance: 26.3
click at [618, 17] on icon at bounding box center [624, 13] width 16 height 13
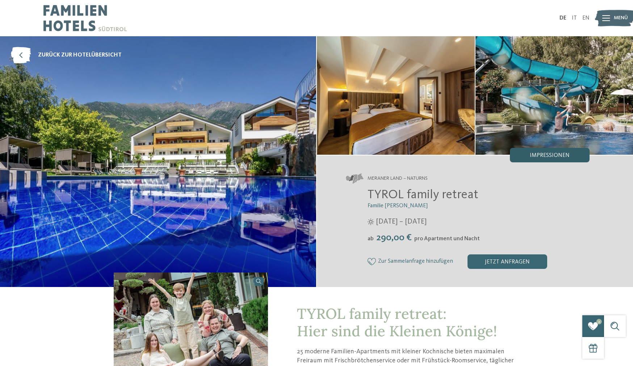
click at [567, 152] on div "Impressionen" at bounding box center [550, 155] width 80 height 14
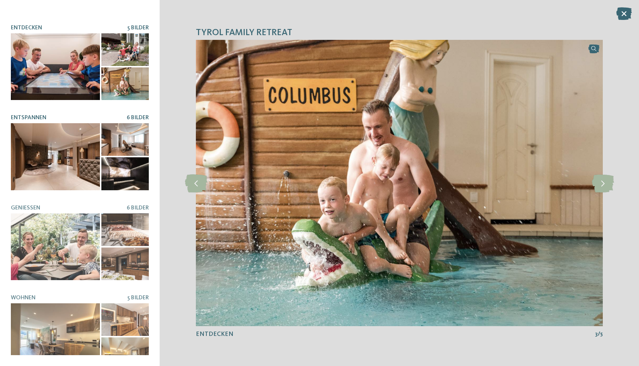
scroll to position [84, 0]
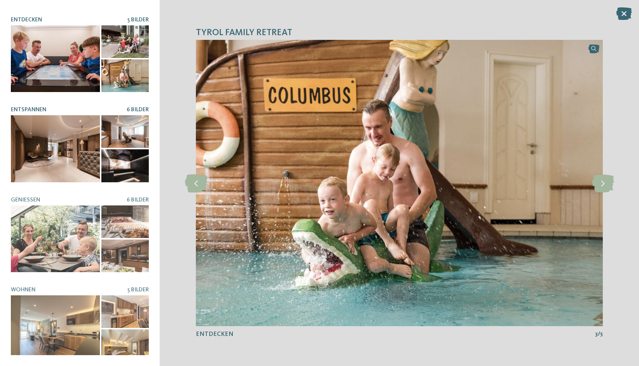
click at [72, 130] on div at bounding box center [55, 148] width 89 height 67
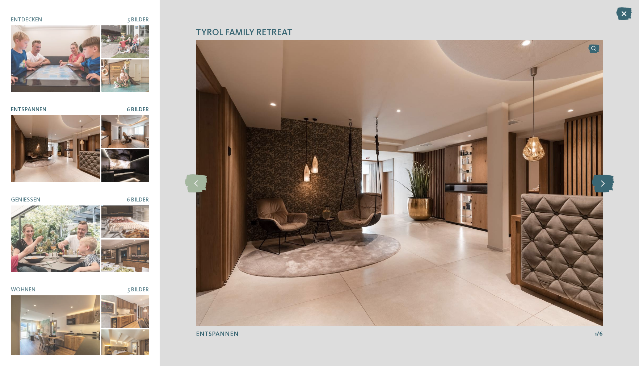
click at [600, 184] on icon at bounding box center [603, 183] width 22 height 18
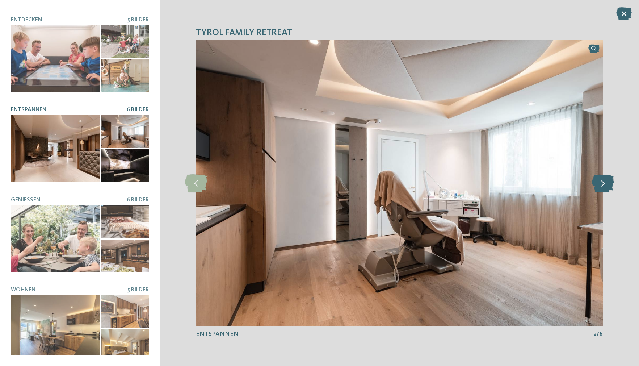
click at [600, 184] on icon at bounding box center [603, 183] width 22 height 18
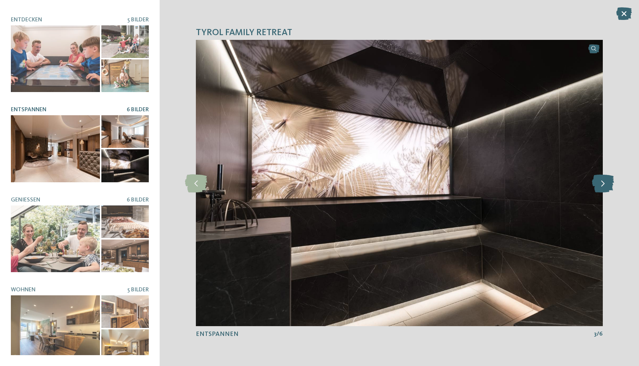
click at [600, 184] on icon at bounding box center [603, 183] width 22 height 18
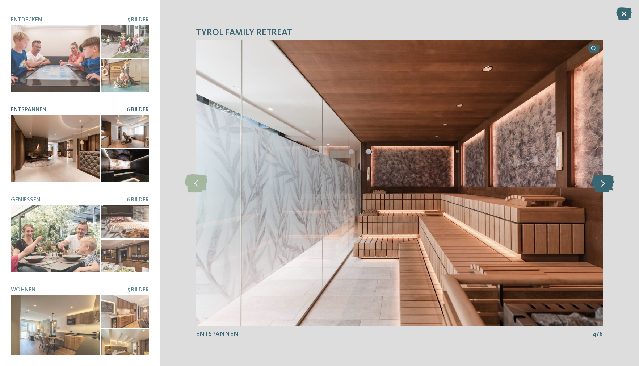
click at [600, 184] on icon at bounding box center [603, 183] width 22 height 18
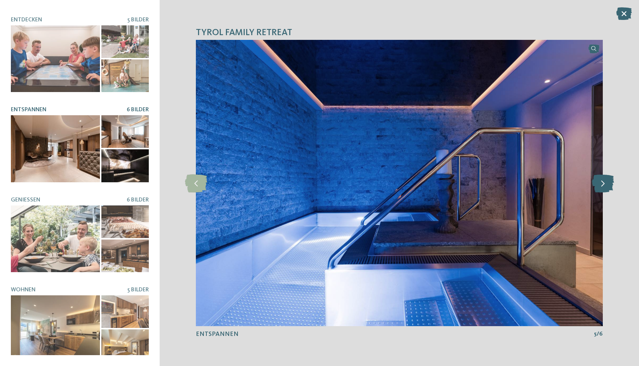
click at [600, 184] on icon at bounding box center [603, 183] width 22 height 18
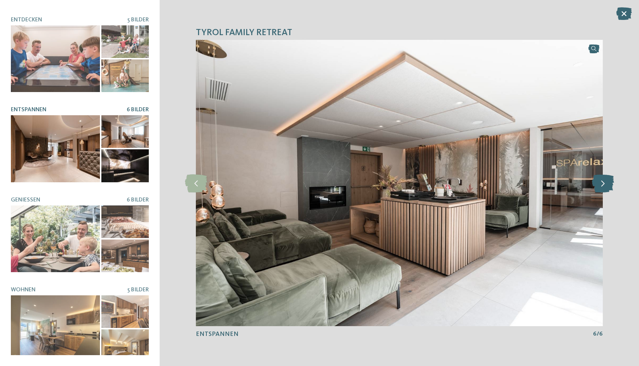
click at [600, 184] on icon at bounding box center [603, 183] width 22 height 18
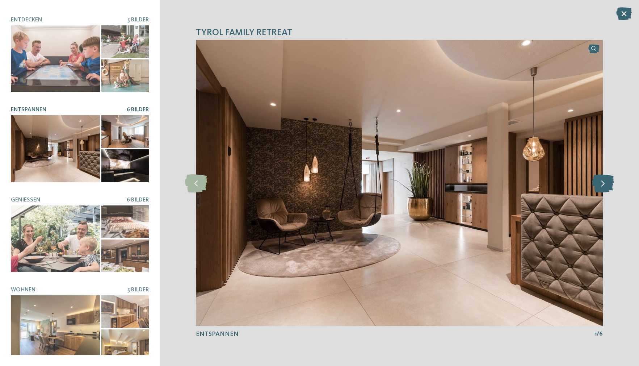
click at [600, 184] on icon at bounding box center [603, 183] width 22 height 18
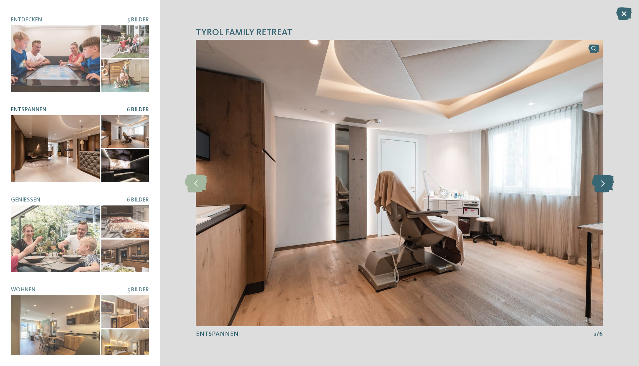
click at [600, 184] on icon at bounding box center [603, 183] width 22 height 18
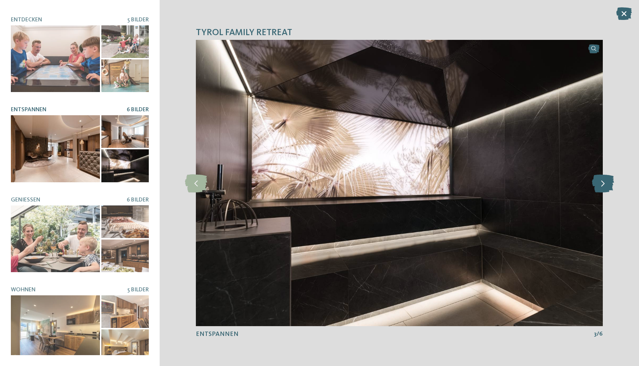
click at [600, 184] on icon at bounding box center [603, 183] width 22 height 18
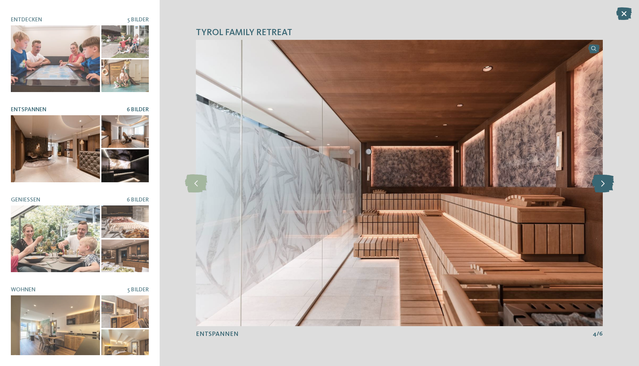
click at [600, 184] on icon at bounding box center [603, 183] width 22 height 18
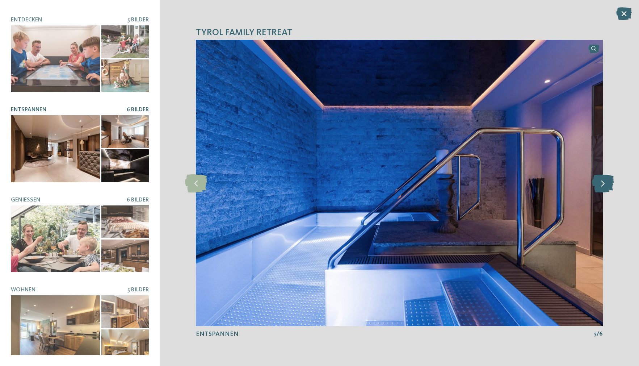
click at [600, 184] on icon at bounding box center [603, 183] width 22 height 18
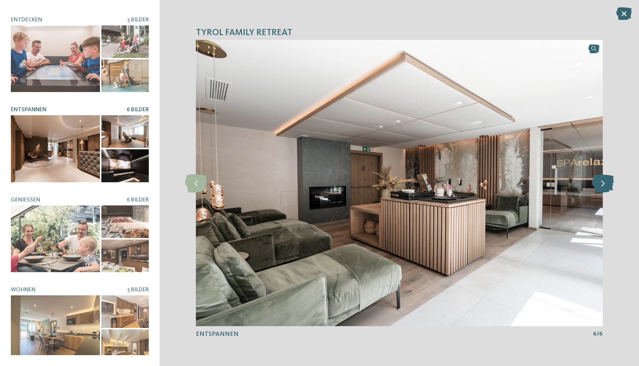
click at [600, 184] on icon at bounding box center [603, 183] width 22 height 18
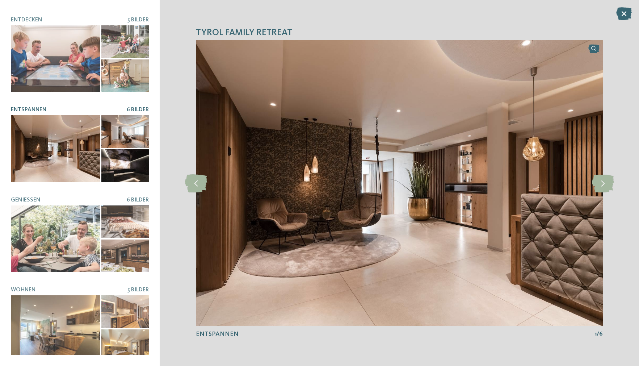
drag, startPoint x: 625, startPoint y: 12, endPoint x: 573, endPoint y: 38, distance: 58.5
click at [625, 12] on icon at bounding box center [624, 13] width 16 height 13
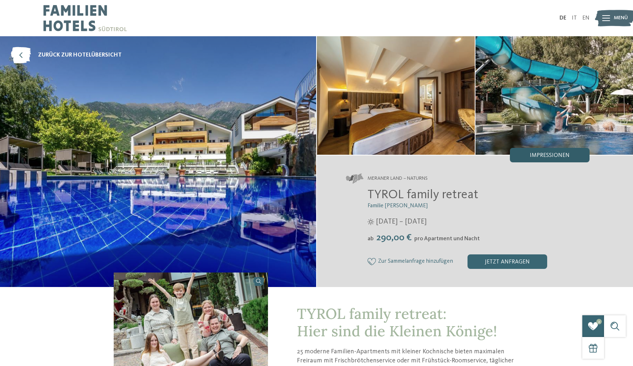
click at [560, 156] on span "Impressionen" at bounding box center [550, 155] width 40 height 6
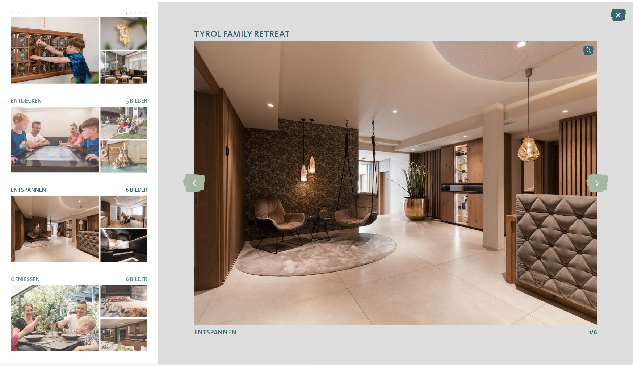
scroll to position [0, 0]
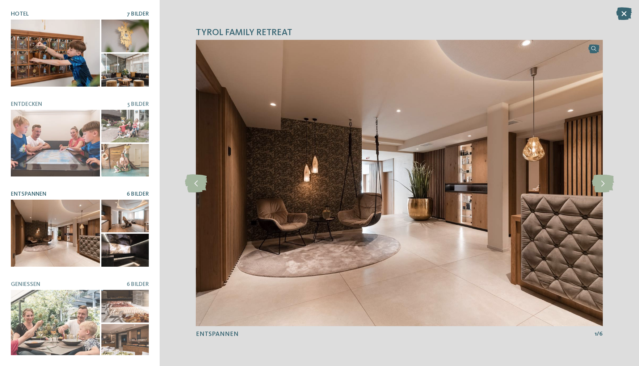
click at [69, 57] on div at bounding box center [55, 53] width 89 height 67
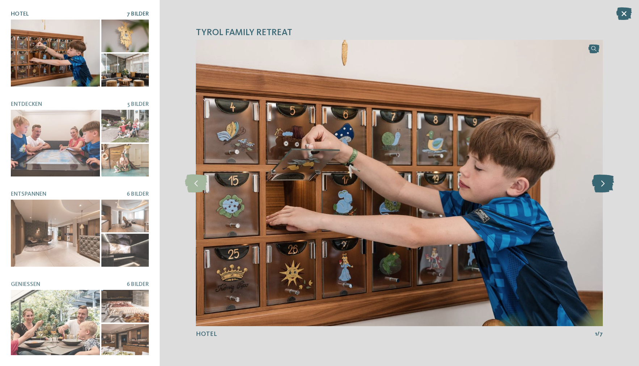
click at [604, 182] on icon at bounding box center [603, 183] width 22 height 18
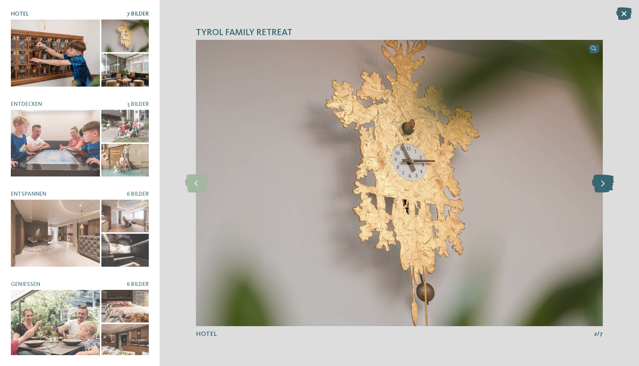
click at [604, 182] on icon at bounding box center [603, 183] width 22 height 18
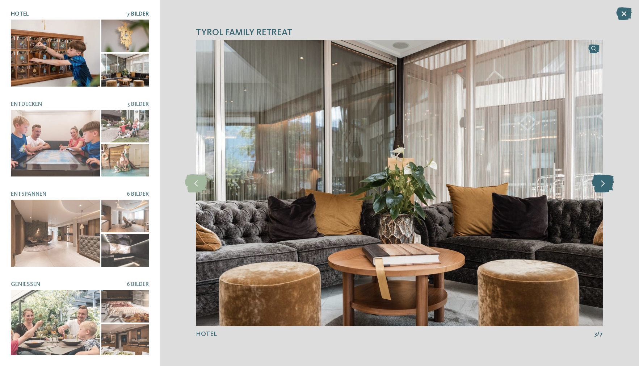
click at [604, 182] on icon at bounding box center [603, 183] width 22 height 18
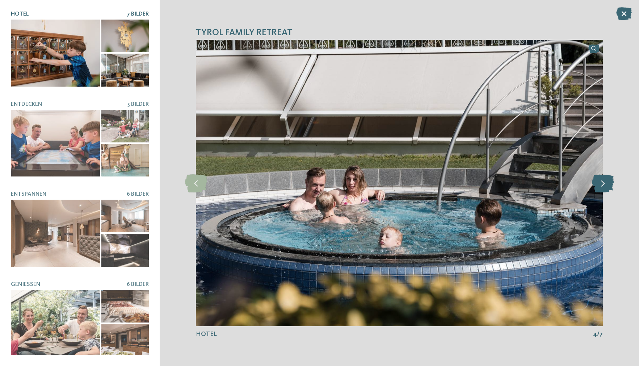
click at [608, 180] on icon at bounding box center [603, 183] width 22 height 18
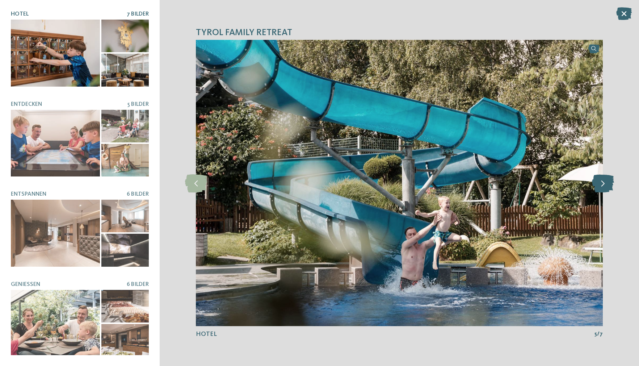
click at [605, 180] on icon at bounding box center [603, 183] width 22 height 18
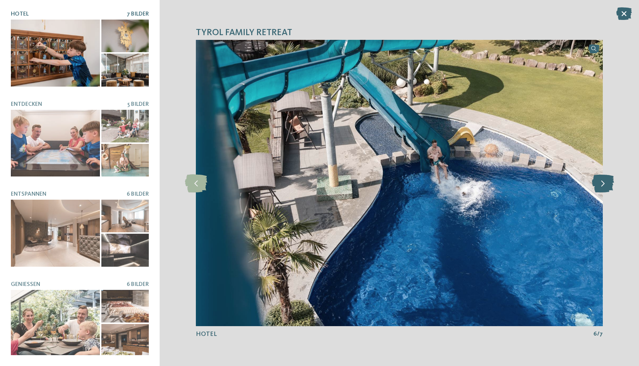
click at [605, 180] on icon at bounding box center [603, 183] width 22 height 18
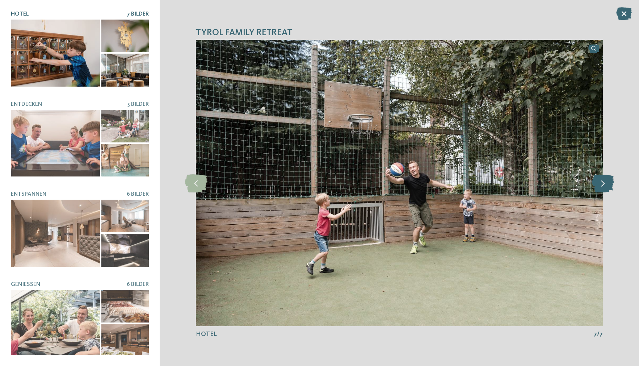
click at [605, 180] on icon at bounding box center [603, 183] width 22 height 18
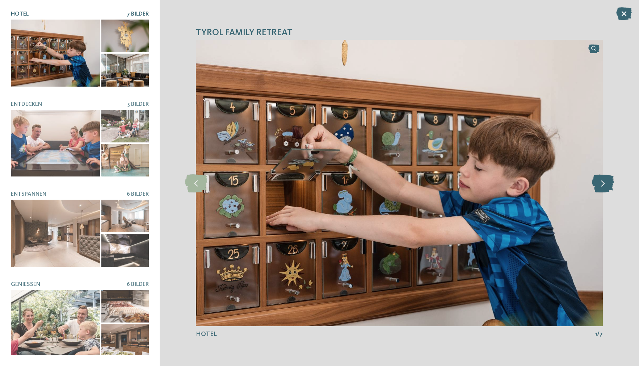
click at [604, 180] on icon at bounding box center [603, 183] width 22 height 18
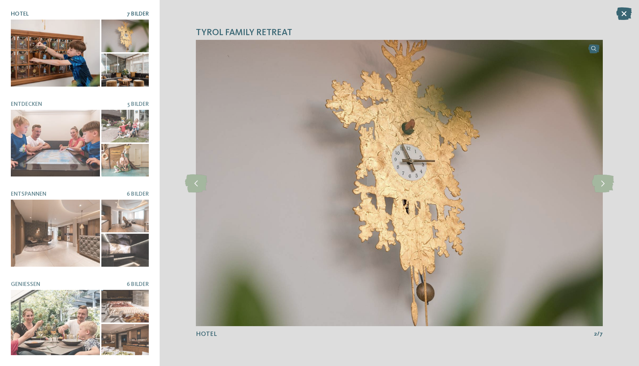
click at [624, 12] on icon at bounding box center [624, 13] width 16 height 13
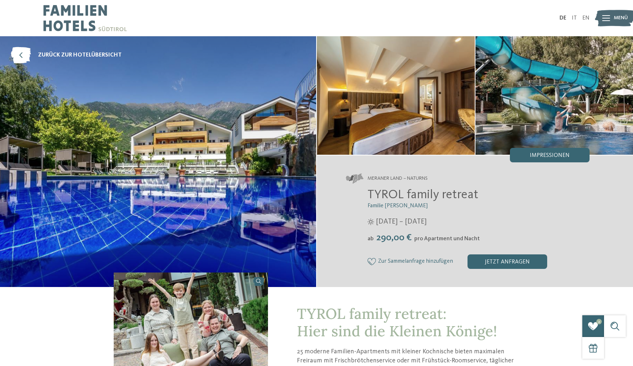
click at [414, 259] on span "Zur Sammelanfrage hinzufügen" at bounding box center [415, 261] width 75 height 7
click at [85, 52] on span "zurück zur Hotelübersicht" at bounding box center [80, 55] width 84 height 8
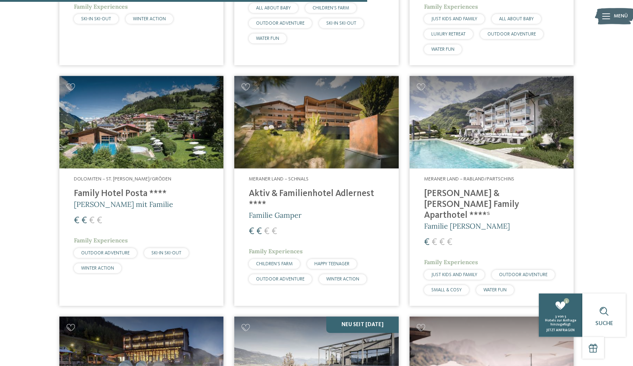
scroll to position [1404, 0]
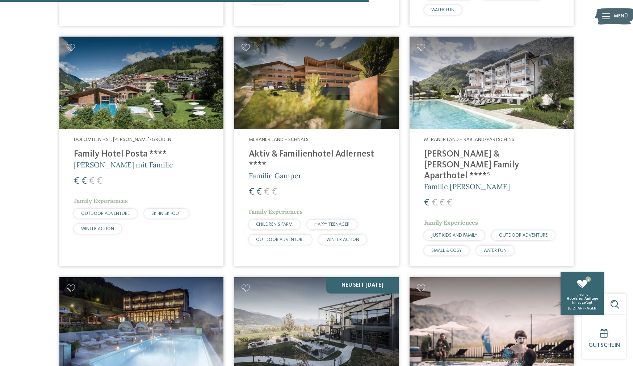
click at [328, 68] on img at bounding box center [316, 83] width 164 height 92
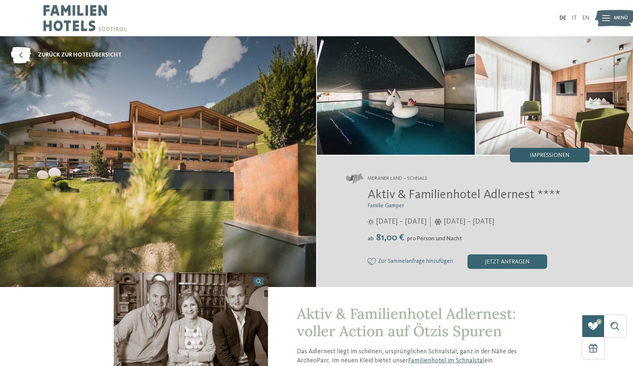
click at [562, 151] on div "Impressionen" at bounding box center [550, 155] width 80 height 14
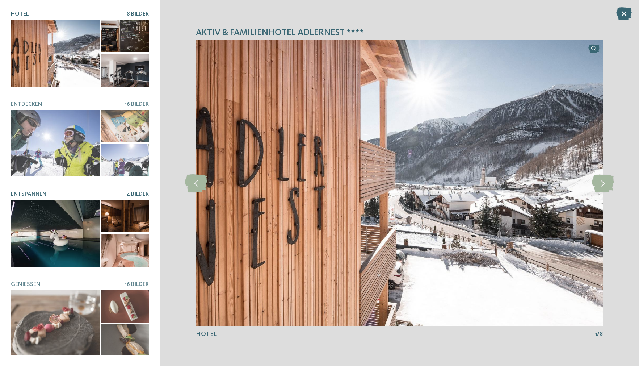
click at [51, 229] on div at bounding box center [55, 233] width 89 height 67
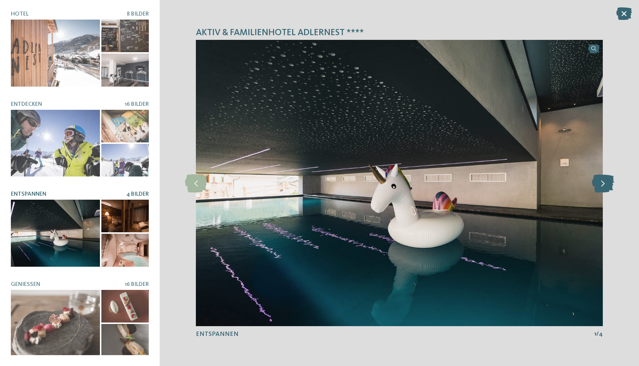
click at [598, 185] on icon at bounding box center [603, 183] width 22 height 18
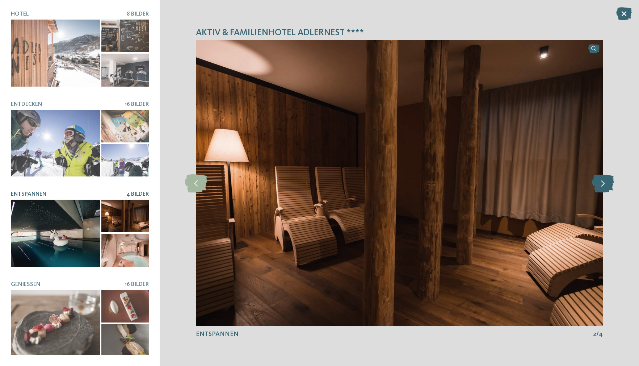
click at [598, 185] on icon at bounding box center [603, 183] width 22 height 18
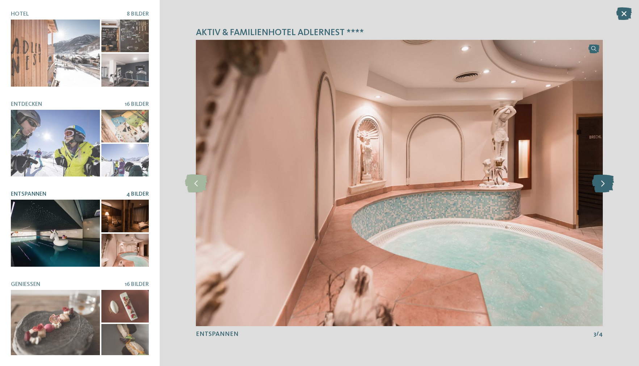
click at [598, 185] on icon at bounding box center [603, 183] width 22 height 18
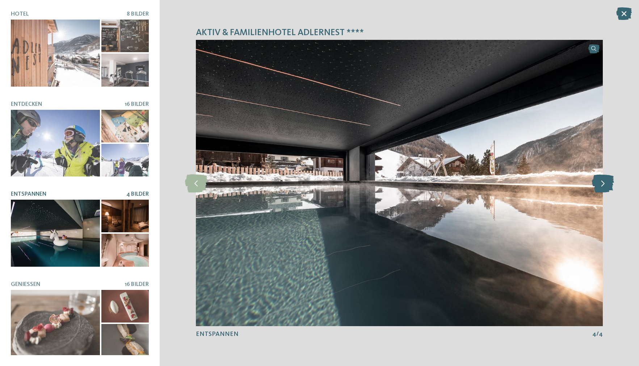
click at [598, 185] on icon at bounding box center [603, 183] width 22 height 18
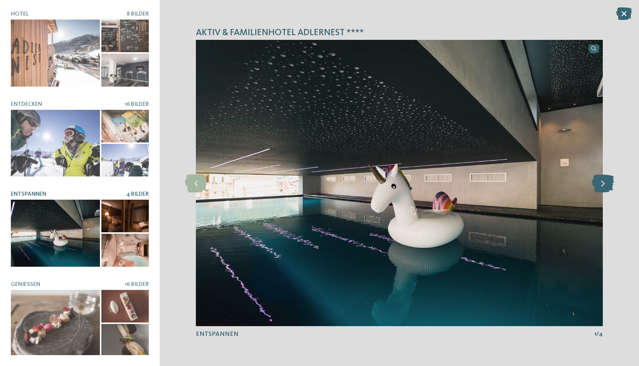
click at [598, 185] on icon at bounding box center [603, 183] width 22 height 18
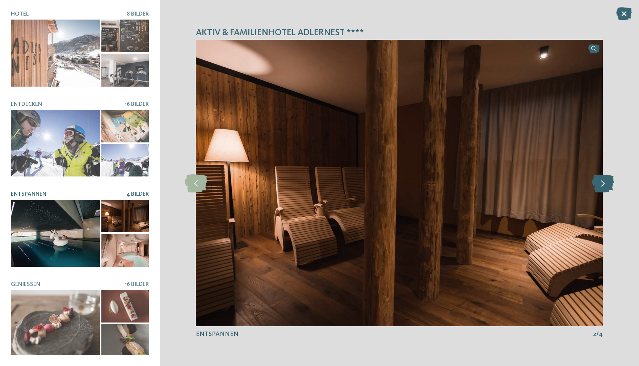
click at [598, 185] on icon at bounding box center [603, 183] width 22 height 18
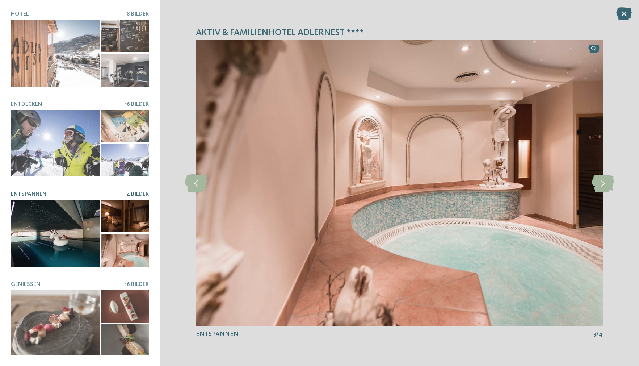
click at [633, 12] on div "Aktiv & Familienhotel Adlernest **** slide 1 of 8 1" at bounding box center [400, 183] width 480 height 366
click at [622, 13] on icon at bounding box center [624, 13] width 16 height 13
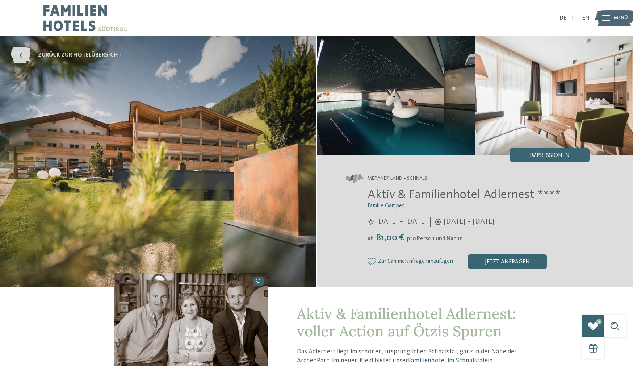
click at [63, 53] on span "zurück zur Hotelübersicht" at bounding box center [80, 55] width 84 height 8
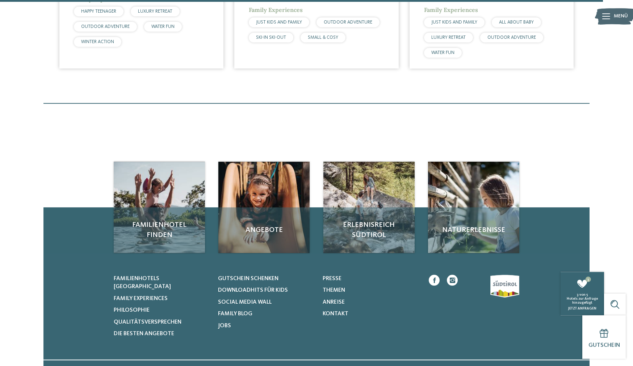
scroll to position [2290, 0]
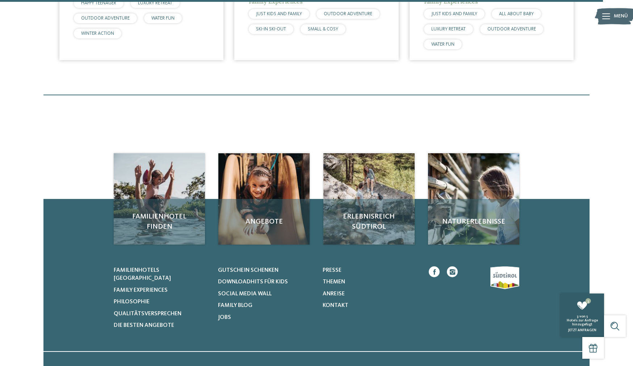
click at [589, 315] on div "3 von 5" at bounding box center [582, 316] width 40 height 4
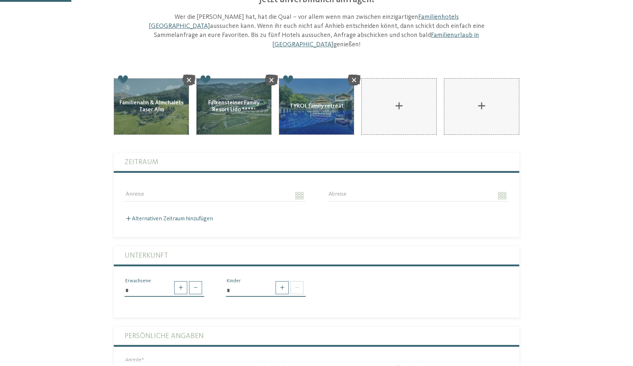
scroll to position [74, 0]
click at [176, 189] on input "Anreise" at bounding box center [215, 195] width 181 height 12
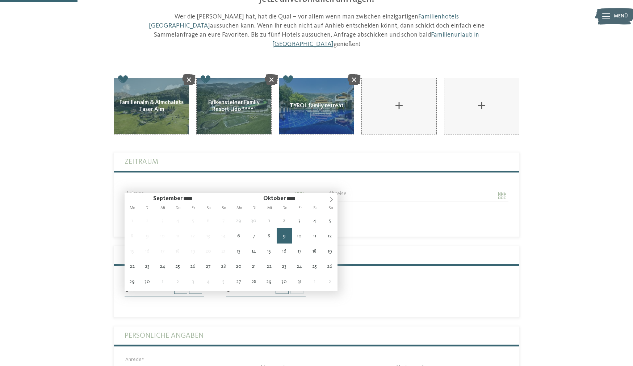
type input "**********"
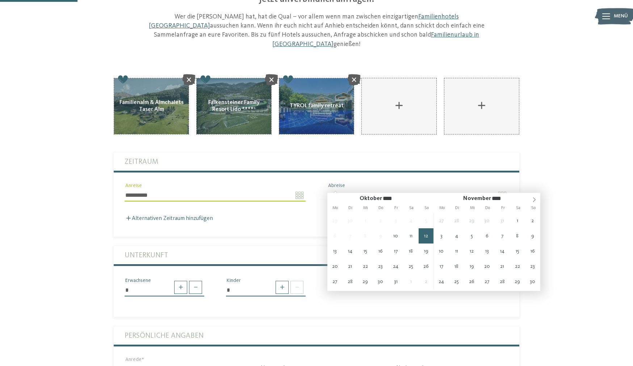
type input "**********"
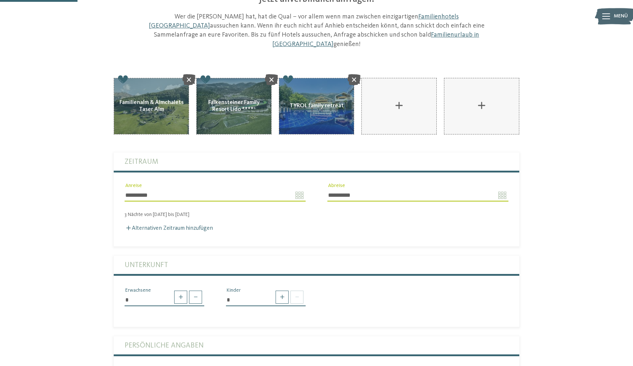
click at [289, 290] on div at bounding box center [289, 296] width 30 height 13
click at [283, 290] on span at bounding box center [282, 296] width 13 height 13
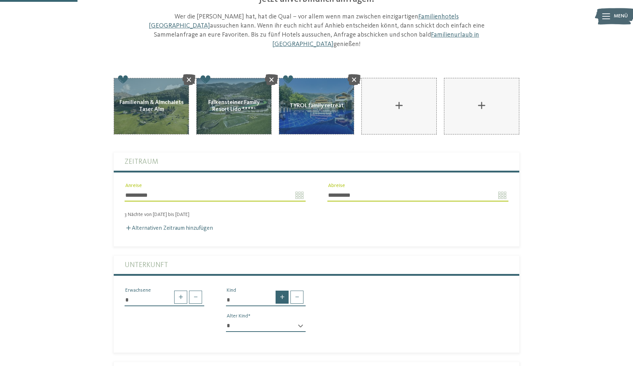
click at [284, 290] on span at bounding box center [282, 296] width 13 height 13
type input "*"
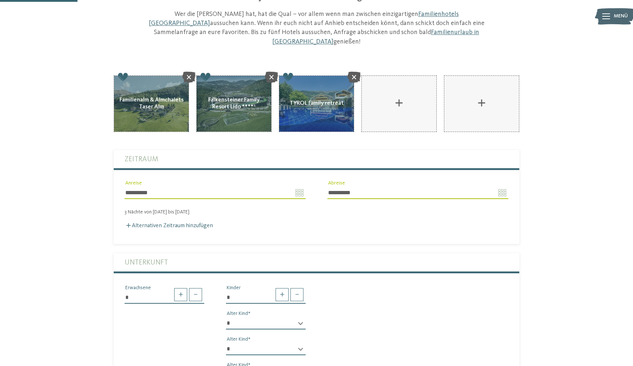
scroll to position [222, 0]
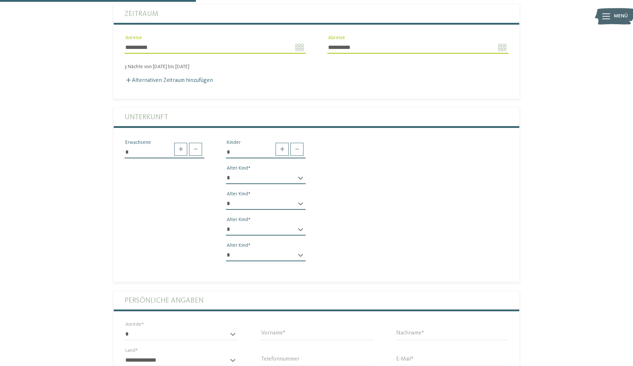
click at [226, 172] on select "* * * * * * * * * * * ** ** ** ** ** ** ** **" at bounding box center [266, 178] width 80 height 12
select select "*"
click option "*" at bounding box center [0, 0] width 0 height 0
click at [226, 197] on select "* * * * * * * * * * * ** ** ** ** ** ** ** **" at bounding box center [266, 203] width 80 height 12
select select "*"
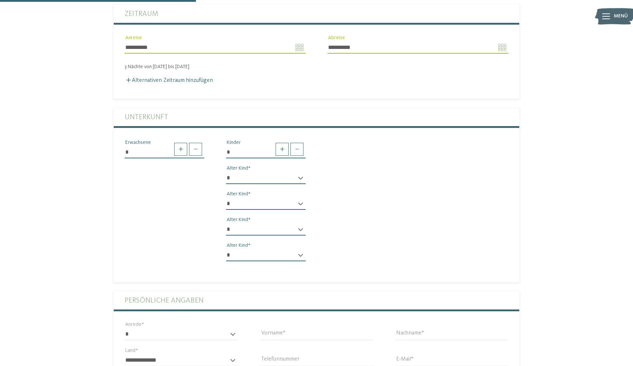
click option "*" at bounding box center [0, 0] width 0 height 0
click at [226, 223] on select "* * * * * * * * * * * ** ** ** ** ** ** ** **" at bounding box center [266, 229] width 80 height 12
select select "*"
click option "*" at bounding box center [0, 0] width 0 height 0
click at [263, 237] on div "* * * * * * * * * * * ** ** ** ** ** ** ** ** Alter Kind * * * * * * * * * * * …" at bounding box center [266, 220] width 80 height 96
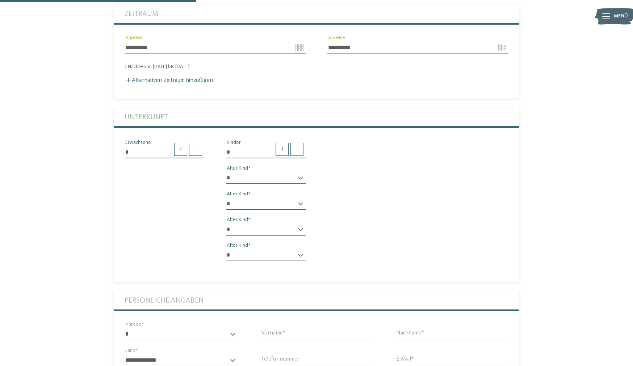
click at [226, 249] on select "* * * * * * * * * * * ** ** ** ** ** ** ** **" at bounding box center [266, 255] width 80 height 12
select select "**"
click option "**" at bounding box center [0, 0] width 0 height 0
click at [424, 219] on div "* Erwachsene * Kinder * * * * * * * * * * * ** ** ** ** ** ** ** ** Alter Kind …" at bounding box center [317, 203] width 406 height 129
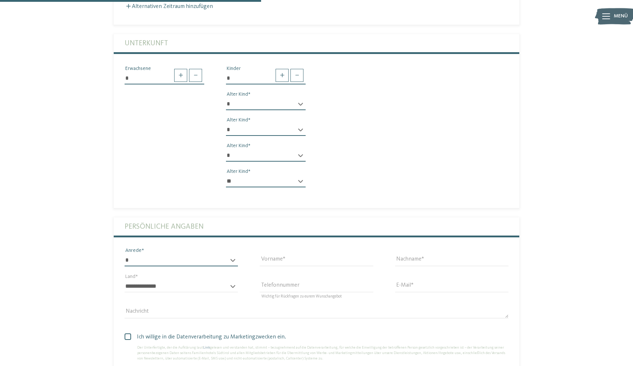
click at [125, 254] on select "* **** **** ******* ******" at bounding box center [181, 260] width 113 height 12
select select "*"
click option "****" at bounding box center [0, 0] width 0 height 0
click at [311, 254] on input "Vorname" at bounding box center [316, 260] width 113 height 12
type input "****"
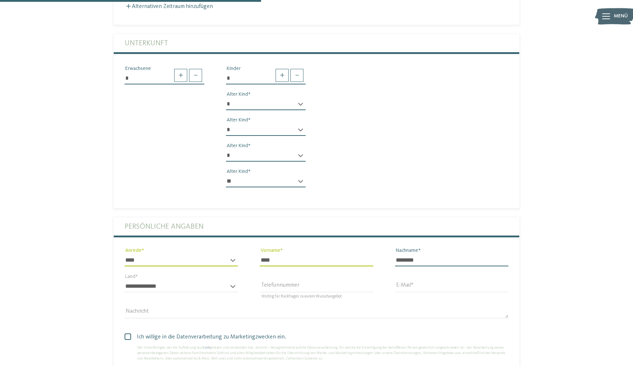
type input "********"
click at [125, 280] on select "**********" at bounding box center [181, 286] width 113 height 12
select select "**"
click option "*******" at bounding box center [0, 0] width 0 height 0
click at [421, 273] on div "E-Mail" at bounding box center [451, 286] width 135 height 26
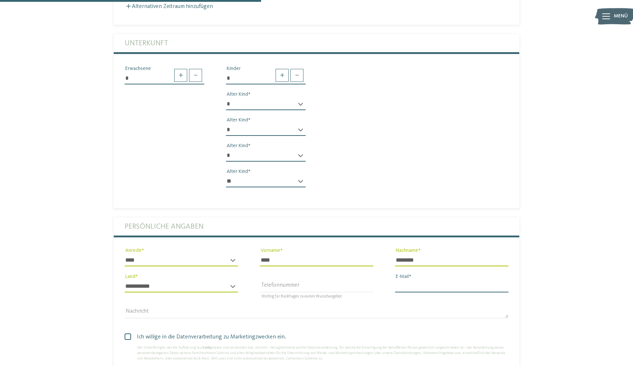
click at [422, 280] on input "E-Mail" at bounding box center [451, 286] width 113 height 12
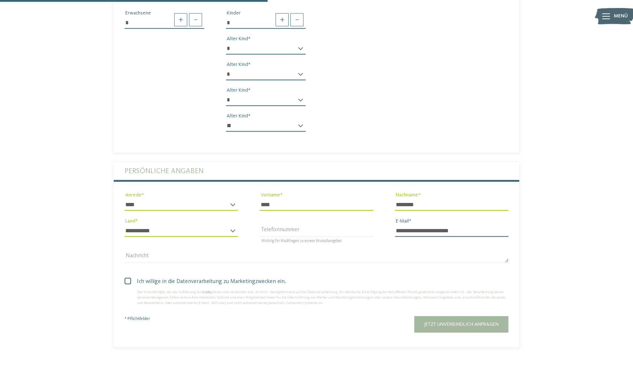
scroll to position [406, 0]
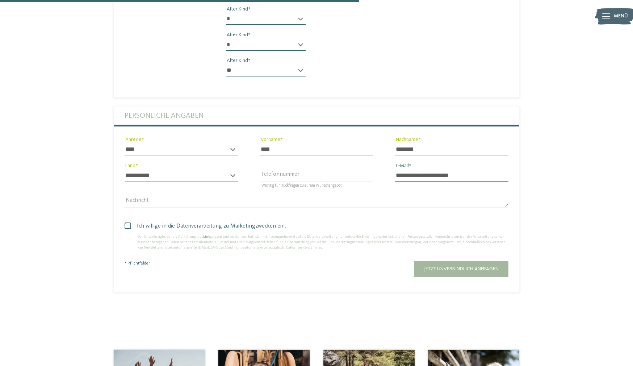
type input "**********"
click at [128, 222] on span at bounding box center [128, 225] width 7 height 7
click at [476, 264] on button "Jetzt unverbindlich anfragen" at bounding box center [461, 269] width 94 height 16
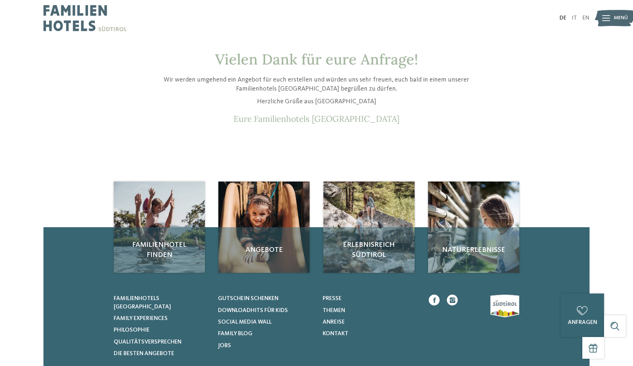
click at [75, 25] on img at bounding box center [84, 18] width 83 height 36
